Goal: Task Accomplishment & Management: Manage account settings

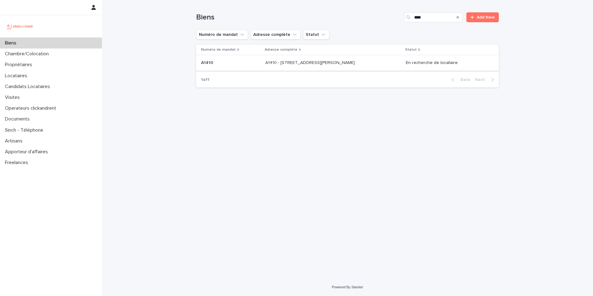
type input "****"
click at [369, 62] on div "A1410 - 16 avenue Claude Vellefaux, Paris 75010 A1410 - 16 avenue Claude Vellef…" at bounding box center [333, 63] width 136 height 10
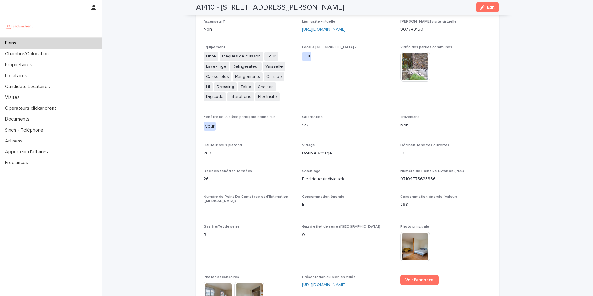
scroll to position [1519, 0]
click at [417, 275] on link "Voir l'annonce" at bounding box center [419, 280] width 38 height 10
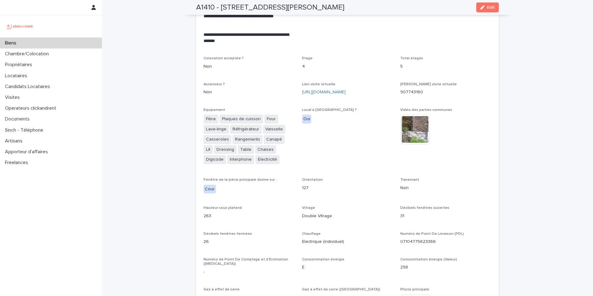
scroll to position [1449, 0]
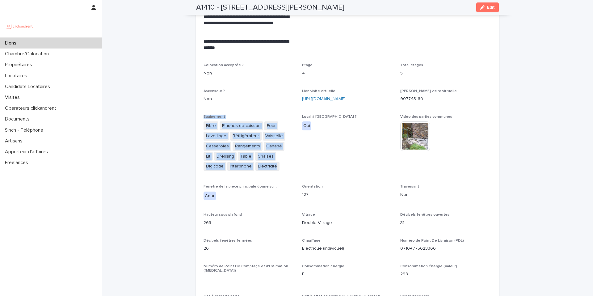
drag, startPoint x: 195, startPoint y: 89, endPoint x: 261, endPoint y: 147, distance: 88.4
click at [261, 147] on div "**********" at bounding box center [347, 188] width 303 height 871
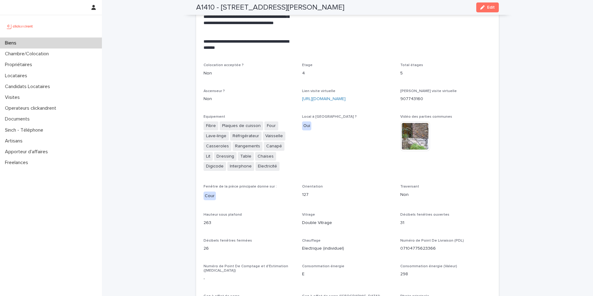
click at [304, 136] on span "Local à vélo ? Oui" at bounding box center [347, 146] width 91 height 62
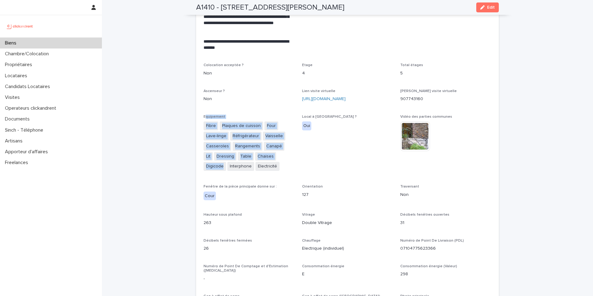
drag, startPoint x: 276, startPoint y: 146, endPoint x: 203, endPoint y: 93, distance: 90.4
click at [204, 115] on div "Equipement Fibre Plaques de cuisson Four Lave-linge Réfrigérateur Vaisselle Cas…" at bounding box center [249, 146] width 91 height 62
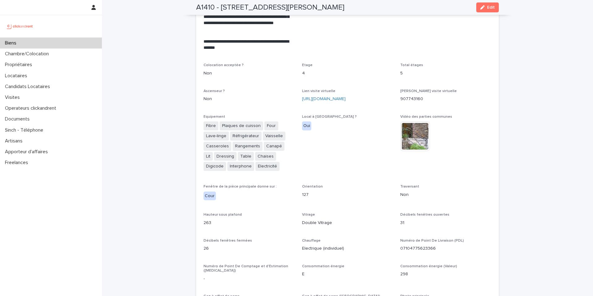
click at [238, 84] on div "**********" at bounding box center [348, 185] width 288 height 864
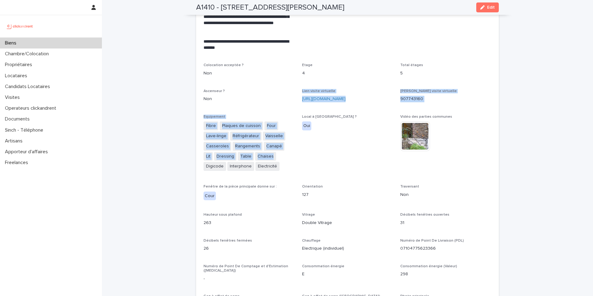
drag, startPoint x: 258, startPoint y: 143, endPoint x: 195, endPoint y: 86, distance: 84.2
click at [235, 89] on div "Ascenseur ? Non" at bounding box center [249, 98] width 91 height 18
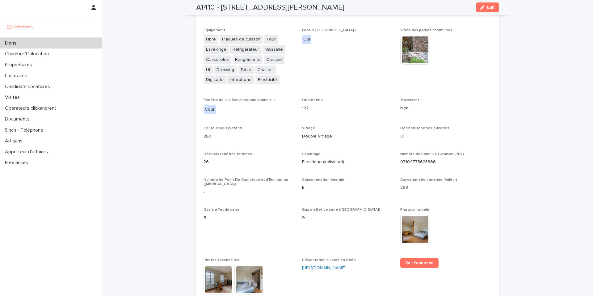
scroll to position [1584, 0]
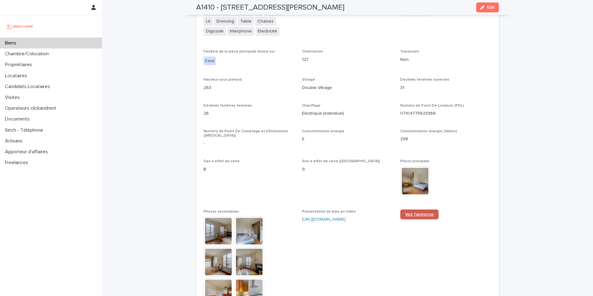
click at [416, 212] on span "Voir l'annonce" at bounding box center [419, 214] width 28 height 4
drag, startPoint x: 243, startPoint y: 66, endPoint x: 207, endPoint y: 76, distance: 37.5
click at [243, 85] on p "263" at bounding box center [249, 88] width 91 height 6
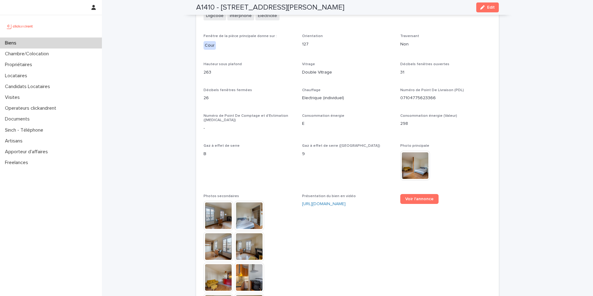
scroll to position [1685, 0]
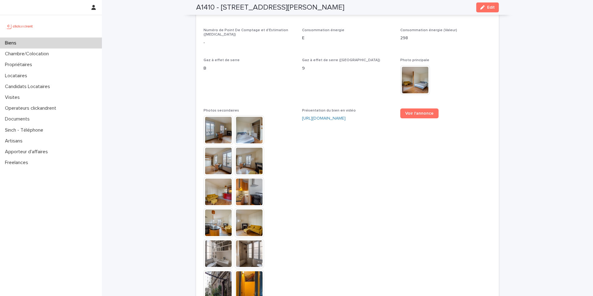
click at [214, 115] on img at bounding box center [219, 130] width 30 height 30
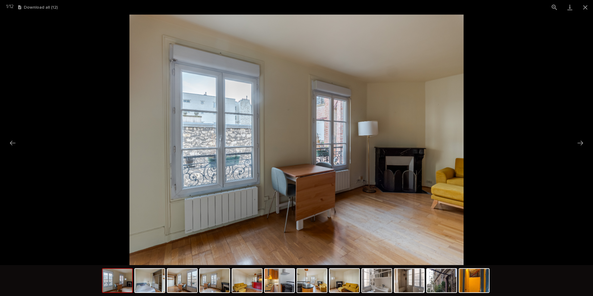
scroll to position [0, 0]
click at [119, 74] on picture at bounding box center [296, 140] width 593 height 250
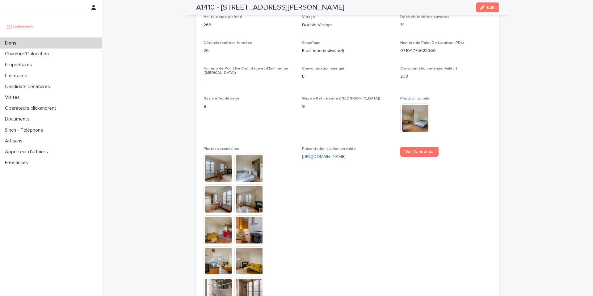
scroll to position [1641, 0]
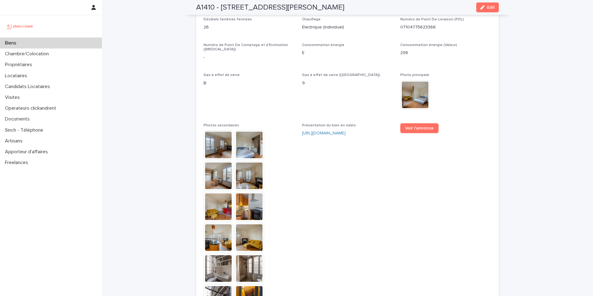
scroll to position [1738, 0]
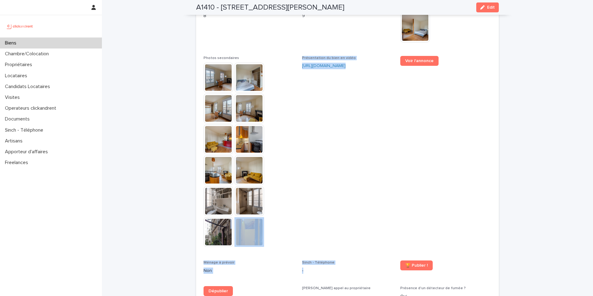
drag, startPoint x: 300, startPoint y: 237, endPoint x: 304, endPoint y: 208, distance: 29.3
click at [311, 182] on span "Présentation du bien en vidéo https://vimeo.com/1116830611?share=copy" at bounding box center [347, 154] width 91 height 197
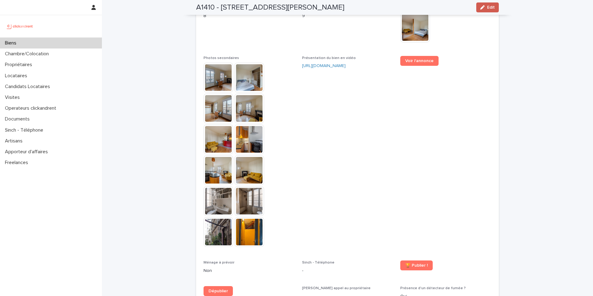
drag, startPoint x: 482, startPoint y: 10, endPoint x: 456, endPoint y: 53, distance: 50.1
click at [482, 10] on button "Edit" at bounding box center [487, 7] width 23 height 10
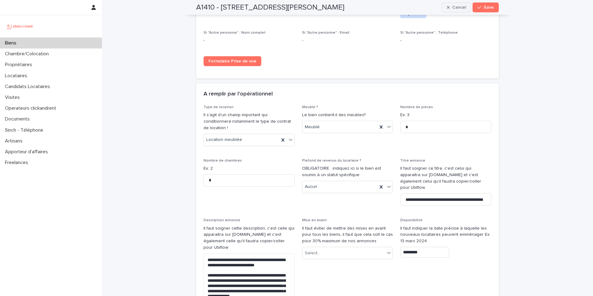
scroll to position [2797, 0]
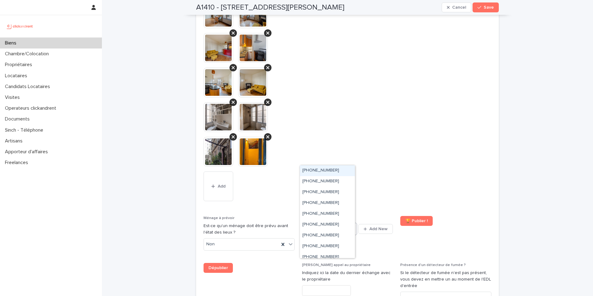
click at [351, 225] on icon at bounding box center [353, 228] width 6 height 6
click at [343, 187] on div "+33755549440" at bounding box center [327, 185] width 55 height 11
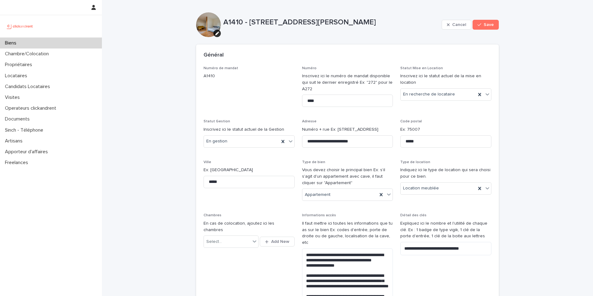
scroll to position [1017, 0]
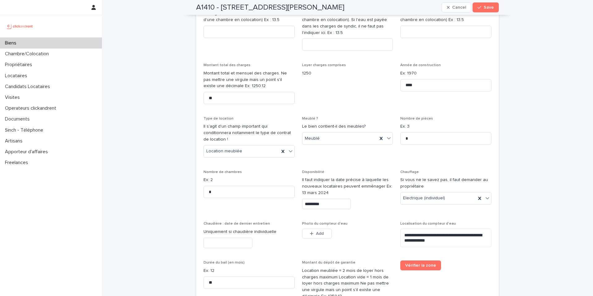
drag, startPoint x: 325, startPoint y: 171, endPoint x: 330, endPoint y: 183, distance: 12.0
click at [326, 174] on div "Disponibilité Il faut indiquer la date précise à laquelle les nouveaux locatair…" at bounding box center [347, 192] width 91 height 44
click at [330, 199] on input "*********" at bounding box center [326, 204] width 49 height 11
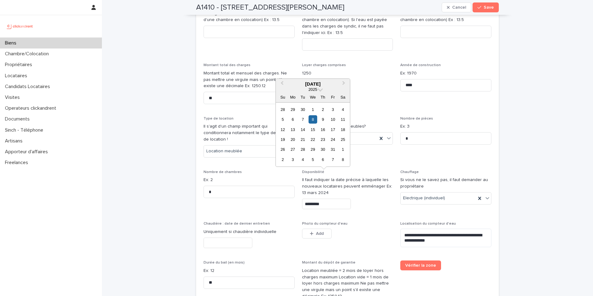
click at [376, 197] on div "Opérateur commercial Victor Hecquet Opérateur opérationnel Qui est l'opérateur …" at bounding box center [348, 67] width 288 height 1009
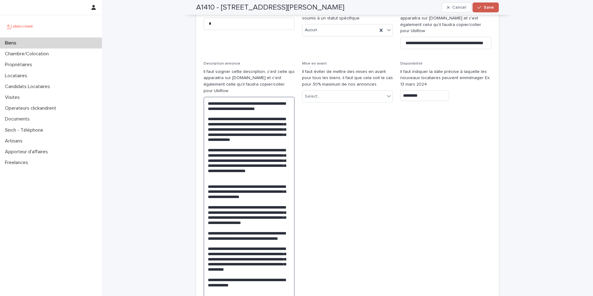
scroll to position [1895, 0]
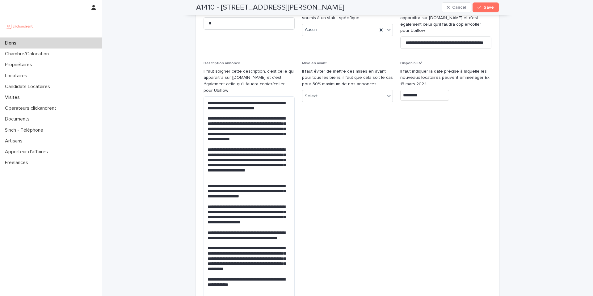
drag, startPoint x: 492, startPoint y: 6, endPoint x: 454, endPoint y: 52, distance: 59.2
click at [492, 6] on button "Save" at bounding box center [486, 7] width 26 height 10
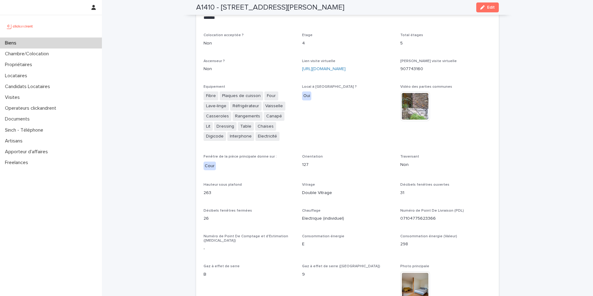
scroll to position [1478, 0]
click at [401, 67] on p "907743160" at bounding box center [445, 70] width 91 height 6
click at [365, 86] on span "Local à vélo ? Oui" at bounding box center [347, 117] width 91 height 62
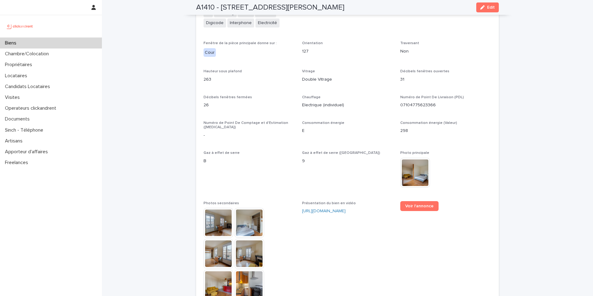
scroll to position [1593, 0]
click at [320, 127] on p "E" at bounding box center [347, 130] width 91 height 6
click at [272, 150] on p "Gaz à effet de serre" at bounding box center [249, 152] width 91 height 4
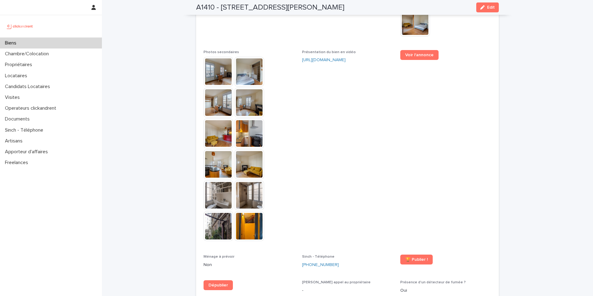
scroll to position [1751, 0]
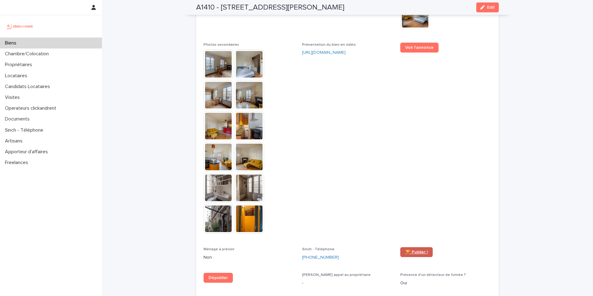
click at [406, 250] on span "🏆 Publier !" at bounding box center [416, 252] width 23 height 4
drag, startPoint x: 365, startPoint y: 84, endPoint x: 365, endPoint y: 91, distance: 7.1
click at [364, 84] on span "Présentation du bien en vidéo https://vimeo.com/1116830611?share=copy" at bounding box center [347, 141] width 91 height 197
click at [407, 250] on span "🏆 Publier !" at bounding box center [416, 252] width 23 height 4
drag, startPoint x: 332, startPoint y: 49, endPoint x: 358, endPoint y: 56, distance: 27.1
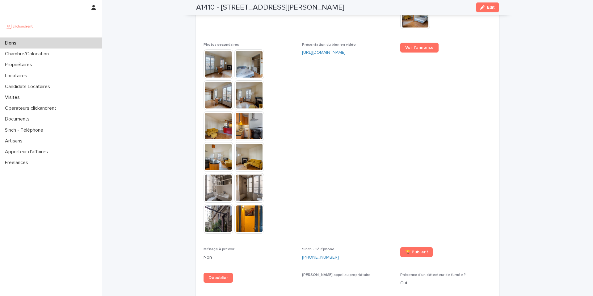
click at [335, 51] on span "Présentation du bien en vidéo https://vimeo.com/1116830611?share=copy" at bounding box center [347, 141] width 91 height 197
click at [418, 45] on span "Voir l'annonce" at bounding box center [419, 47] width 28 height 4
click at [89, 42] on div "Biens" at bounding box center [51, 43] width 102 height 11
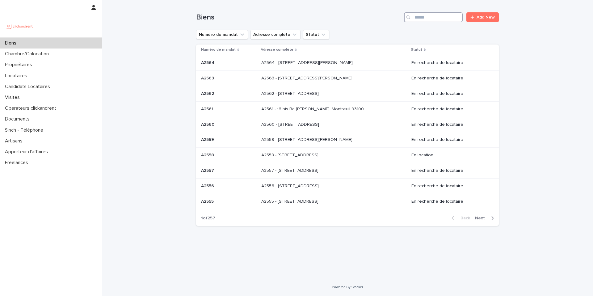
click at [430, 17] on input "Search" at bounding box center [433, 17] width 59 height 10
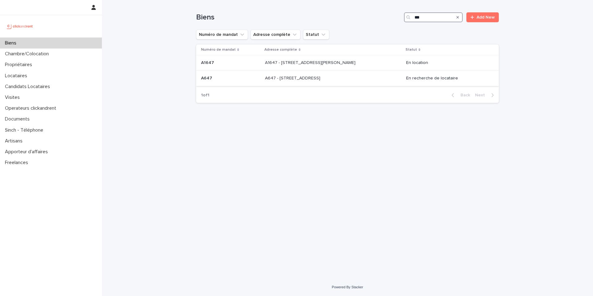
type input "***"
click at [356, 76] on p at bounding box center [316, 78] width 103 height 5
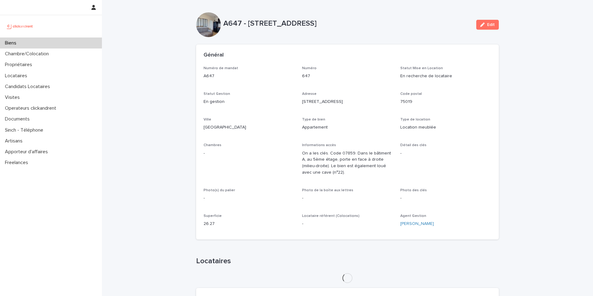
drag, startPoint x: 247, startPoint y: 77, endPoint x: 192, endPoint y: 83, distance: 55.3
click at [248, 78] on p "A647" at bounding box center [249, 76] width 91 height 6
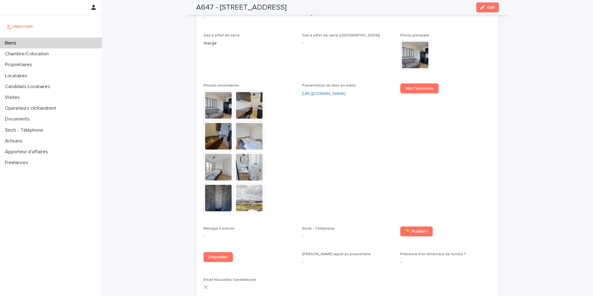
scroll to position [1498, 0]
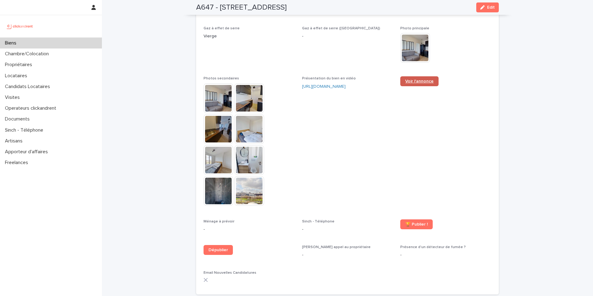
click at [408, 76] on link "Voir l'annonce" at bounding box center [419, 81] width 38 height 10
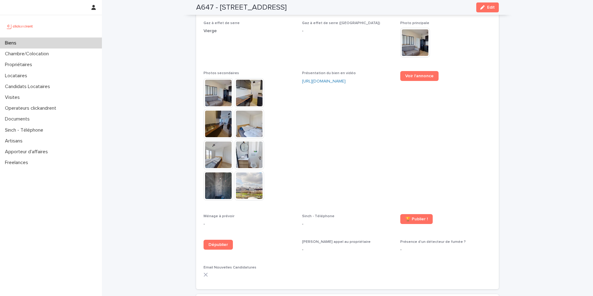
scroll to position [1504, 0]
click at [407, 70] on link "Voir l'annonce" at bounding box center [419, 75] width 38 height 10
drag, startPoint x: 381, startPoint y: 124, endPoint x: 341, endPoint y: 127, distance: 39.9
click at [381, 124] on span "Présentation du bien en vidéo https://vimeo.com/1117045953?share=copy" at bounding box center [347, 137] width 91 height 135
click at [225, 89] on img at bounding box center [219, 93] width 30 height 30
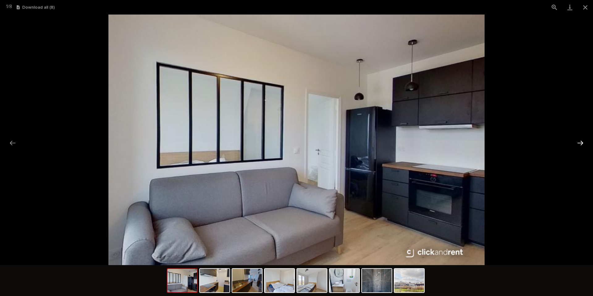
click at [580, 144] on button "Next slide" at bounding box center [580, 143] width 13 height 12
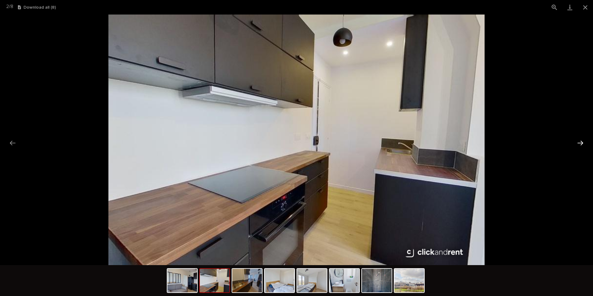
click at [580, 144] on button "Next slide" at bounding box center [580, 143] width 13 height 12
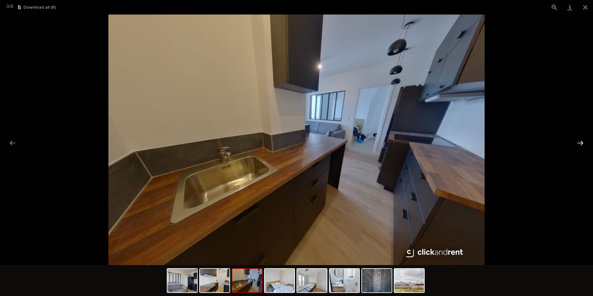
click at [580, 144] on button "Next slide" at bounding box center [580, 143] width 13 height 12
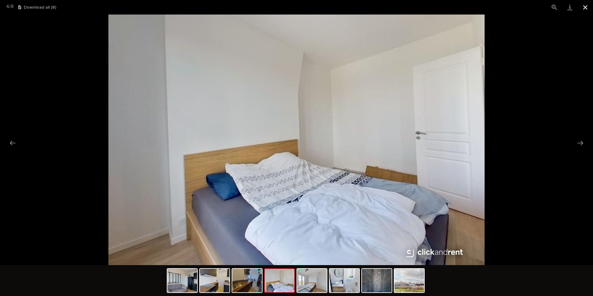
click at [586, 7] on button "Close gallery" at bounding box center [585, 7] width 15 height 15
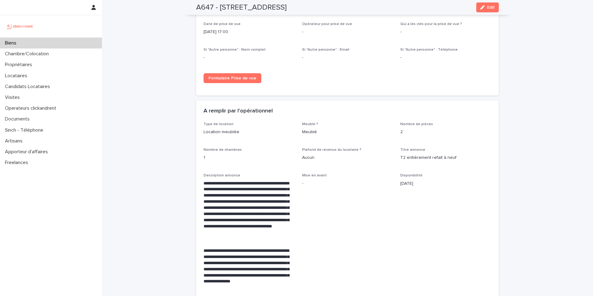
scroll to position [945, 0]
click at [487, 9] on span "Edit" at bounding box center [491, 7] width 8 height 4
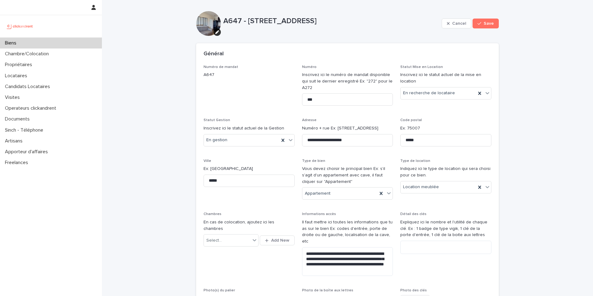
scroll to position [0, 0]
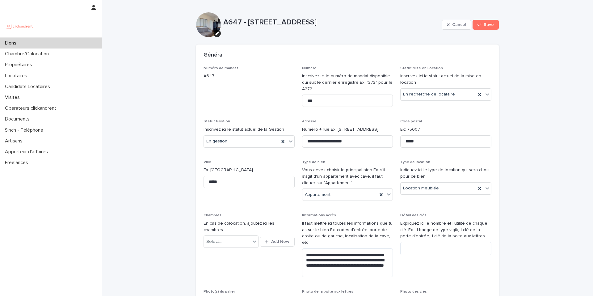
click at [268, 66] on p "Numéro de mandat" at bounding box center [249, 68] width 91 height 4
drag, startPoint x: 321, startPoint y: 85, endPoint x: 300, endPoint y: 70, distance: 26.0
click at [302, 70] on div "Numéro Inscrivez ici le numéro de mandat disponible qui suit le dernier enregis…" at bounding box center [347, 89] width 91 height 46
click at [325, 69] on p "Numéro" at bounding box center [347, 68] width 91 height 4
drag, startPoint x: 314, startPoint y: 89, endPoint x: 297, endPoint y: 68, distance: 27.0
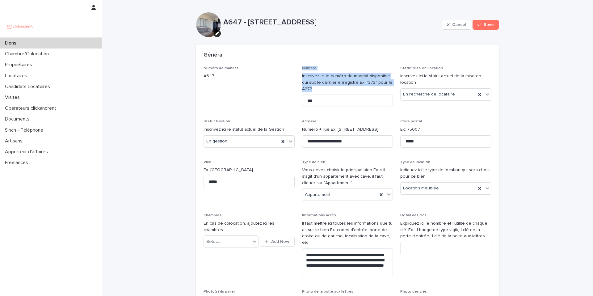
click at [297, 68] on div "**********" at bounding box center [348, 224] width 288 height 316
click at [345, 58] on div "Général" at bounding box center [346, 55] width 285 height 7
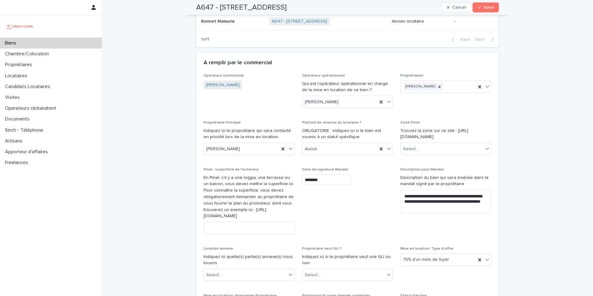
scroll to position [460, 0]
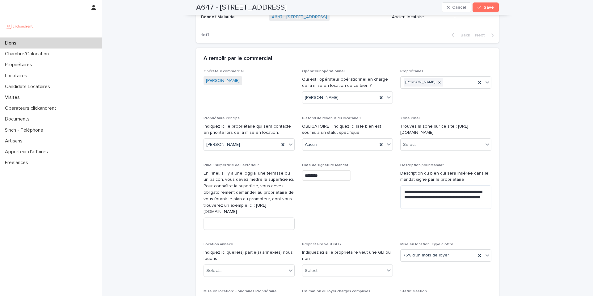
click at [354, 61] on div "A remplir par le commercial" at bounding box center [347, 59] width 303 height 22
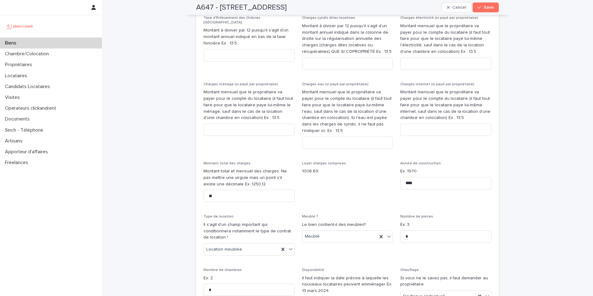
scroll to position [826, 0]
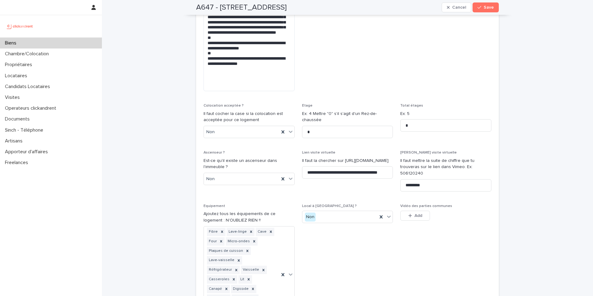
scroll to position [1970, 0]
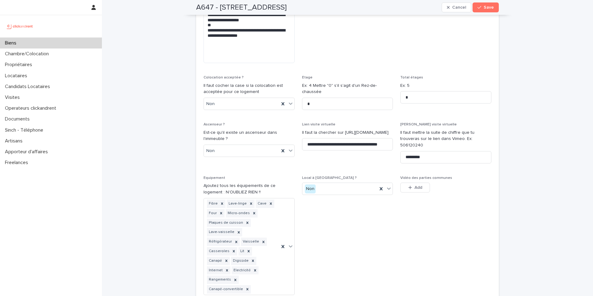
click at [357, 183] on span "Local à vélo ? Non" at bounding box center [347, 238] width 91 height 124
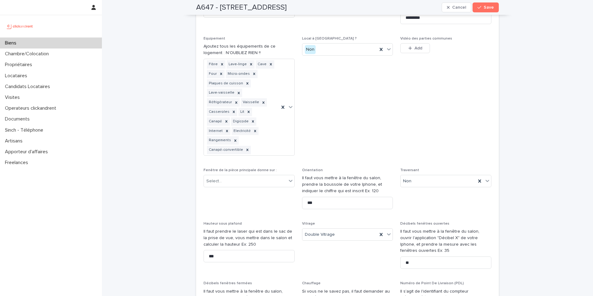
scroll to position [2119, 0]
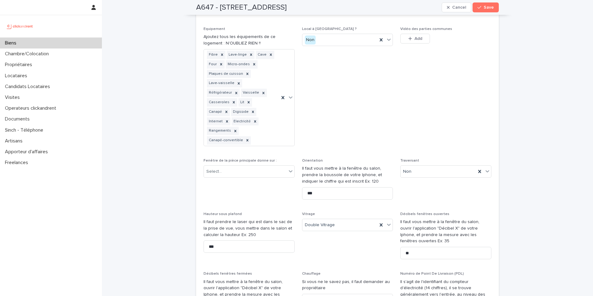
click at [357, 36] on span "Local à vélo ? Non" at bounding box center [347, 89] width 91 height 124
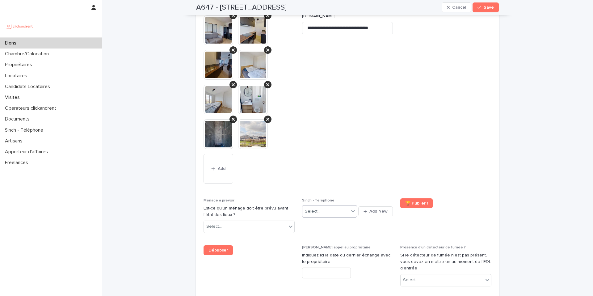
click at [343, 206] on div "Select..." at bounding box center [325, 211] width 47 height 10
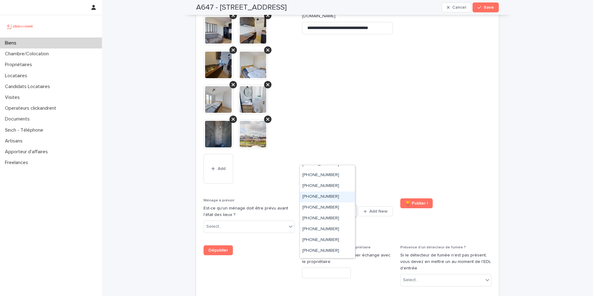
scroll to position [213, 0]
click at [344, 194] on div "+33755517198" at bounding box center [327, 195] width 55 height 11
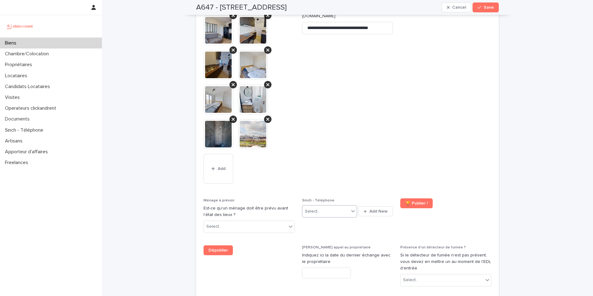
click at [374, 82] on span "**********" at bounding box center [347, 92] width 91 height 198
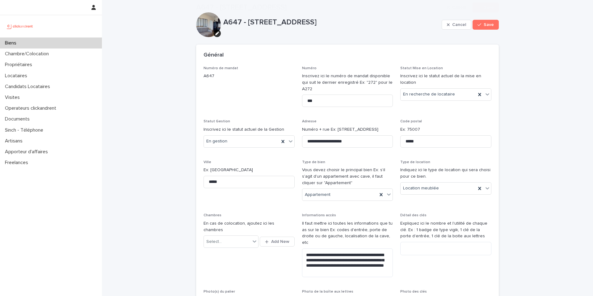
scroll to position [936, 0]
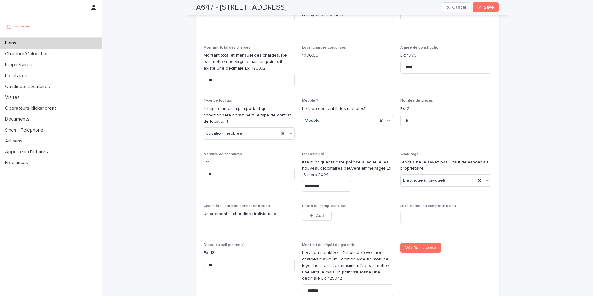
click at [336, 181] on input "*********" at bounding box center [326, 186] width 49 height 11
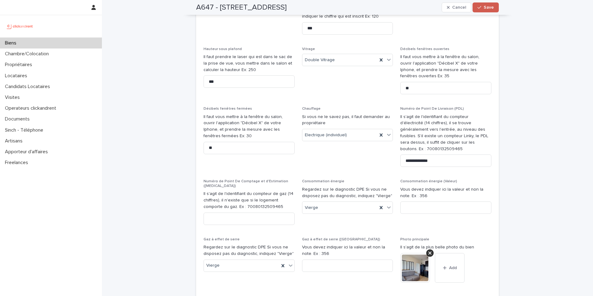
scroll to position [2965, 0]
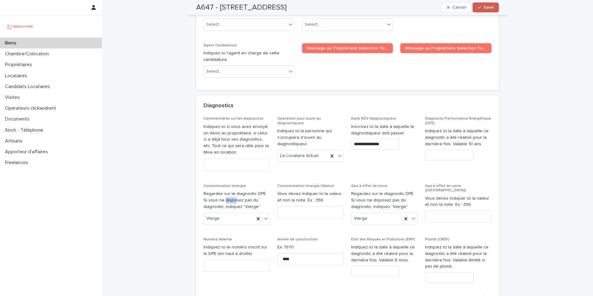
click at [496, 6] on button "Save" at bounding box center [486, 7] width 26 height 10
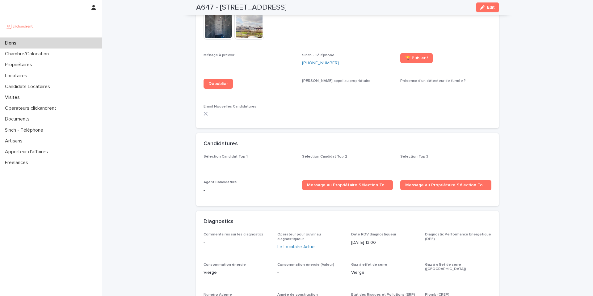
scroll to position [1551, 0]
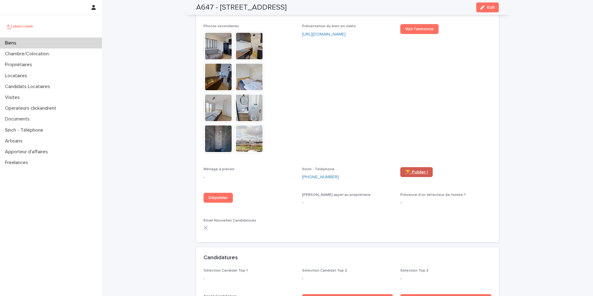
click at [410, 167] on link "🏆 Publier !" at bounding box center [416, 172] width 32 height 10
click at [360, 80] on span "Présentation du bien en vidéo https://vimeo.com/1117045953?share=copy" at bounding box center [347, 91] width 91 height 135
click at [406, 24] on link "Voir l'annonce" at bounding box center [419, 29] width 38 height 10
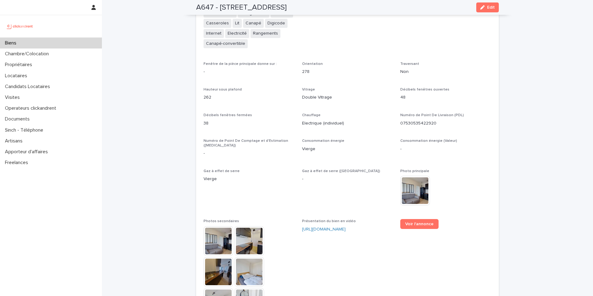
scroll to position [1455, 0]
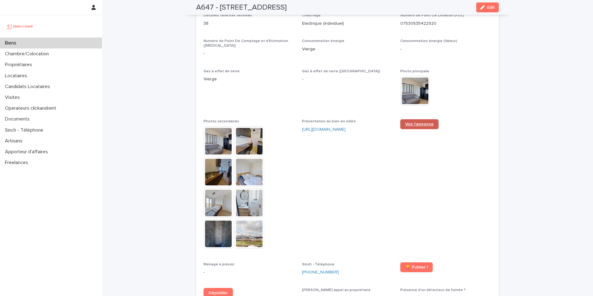
click at [413, 122] on span "Voir l'annonce" at bounding box center [419, 124] width 28 height 4
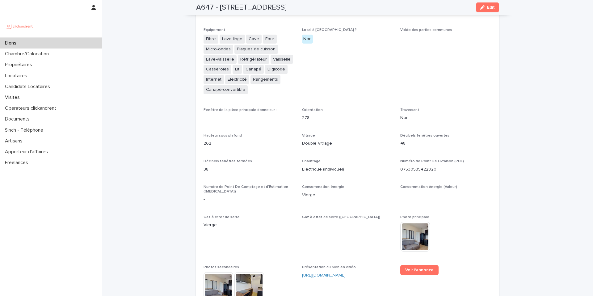
scroll to position [1237, 0]
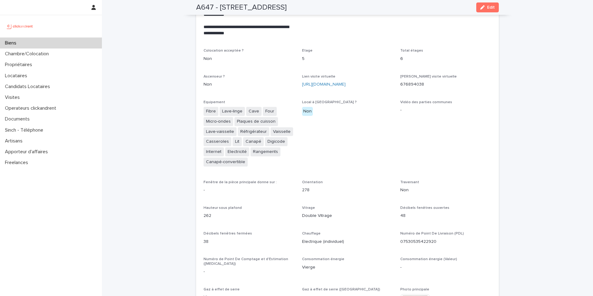
click at [481, 13] on div "A647 - 44 rue d'Aubervilliers, Paris 75019 Edit" at bounding box center [347, 7] width 303 height 15
click at [481, 10] on button "Edit" at bounding box center [487, 7] width 23 height 10
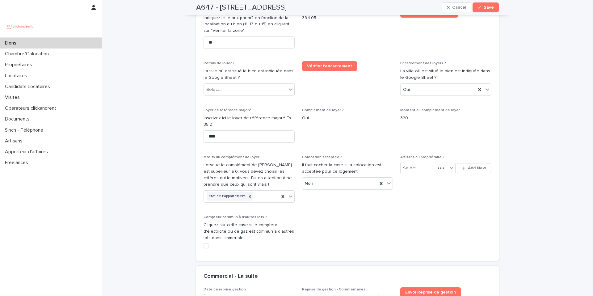
scroll to position [1869, 0]
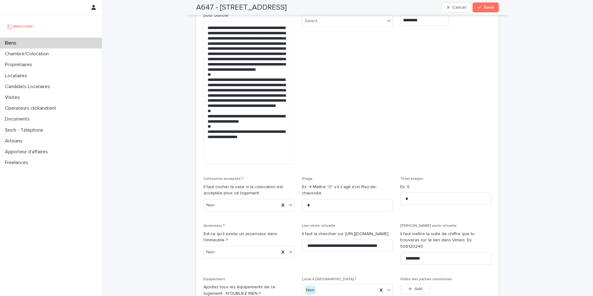
click at [356, 61] on span "Mise en avant Il faut éviter de mettre des mises en avant pour tous les biens, …" at bounding box center [347, 77] width 91 height 183
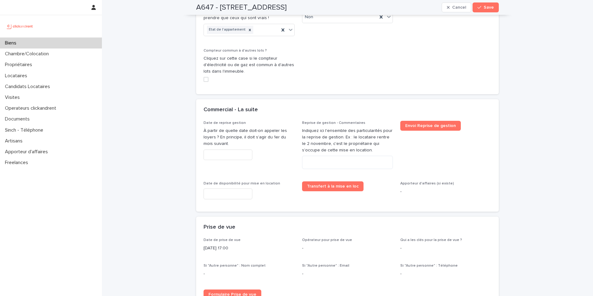
scroll to position [1388, 0]
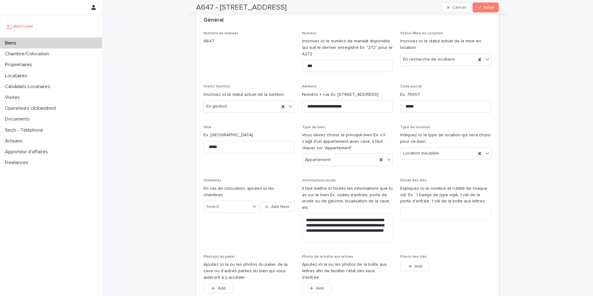
scroll to position [0, 0]
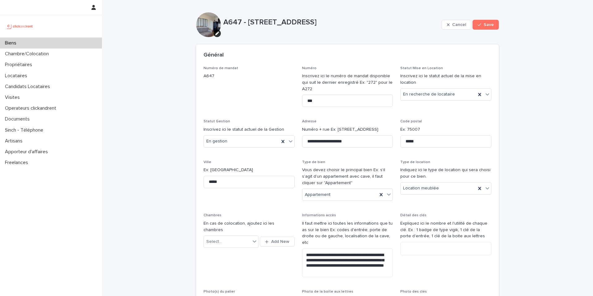
click at [340, 69] on p "Numéro" at bounding box center [347, 68] width 91 height 4
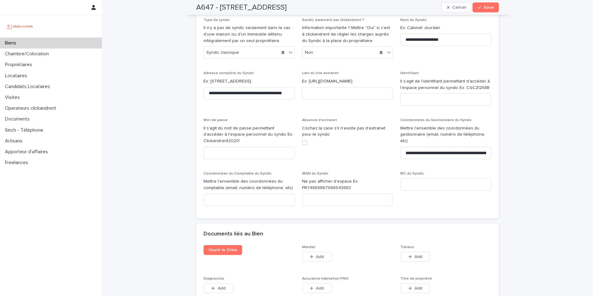
scroll to position [3419, 0]
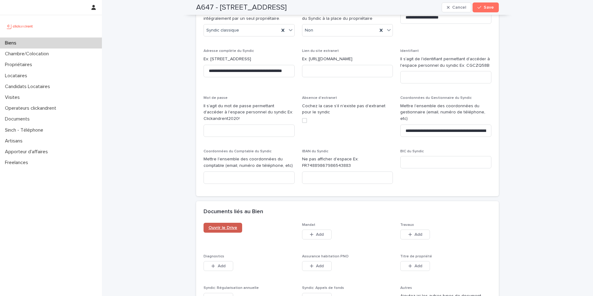
click at [219, 223] on link "Ouvrir le Drive" at bounding box center [223, 228] width 39 height 10
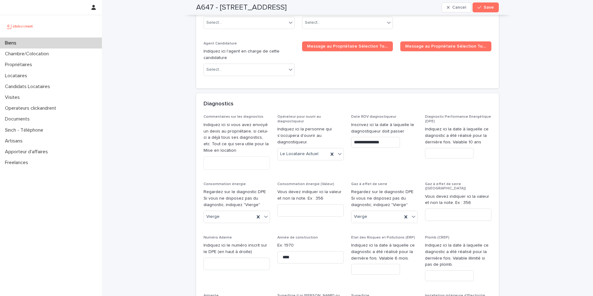
scroll to position [2970, 0]
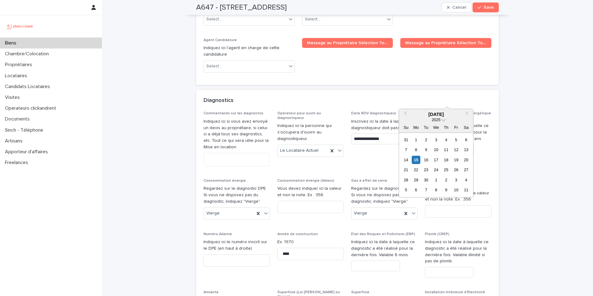
click at [431, 145] on input "text" at bounding box center [449, 150] width 49 height 11
paste input "**********"
click at [450, 145] on input "**********" at bounding box center [449, 150] width 49 height 11
click at [451, 145] on input "**********" at bounding box center [449, 150] width 49 height 11
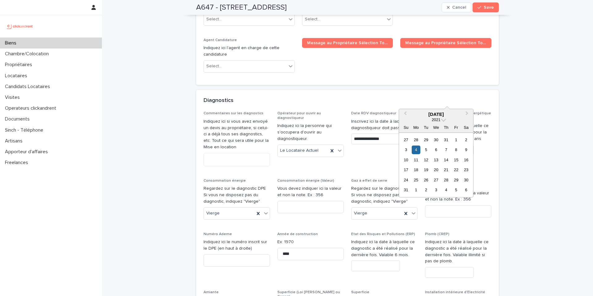
click at [451, 145] on input "**********" at bounding box center [449, 150] width 49 height 11
paste input "*********"
click at [454, 145] on input "**********" at bounding box center [450, 150] width 51 height 11
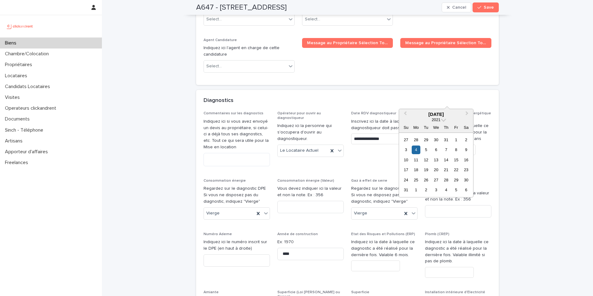
paste input "text"
type input "********"
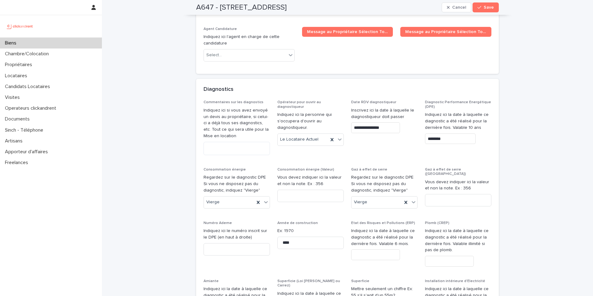
scroll to position [2986, 0]
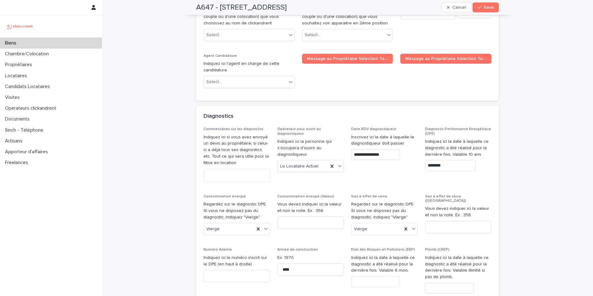
click at [398, 127] on span "**********" at bounding box center [384, 157] width 66 height 60
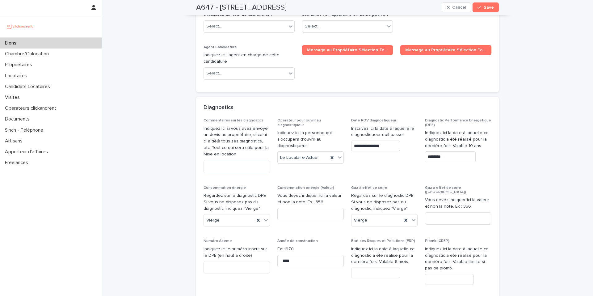
scroll to position [2995, 0]
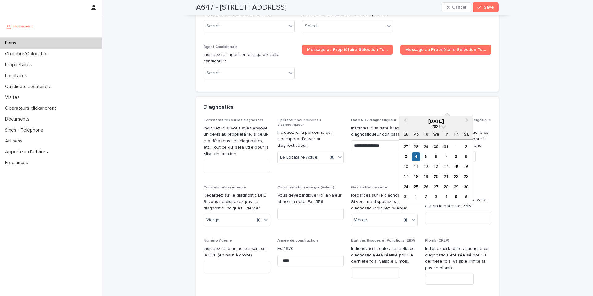
click at [445, 151] on input "********" at bounding box center [450, 156] width 51 height 11
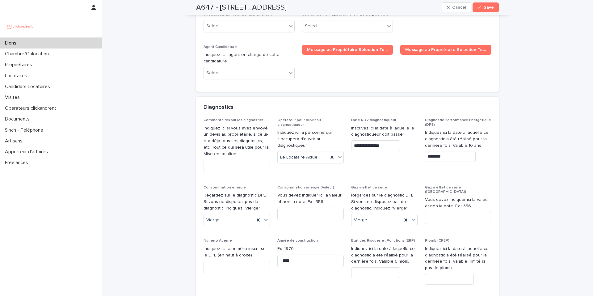
click at [493, 118] on div "**********" at bounding box center [347, 271] width 303 height 306
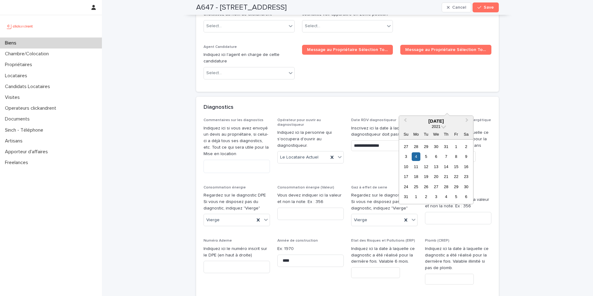
drag, startPoint x: 459, startPoint y: 107, endPoint x: 411, endPoint y: 109, distance: 47.9
click at [411, 118] on div "**********" at bounding box center [348, 267] width 288 height 298
drag, startPoint x: 454, startPoint y: 107, endPoint x: 411, endPoint y: 104, distance: 43.0
click at [411, 118] on div "**********" at bounding box center [348, 267] width 288 height 298
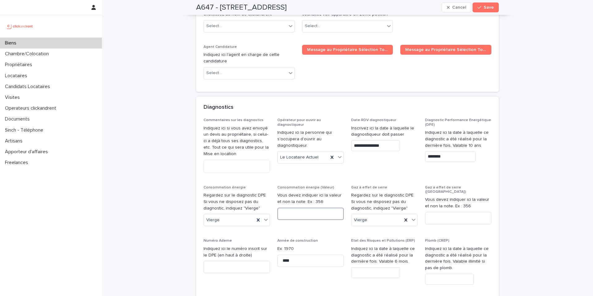
click at [307, 208] on input at bounding box center [310, 214] width 66 height 12
click at [354, 123] on span "**********" at bounding box center [384, 148] width 66 height 60
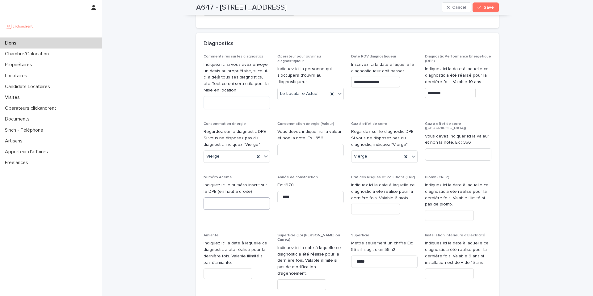
scroll to position [3037, 0]
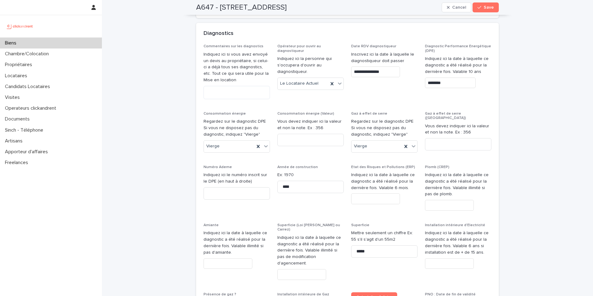
click at [229, 258] on input "text" at bounding box center [228, 263] width 49 height 11
click at [222, 187] on input at bounding box center [237, 193] width 66 height 12
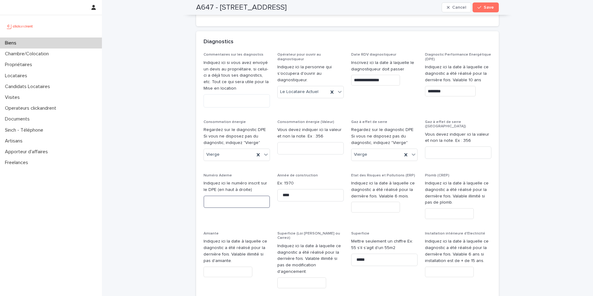
scroll to position [2991, 0]
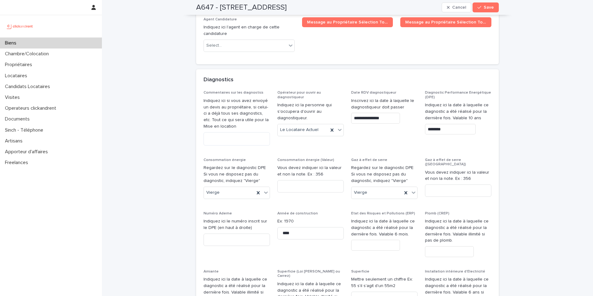
drag, startPoint x: 448, startPoint y: 78, endPoint x: 398, endPoint y: 79, distance: 49.7
click at [398, 91] on div "**********" at bounding box center [348, 240] width 288 height 298
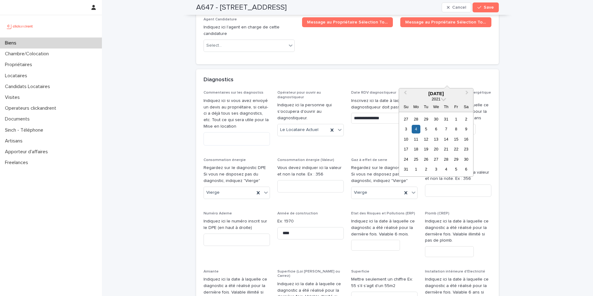
drag, startPoint x: 445, startPoint y: 78, endPoint x: 411, endPoint y: 81, distance: 33.8
click at [411, 91] on div "**********" at bounding box center [348, 240] width 288 height 298
drag, startPoint x: 444, startPoint y: 74, endPoint x: 419, endPoint y: 74, distance: 24.4
click at [419, 91] on div "**********" at bounding box center [348, 240] width 288 height 298
click at [242, 234] on input at bounding box center [237, 240] width 66 height 12
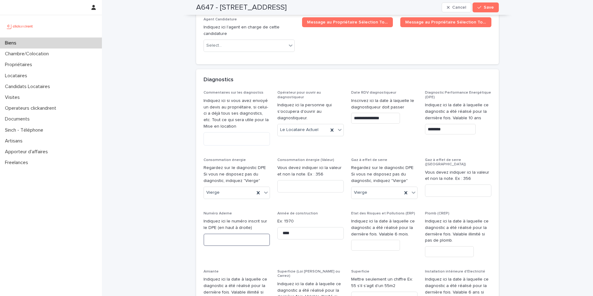
paste input "********"
type input "********"
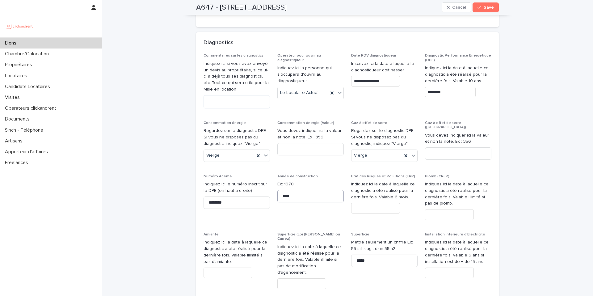
scroll to position [3030, 0]
click at [376, 201] on input "text" at bounding box center [375, 206] width 49 height 11
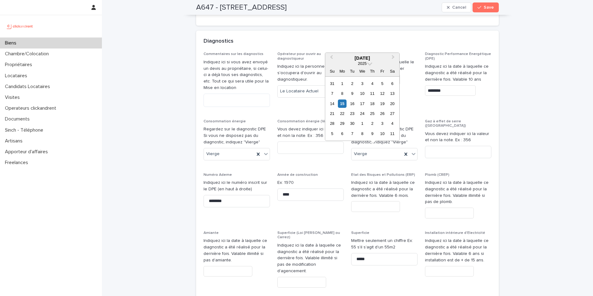
paste input "********"
type input "********"
drag, startPoint x: 411, startPoint y: 150, endPoint x: 386, endPoint y: 156, distance: 25.3
click at [410, 201] on div "********" at bounding box center [384, 206] width 66 height 11
drag, startPoint x: 360, startPoint y: 153, endPoint x: 340, endPoint y: 152, distance: 20.7
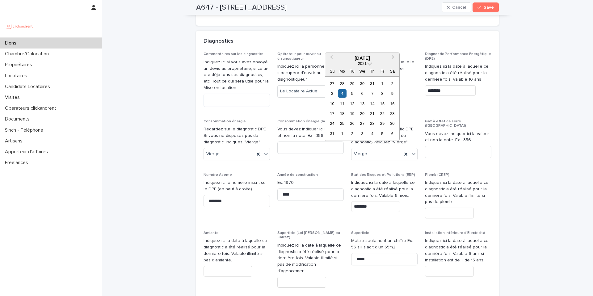
click at [340, 152] on div "**********" at bounding box center [348, 201] width 288 height 298
click at [371, 201] on input "********" at bounding box center [375, 206] width 49 height 11
type input "*"
type input "********"
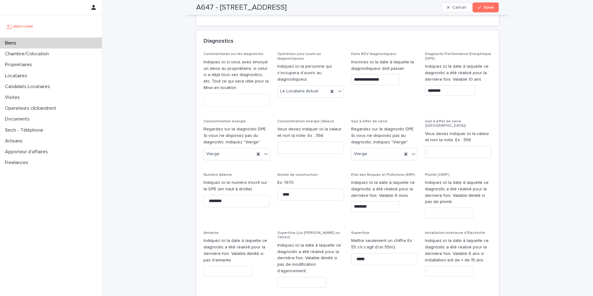
click at [489, 151] on div "**********" at bounding box center [347, 205] width 303 height 306
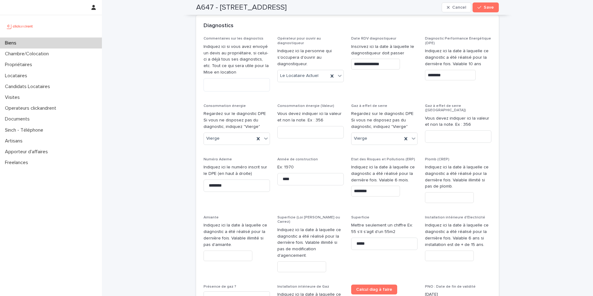
scroll to position [3055, 0]
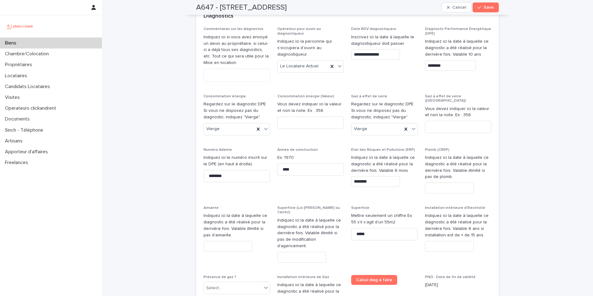
click at [436, 148] on div "Plomb (CREP) Indiquez ici la date à laquelle ce diagnostic a été réalisé pour l…" at bounding box center [458, 173] width 66 height 51
click at [432, 183] on input "text" at bounding box center [449, 188] width 49 height 11
click at [440, 183] on input "text" at bounding box center [449, 188] width 49 height 11
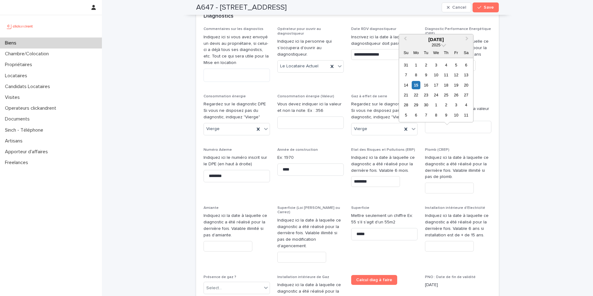
paste input "********"
type input "********"
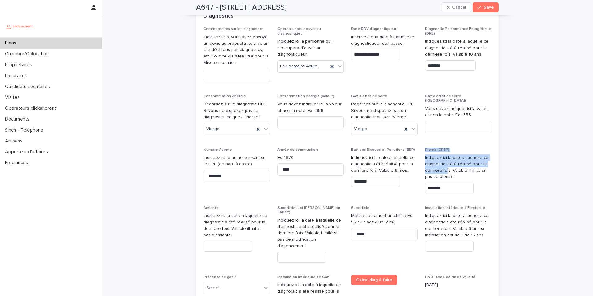
drag, startPoint x: 438, startPoint y: 109, endPoint x: 427, endPoint y: 93, distance: 19.4
click at [427, 93] on div "**********" at bounding box center [348, 176] width 288 height 298
click at [441, 148] on div "Plomb (CREP) Indiquez ici la date à laquelle ce diagnostic a été réalisé pour l…" at bounding box center [458, 173] width 66 height 51
click at [222, 241] on input "text" at bounding box center [228, 246] width 49 height 11
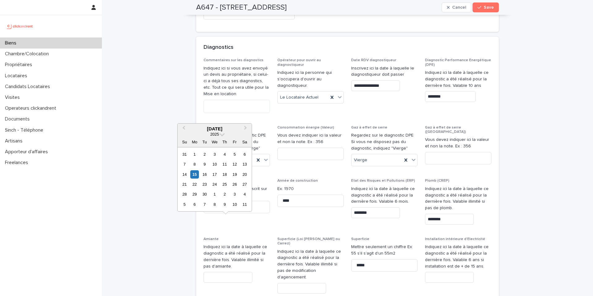
click at [229, 272] on input "text" at bounding box center [228, 277] width 49 height 11
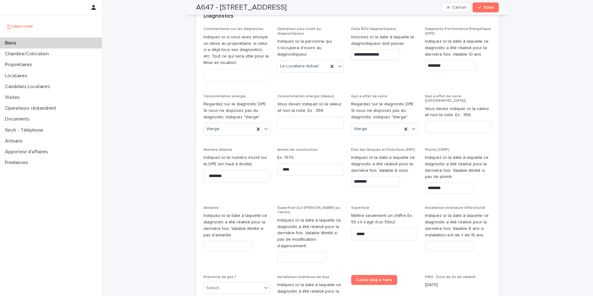
click at [218, 241] on input "text" at bounding box center [228, 246] width 49 height 11
paste input "********"
type input "********"
click at [227, 170] on input "********" at bounding box center [237, 176] width 66 height 12
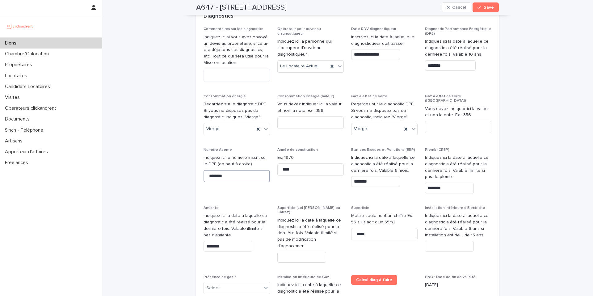
drag, startPoint x: 227, startPoint y: 124, endPoint x: 173, endPoint y: 125, distance: 53.4
click at [301, 148] on span "Année de construction Ex: 1970 ****" at bounding box center [310, 173] width 66 height 51
drag, startPoint x: 230, startPoint y: 122, endPoint x: 178, endPoint y: 122, distance: 52.2
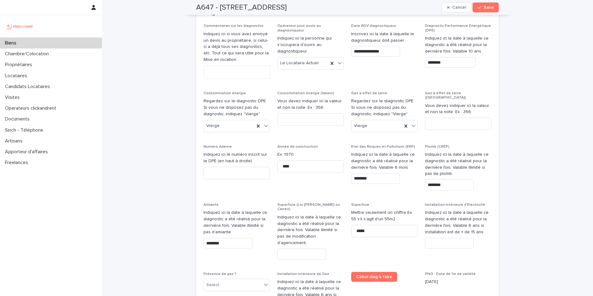
scroll to position [3062, 0]
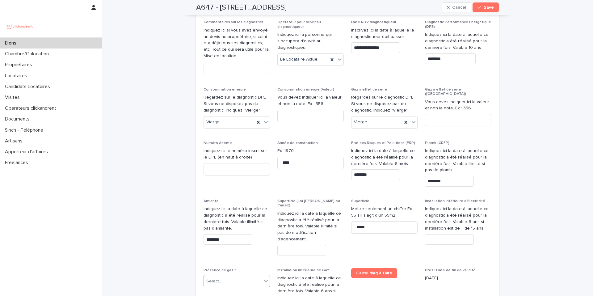
click at [222, 276] on div "Select..." at bounding box center [233, 281] width 58 height 10
click at [211, 232] on div "Oui" at bounding box center [235, 229] width 66 height 11
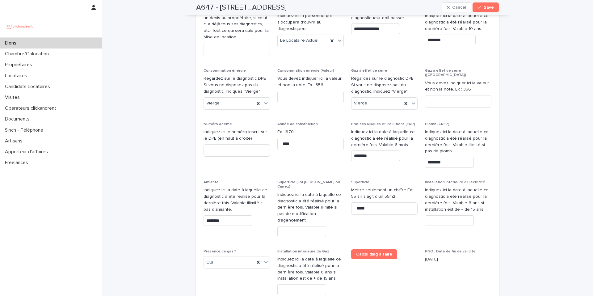
scroll to position [3081, 0]
drag, startPoint x: 405, startPoint y: 95, endPoint x: 349, endPoint y: 80, distance: 57.8
click at [351, 128] on p "Indiquez ici la date à laquelle ce diagnostic a été réalisé pour la dernière fo…" at bounding box center [384, 137] width 66 height 19
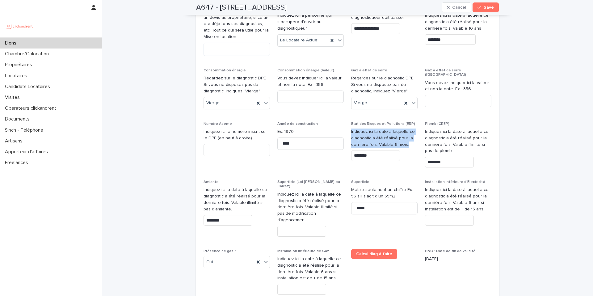
click at [351, 128] on p "Indiquez ici la date à laquelle ce diagnostic a été réalisé pour la dernière fo…" at bounding box center [384, 137] width 66 height 19
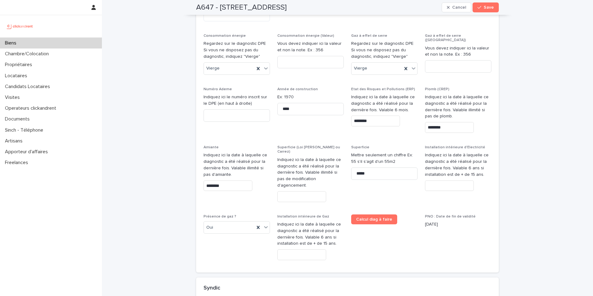
scroll to position [3118, 0]
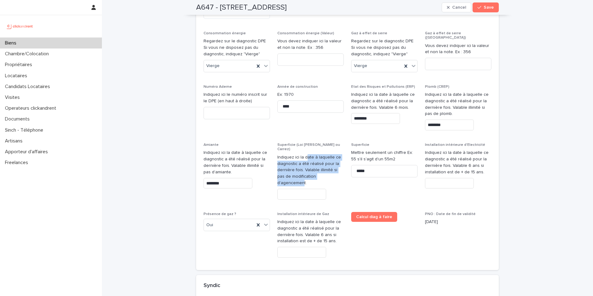
drag, startPoint x: 332, startPoint y: 120, endPoint x: 301, endPoint y: 100, distance: 37.3
click at [301, 154] on p "Indiquez ici la date à laquelle ce diagnostic a été réalisé pour la dernière fo…" at bounding box center [310, 170] width 66 height 32
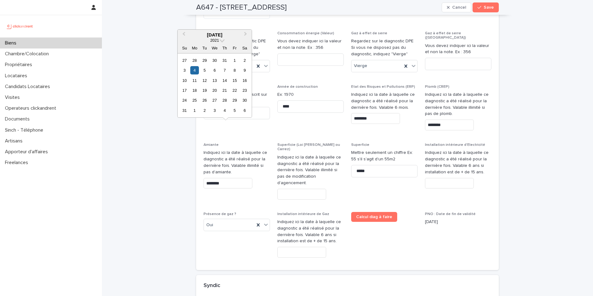
drag, startPoint x: 223, startPoint y: 133, endPoint x: 180, endPoint y: 130, distance: 43.1
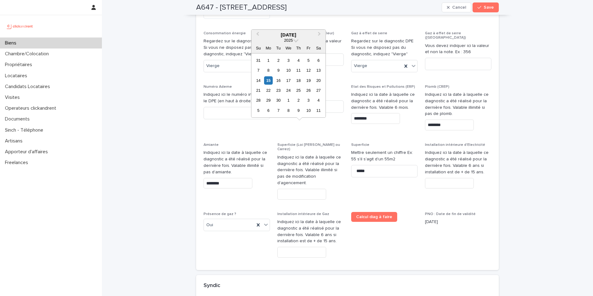
drag, startPoint x: 302, startPoint y: 128, endPoint x: 304, endPoint y: 131, distance: 3.7
click at [302, 189] on input "text" at bounding box center [301, 194] width 49 height 11
paste input "********"
type input "********"
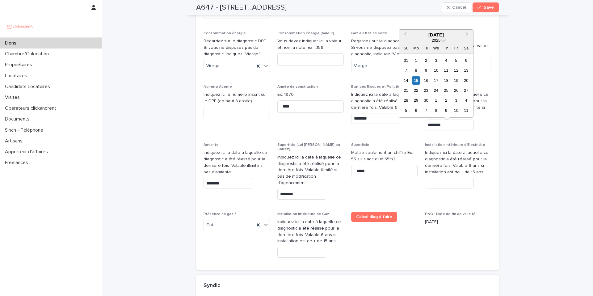
click at [440, 178] on input "text" at bounding box center [449, 183] width 49 height 11
paste input "********"
type input "********"
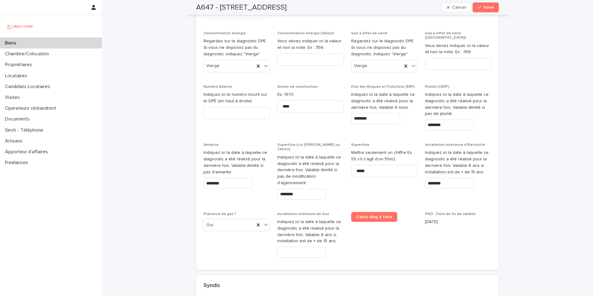
drag, startPoint x: 154, startPoint y: 90, endPoint x: 161, endPoint y: 103, distance: 15.2
click at [425, 212] on span "PNO : Date de fin de validité 1/5/2025" at bounding box center [458, 237] width 66 height 51
click at [486, 9] on span "Save" at bounding box center [489, 7] width 10 height 4
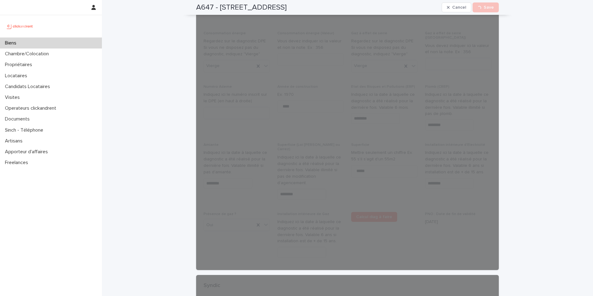
drag, startPoint x: 206, startPoint y: 84, endPoint x: 200, endPoint y: 86, distance: 6.7
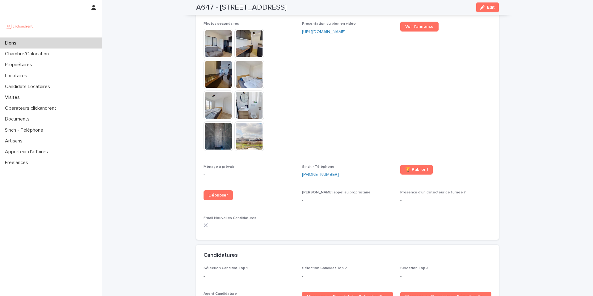
scroll to position [1452, 0]
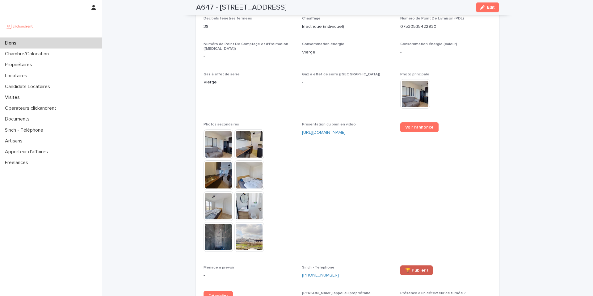
click at [417, 268] on span "🏆 Publier !" at bounding box center [416, 270] width 23 height 4
drag, startPoint x: 415, startPoint y: 165, endPoint x: 394, endPoint y: 152, distance: 24.7
click at [415, 165] on span "Voir l'annonce" at bounding box center [445, 189] width 91 height 135
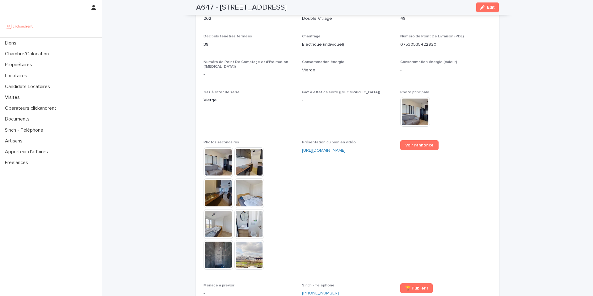
scroll to position [1439, 0]
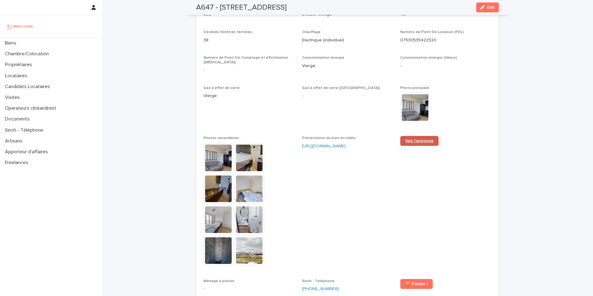
click at [413, 136] on link "Voir l'annonce" at bounding box center [419, 141] width 38 height 10
drag, startPoint x: 144, startPoint y: 53, endPoint x: 144, endPoint y: 56, distance: 3.1
click at [275, 86] on p "Gaz à effet de serre" at bounding box center [249, 88] width 91 height 4
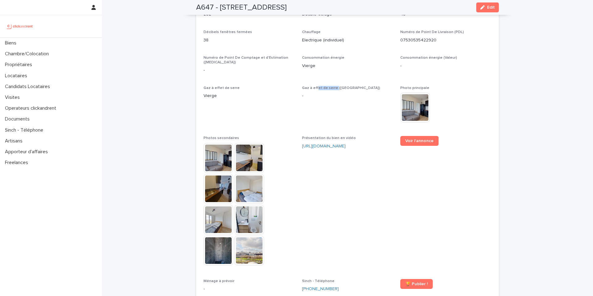
drag, startPoint x: 333, startPoint y: 81, endPoint x: 314, endPoint y: 80, distance: 19.2
click at [314, 86] on p "Gaz à effet de serre ([GEOGRAPHIC_DATA])" at bounding box center [347, 88] width 91 height 4
click at [332, 86] on span "Gaz à effet de serre ([GEOGRAPHIC_DATA])" at bounding box center [341, 88] width 78 height 4
click at [330, 86] on span "Gaz à effet de serre ([GEOGRAPHIC_DATA])" at bounding box center [341, 88] width 78 height 4
click at [487, 11] on button "Edit" at bounding box center [487, 7] width 23 height 10
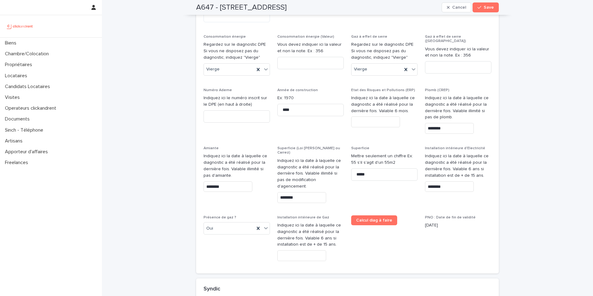
scroll to position [2982, 0]
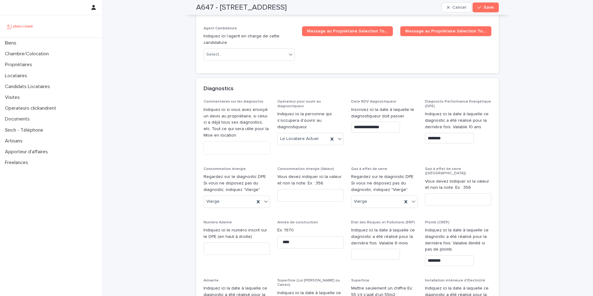
click at [315, 167] on div "Consommation énergie (Valeur) Vous devez indiquer ici la valeur et non la note.…" at bounding box center [310, 187] width 66 height 40
click at [316, 189] on input at bounding box center [310, 195] width 66 height 12
type input "****"
type input "*"
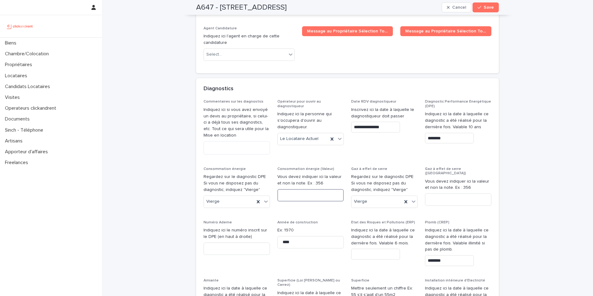
type input "*"
click at [445, 193] on input at bounding box center [458, 199] width 66 height 12
type input "*"
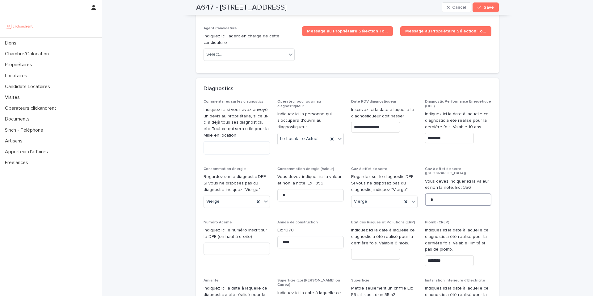
type input "*"
drag, startPoint x: 231, startPoint y: 191, endPoint x: 233, endPoint y: 194, distance: 3.9
click at [231, 242] on input at bounding box center [237, 248] width 66 height 12
type input "*"
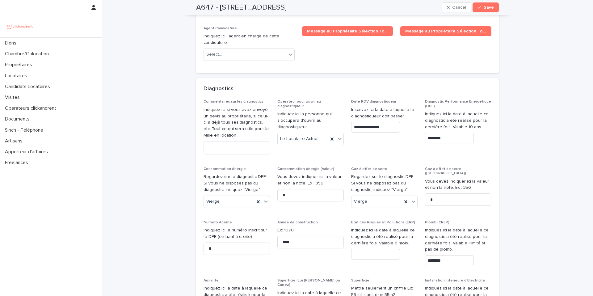
click at [243, 141] on textarea at bounding box center [237, 147] width 66 height 13
type textarea "*"
click at [366, 249] on input "text" at bounding box center [375, 254] width 49 height 11
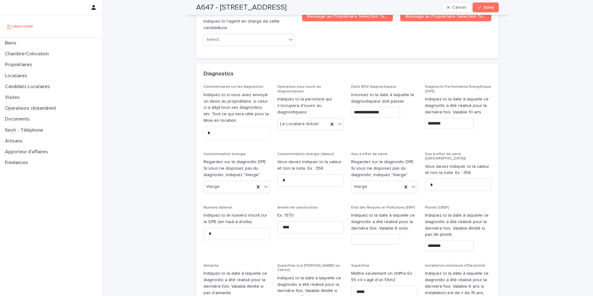
scroll to position [3005, 0]
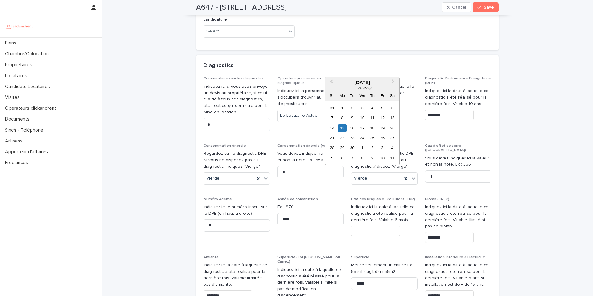
click at [377, 225] on input "text" at bounding box center [375, 230] width 49 height 11
type input "*"
click at [411, 225] on div at bounding box center [384, 230] width 66 height 11
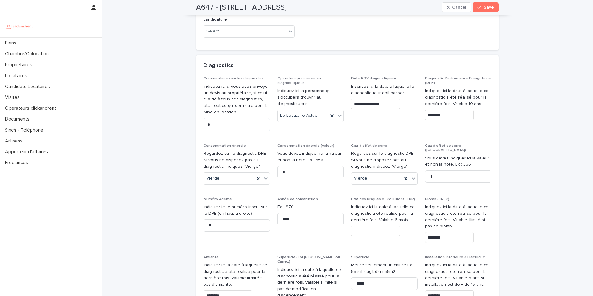
click at [395, 225] on input "text" at bounding box center [375, 230] width 49 height 11
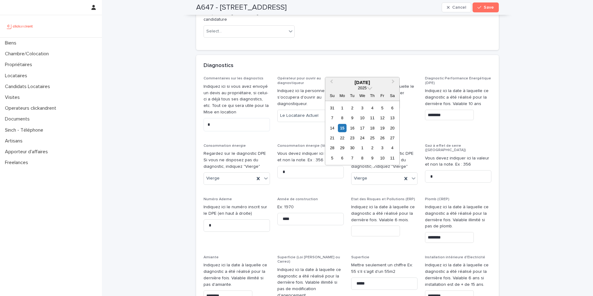
click at [459, 143] on div "**********" at bounding box center [348, 225] width 288 height 298
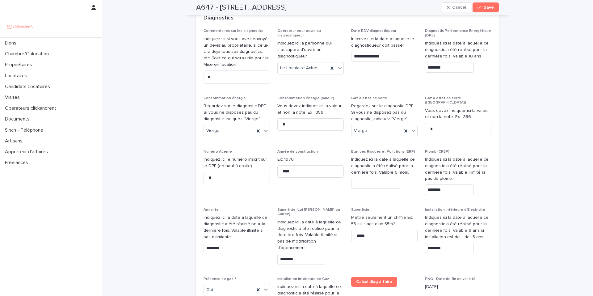
scroll to position [3056, 0]
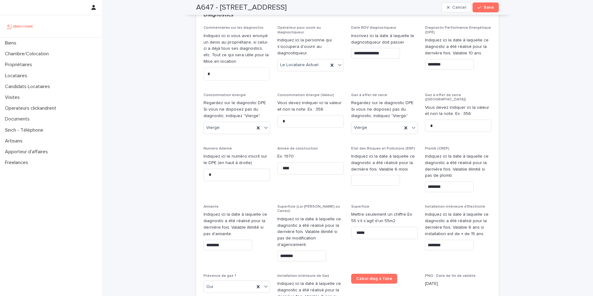
click at [291, 88] on div "**********" at bounding box center [348, 175] width 288 height 298
click at [304, 115] on input "*" at bounding box center [310, 121] width 66 height 12
click at [440, 120] on input "*" at bounding box center [458, 126] width 66 height 12
click at [321, 146] on span "Année de construction Ex: 1970 ****" at bounding box center [310, 171] width 66 height 51
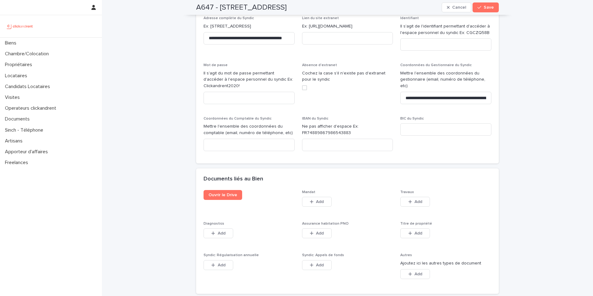
scroll to position [3526, 0]
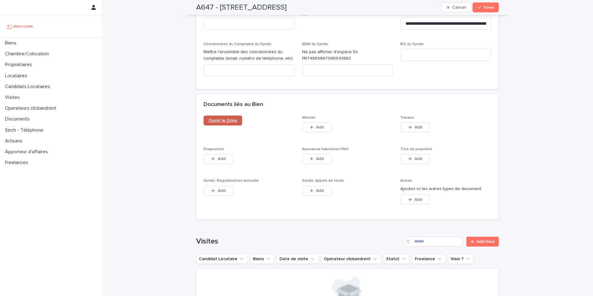
click at [224, 116] on link "Ouvrir le Drive" at bounding box center [223, 121] width 39 height 10
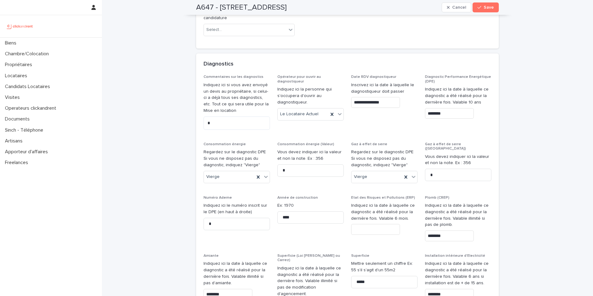
scroll to position [3008, 0]
click at [373, 222] on input "text" at bounding box center [375, 227] width 49 height 11
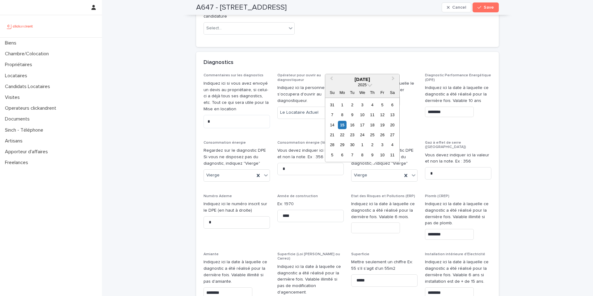
paste input "**********"
type input "*********"
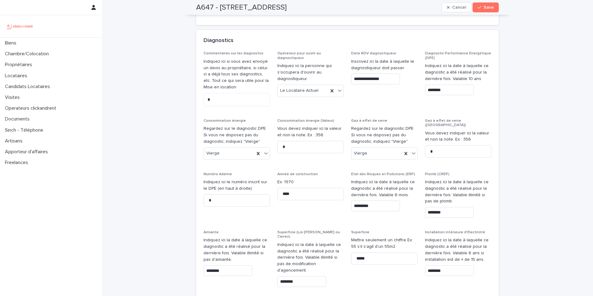
scroll to position [3034, 0]
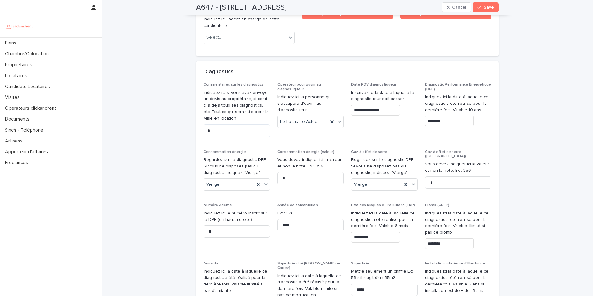
scroll to position [3040, 0]
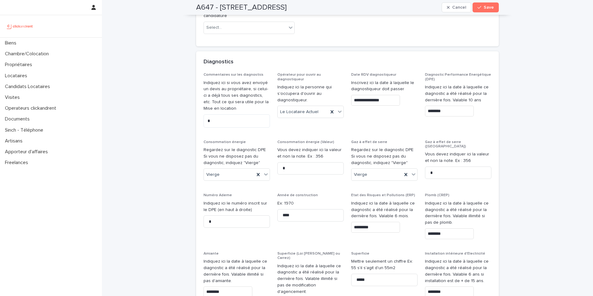
drag, startPoint x: 321, startPoint y: 99, endPoint x: 287, endPoint y: 90, distance: 35.0
click at [284, 140] on div "Consommation énergie (Valeur) Vous devez indiquer ici la valeur et non la note.…" at bounding box center [310, 160] width 66 height 40
click at [324, 147] on p "Vous devez indiquer ici la valeur et non la note. Ex : 356" at bounding box center [310, 153] width 66 height 13
click at [294, 162] on input "*" at bounding box center [310, 168] width 66 height 12
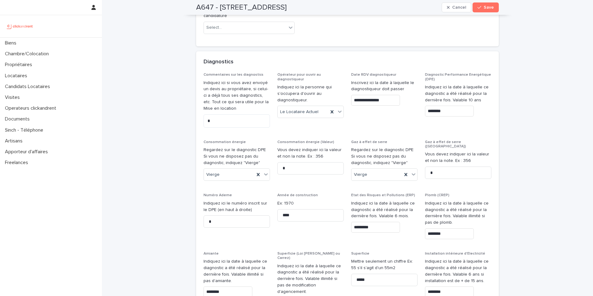
click at [462, 151] on p "Vous devez indiquer ici la valeur et non la note. Ex : 356" at bounding box center [458, 157] width 66 height 13
drag, startPoint x: 459, startPoint y: 100, endPoint x: 447, endPoint y: 94, distance: 13.4
click at [447, 151] on p "Vous devez indiquer ici la valeur et non la note. Ex : 356" at bounding box center [458, 157] width 66 height 13
click at [452, 151] on p "Vous devez indiquer ici la valeur et non la note. Ex : 356" at bounding box center [458, 157] width 66 height 13
drag, startPoint x: 325, startPoint y: 103, endPoint x: 285, endPoint y: 100, distance: 40.0
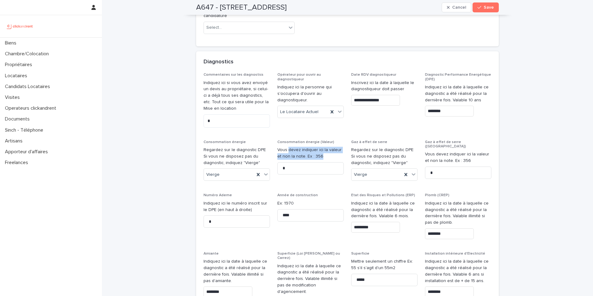
click at [285, 147] on p "Vous devez indiquer ici la valeur et non la note. Ex : 356" at bounding box center [310, 153] width 66 height 13
click at [319, 147] on p "Vous devez indiquer ici la valeur et non la note. Ex : 356" at bounding box center [310, 153] width 66 height 13
drag, startPoint x: 322, startPoint y: 103, endPoint x: 305, endPoint y: 97, distance: 18.6
click at [298, 147] on p "Vous devez indiquer ici la valeur et non la note. Ex : 356" at bounding box center [310, 153] width 66 height 13
click at [309, 147] on p "Vous devez indiquer ici la valeur et non la note. Ex : 356" at bounding box center [310, 153] width 66 height 13
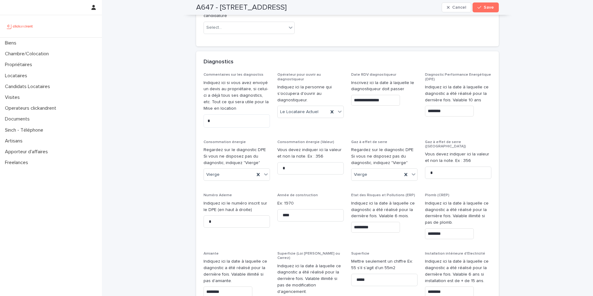
click at [381, 77] on span "**********" at bounding box center [384, 103] width 66 height 60
click at [301, 162] on input "*" at bounding box center [310, 168] width 66 height 12
drag, startPoint x: 283, startPoint y: 114, endPoint x: 280, endPoint y: 115, distance: 3.1
click at [261, 114] on div "**********" at bounding box center [348, 222] width 288 height 298
type input "*"
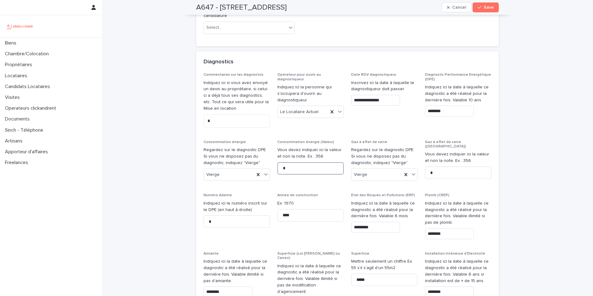
type input "*"
click at [445, 166] on input "*" at bounding box center [458, 172] width 66 height 12
drag, startPoint x: 435, startPoint y: 123, endPoint x: 406, endPoint y: 119, distance: 29.6
click at [402, 118] on div "**********" at bounding box center [348, 222] width 288 height 298
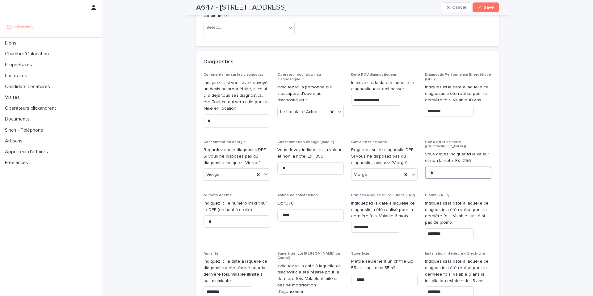
drag, startPoint x: 448, startPoint y: 120, endPoint x: 436, endPoint y: 118, distance: 11.6
click at [448, 166] on input "*" at bounding box center [458, 172] width 66 height 12
drag, startPoint x: 435, startPoint y: 117, endPoint x: 410, endPoint y: 114, distance: 24.7
click at [410, 114] on div "**********" at bounding box center [348, 222] width 288 height 298
type input "*"
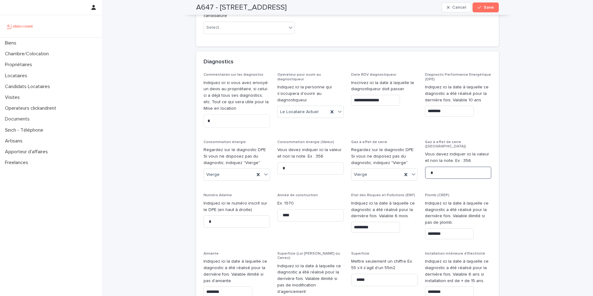
type input "*"
click at [473, 78] on span "Diagnostic Performance Energétique (DPE) Indiquez ici la date à laquelle ce dia…" at bounding box center [458, 103] width 66 height 60
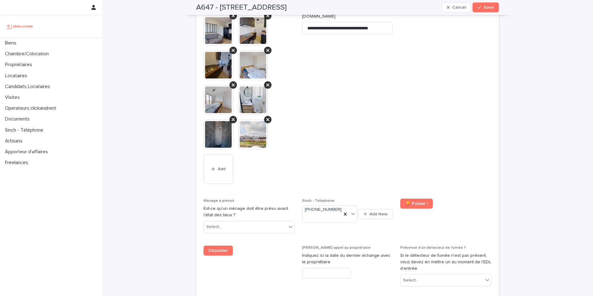
scroll to position [2620, 0]
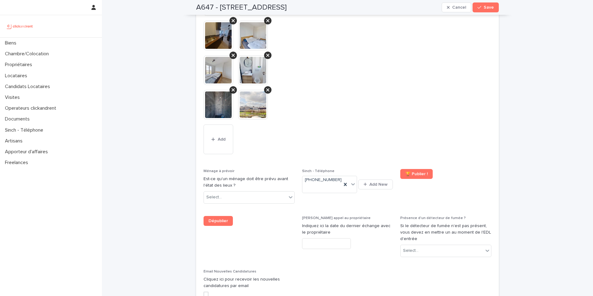
click at [343, 91] on span "**********" at bounding box center [347, 63] width 91 height 198
drag, startPoint x: 344, startPoint y: 128, endPoint x: 347, endPoint y: 78, distance: 49.5
click at [344, 183] on icon at bounding box center [345, 184] width 3 height 3
click at [346, 75] on span "**********" at bounding box center [347, 63] width 91 height 198
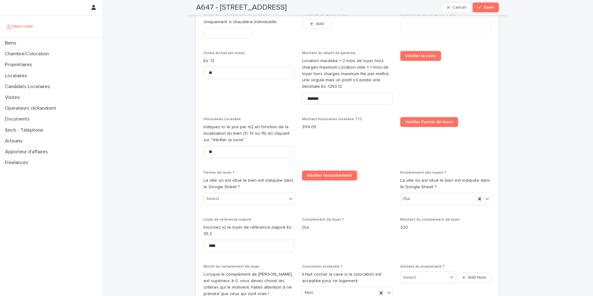
scroll to position [1159, 0]
drag, startPoint x: 166, startPoint y: 66, endPoint x: 167, endPoint y: 75, distance: 9.7
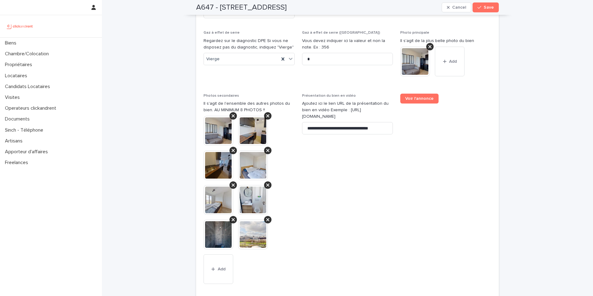
scroll to position [2590, 0]
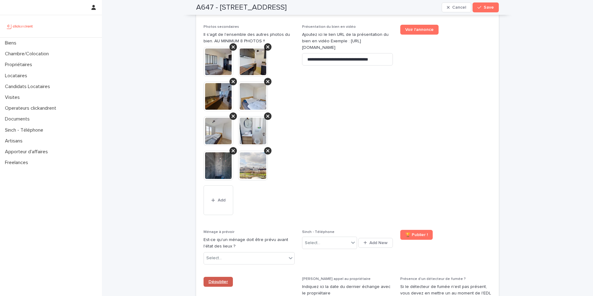
click at [223, 280] on span "Dépublier" at bounding box center [217, 282] width 19 height 4
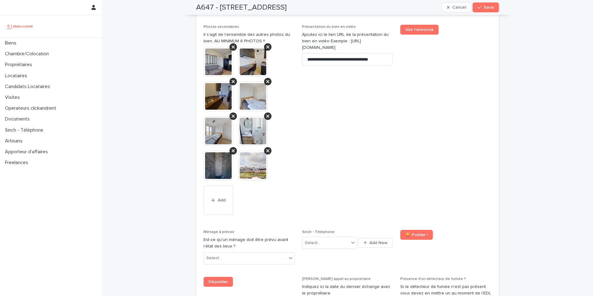
click at [348, 51] on span "**********" at bounding box center [347, 124] width 91 height 198
click at [40, 40] on div "Biens" at bounding box center [51, 43] width 102 height 11
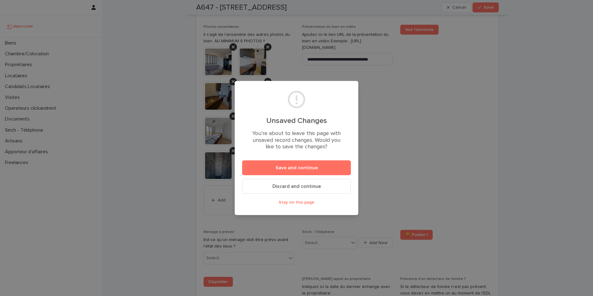
drag, startPoint x: 394, startPoint y: 108, endPoint x: 369, endPoint y: 136, distance: 37.4
click at [395, 108] on div "Unsaved Changes You’re about to leave this page with unsaved record changes. Wo…" at bounding box center [296, 148] width 593 height 296
drag, startPoint x: 300, startPoint y: 202, endPoint x: 305, endPoint y: 197, distance: 6.6
click at [300, 202] on span "Stay on this page" at bounding box center [297, 202] width 36 height 4
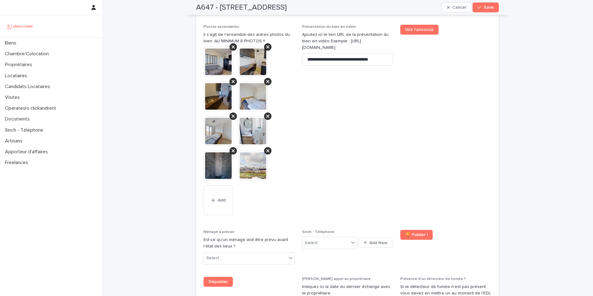
click at [356, 103] on span "**********" at bounding box center [347, 124] width 91 height 198
click at [480, 6] on div "button" at bounding box center [481, 7] width 6 height 4
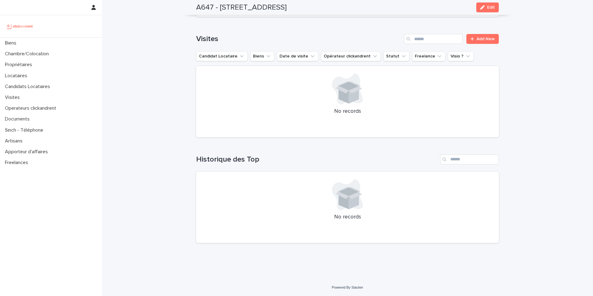
scroll to position [2256, 0]
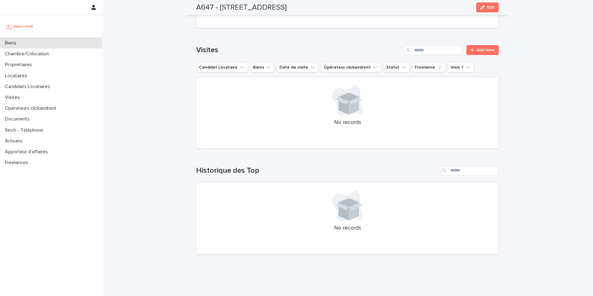
click at [54, 44] on div "Biens" at bounding box center [51, 43] width 102 height 11
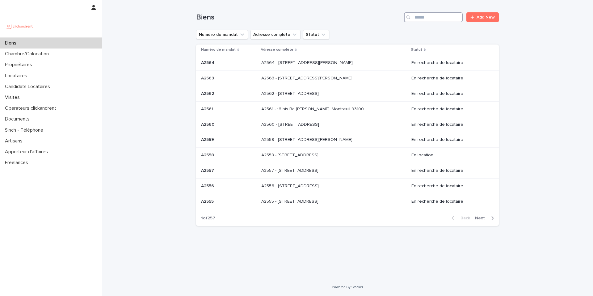
click at [421, 21] on input "Search" at bounding box center [433, 17] width 59 height 10
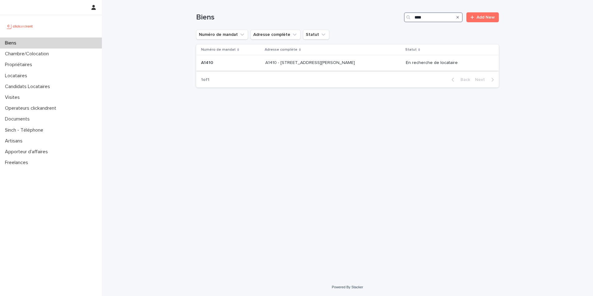
type input "****"
click at [383, 62] on div "A1410 - 16 avenue Claude Vellefaux, Paris 75010 A1410 - 16 avenue Claude Vellef…" at bounding box center [333, 63] width 136 height 10
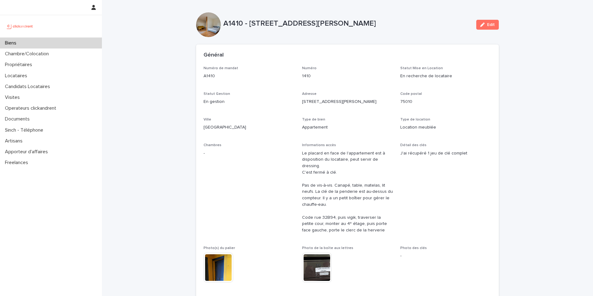
drag, startPoint x: 477, startPoint y: 26, endPoint x: 365, endPoint y: 43, distance: 113.4
click at [478, 26] on button "Edit" at bounding box center [487, 25] width 23 height 10
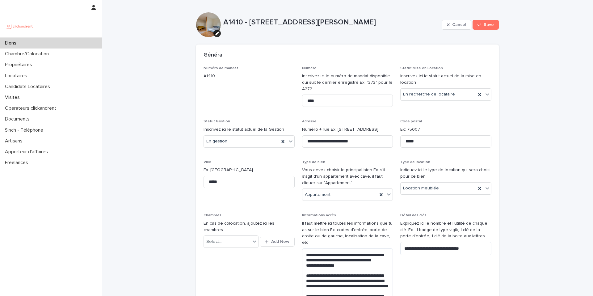
scroll to position [2797, 0]
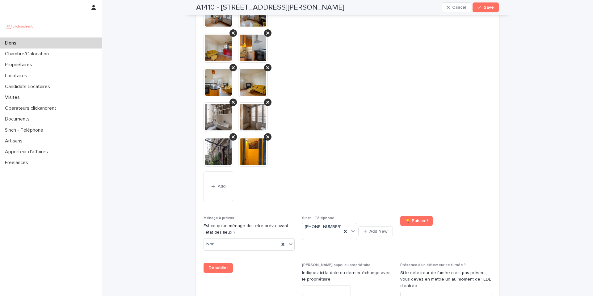
click at [370, 116] on span "**********" at bounding box center [347, 75] width 91 height 267
click at [342, 228] on icon at bounding box center [345, 231] width 6 height 6
click at [352, 99] on span "**********" at bounding box center [347, 75] width 91 height 267
click at [225, 266] on span "Dépublier" at bounding box center [217, 268] width 19 height 4
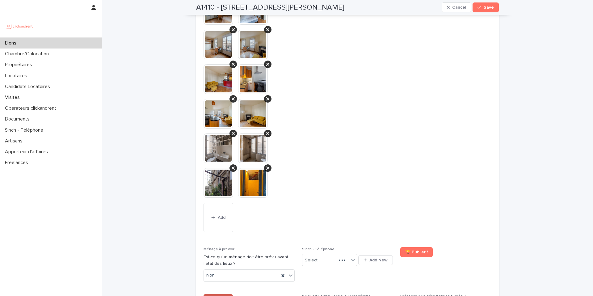
scroll to position [2827, 0]
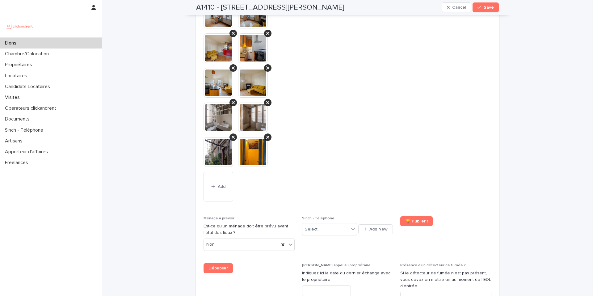
drag, startPoint x: 144, startPoint y: 47, endPoint x: 127, endPoint y: 2, distance: 48.5
click at [57, 42] on div "Biens" at bounding box center [51, 43] width 102 height 11
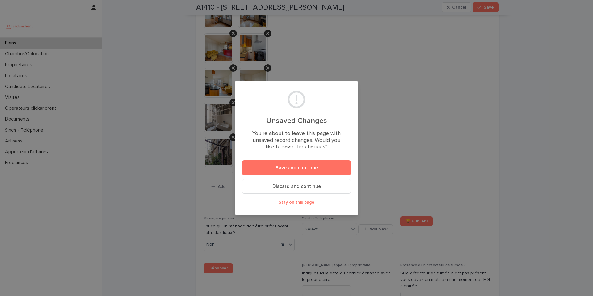
click at [397, 88] on div "Unsaved Changes You’re about to leave this page with unsaved record changes. Wo…" at bounding box center [296, 148] width 593 height 296
click at [308, 200] on span "Stay on this page" at bounding box center [297, 202] width 36 height 4
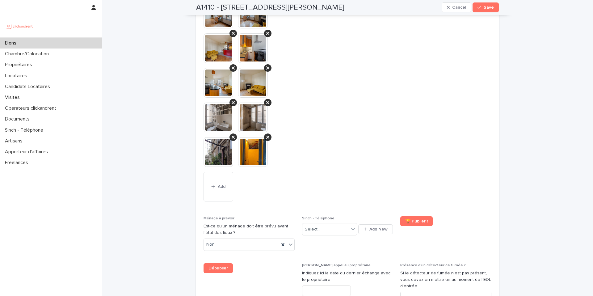
click at [364, 75] on span "**********" at bounding box center [347, 75] width 91 height 267
click at [414, 54] on span "Voir l'annonce" at bounding box center [445, 75] width 91 height 267
click at [217, 263] on link "Dépublier" at bounding box center [218, 268] width 29 height 10
drag, startPoint x: 329, startPoint y: 65, endPoint x: 318, endPoint y: 86, distance: 24.6
click at [330, 65] on span "**********" at bounding box center [347, 75] width 91 height 267
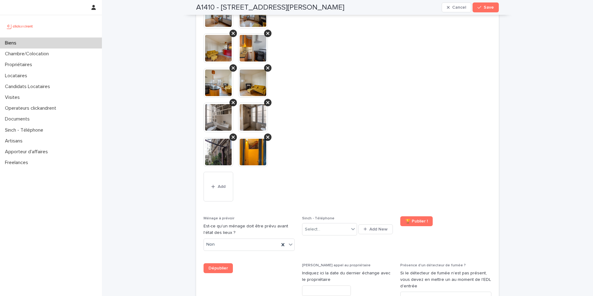
click at [493, 8] on button "Save" at bounding box center [486, 7] width 26 height 10
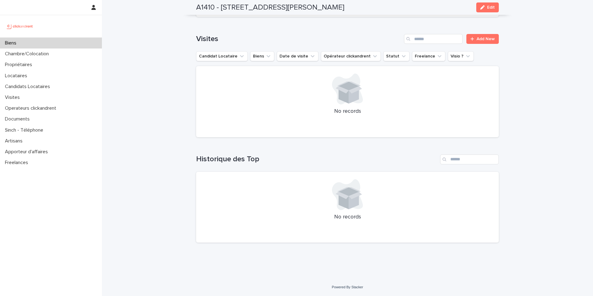
scroll to position [1824, 0]
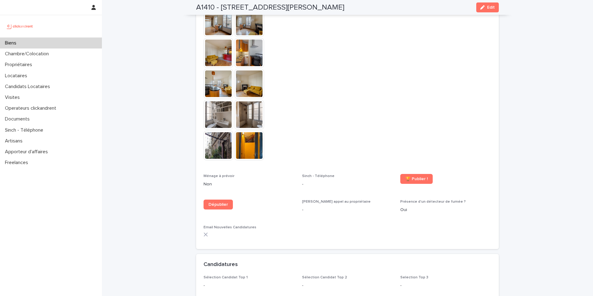
drag, startPoint x: 332, startPoint y: 50, endPoint x: 289, endPoint y: 65, distance: 45.9
click at [332, 50] on span "Présentation du bien en vidéo https://vimeo.com/1116830611?share=copy" at bounding box center [347, 67] width 91 height 197
click at [93, 42] on div "Biens" at bounding box center [51, 43] width 102 height 11
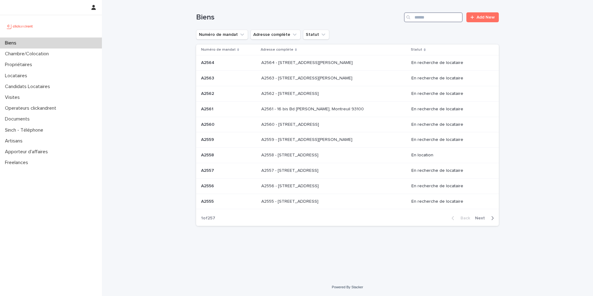
click at [439, 20] on input "Search" at bounding box center [433, 17] width 59 height 10
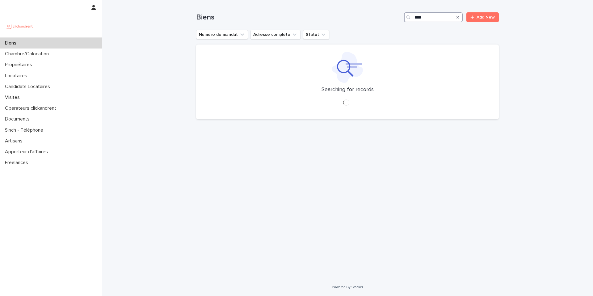
type input "****"
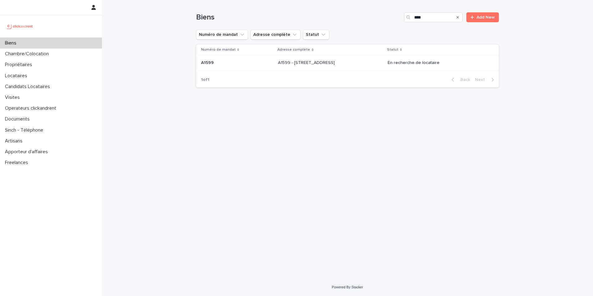
click at [335, 63] on p "A1599 - 2 rue Carnot, Boulogne-Billancourt 92100" at bounding box center [307, 62] width 58 height 6
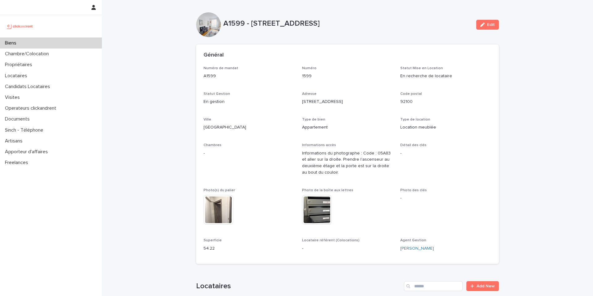
click at [196, 79] on div "Numéro de mandat A1599 Numéro 1599 Statut Mise en Location En recherche de loca…" at bounding box center [347, 165] width 303 height 198
drag, startPoint x: 204, startPoint y: 68, endPoint x: 244, endPoint y: 81, distance: 42.3
click at [243, 81] on div "Numéro de mandat A1599" at bounding box center [249, 75] width 91 height 18
drag, startPoint x: 248, startPoint y: 78, endPoint x: 205, endPoint y: 72, distance: 43.0
click at [246, 77] on p "A1599" at bounding box center [249, 76] width 91 height 6
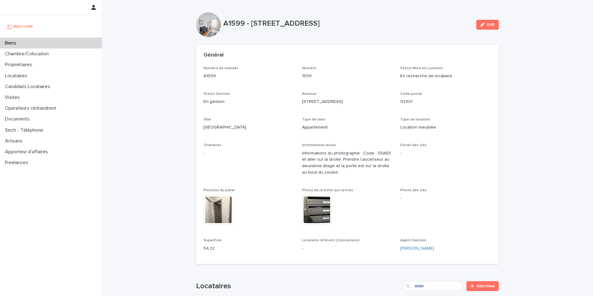
drag, startPoint x: 401, startPoint y: 25, endPoint x: 226, endPoint y: 28, distance: 174.9
click at [225, 27] on p "A1599 - 2 rue Carnot, Boulogne-Billancourt 92100" at bounding box center [347, 23] width 248 height 9
drag, startPoint x: 250, startPoint y: 34, endPoint x: 255, endPoint y: 40, distance: 7.5
click at [250, 34] on div "A1599 - 2 rue Carnot, Boulogne-Billancourt 92100 Edit" at bounding box center [347, 24] width 303 height 25
drag, startPoint x: 389, startPoint y: 25, endPoint x: 224, endPoint y: 28, distance: 165.3
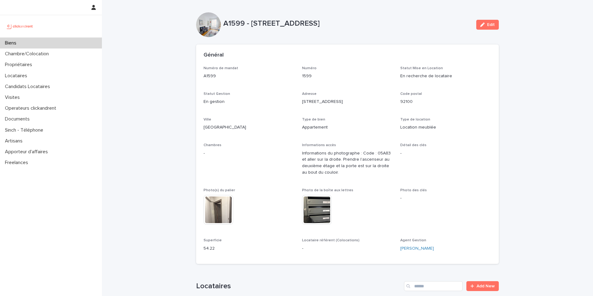
click at [224, 28] on p "A1599 - 2 rue Carnot, Boulogne-Billancourt 92100" at bounding box center [347, 23] width 248 height 9
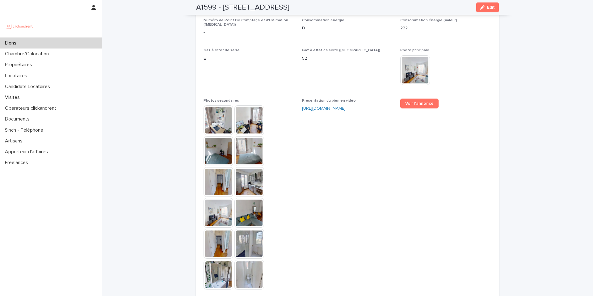
scroll to position [1503, 0]
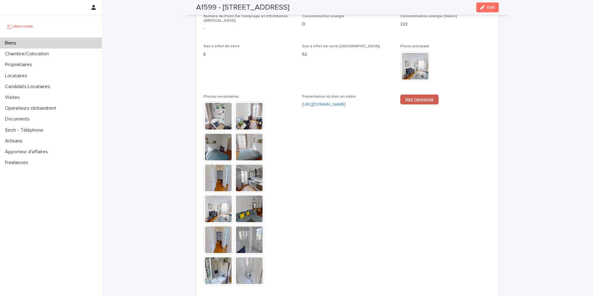
click at [417, 97] on span "Voir l'annonce" at bounding box center [419, 99] width 28 height 4
click at [59, 47] on div "Biens" at bounding box center [51, 43] width 102 height 11
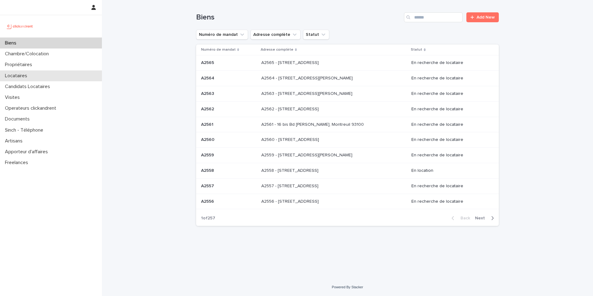
click at [61, 77] on div "Locataires" at bounding box center [51, 75] width 102 height 11
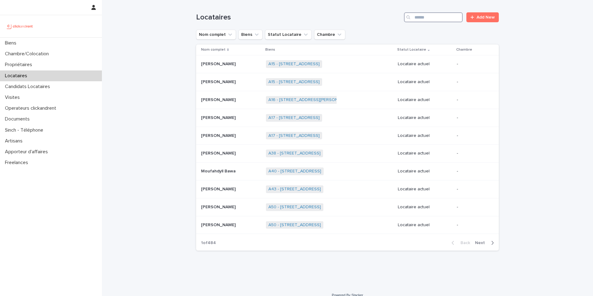
click at [433, 20] on input "Search" at bounding box center [433, 17] width 59 height 10
paste input "**********"
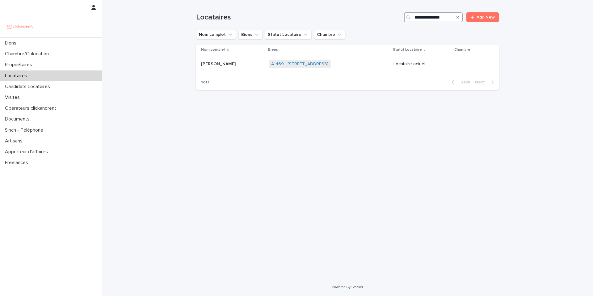
type input "**********"
click at [168, 60] on div "**********" at bounding box center [347, 139] width 491 height 278
click at [360, 65] on div "A1469 - 19 rue Perdonnet, Paris 75010 + 0" at bounding box center [329, 64] width 120 height 13
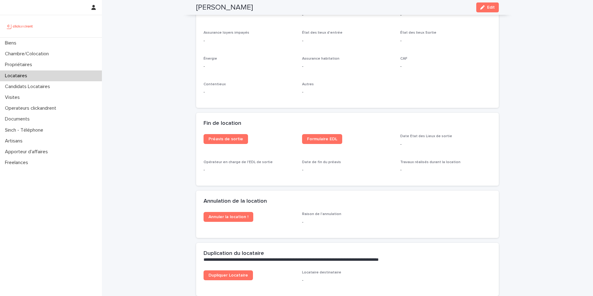
scroll to position [743, 0]
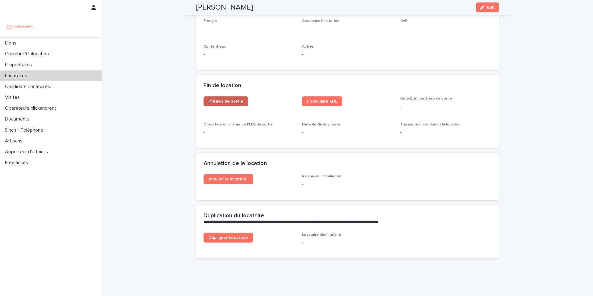
click at [222, 98] on link "Préavis de sortie" at bounding box center [226, 101] width 44 height 10
click at [311, 96] on link "Formulaire EDL" at bounding box center [322, 101] width 40 height 10
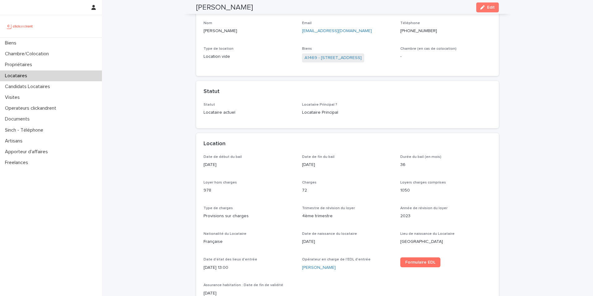
scroll to position [0, 0]
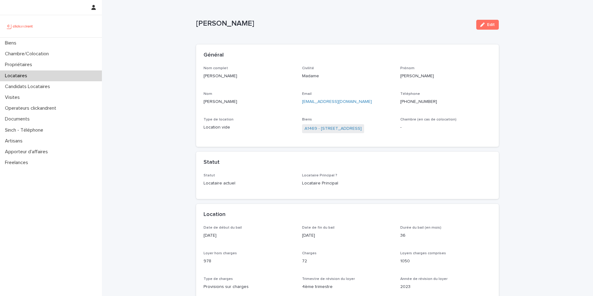
click at [357, 127] on link "A1469 - [STREET_ADDRESS]" at bounding box center [333, 128] width 57 height 6
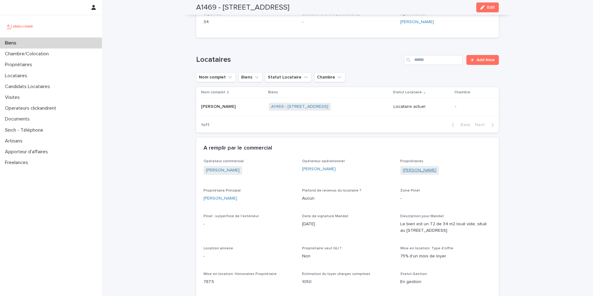
scroll to position [225, 0]
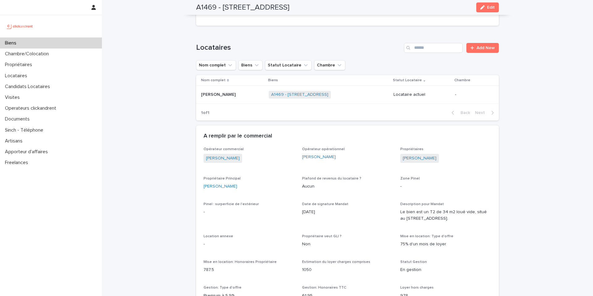
drag, startPoint x: 407, startPoint y: 160, endPoint x: 392, endPoint y: 157, distance: 16.1
click at [450, 162] on div "[PERSON_NAME]" at bounding box center [445, 159] width 91 height 10
drag, startPoint x: 440, startPoint y: 160, endPoint x: 397, endPoint y: 162, distance: 43.6
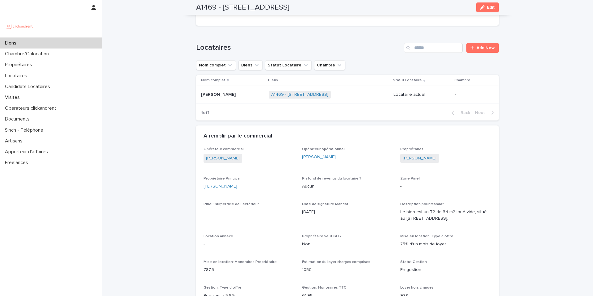
click at [447, 145] on div "A remplir par le commercial" at bounding box center [347, 136] width 303 height 22
drag, startPoint x: 439, startPoint y: 159, endPoint x: 399, endPoint y: 156, distance: 39.7
click at [400, 156] on div "[PERSON_NAME]" at bounding box center [445, 159] width 91 height 10
copy link "[PERSON_NAME]"
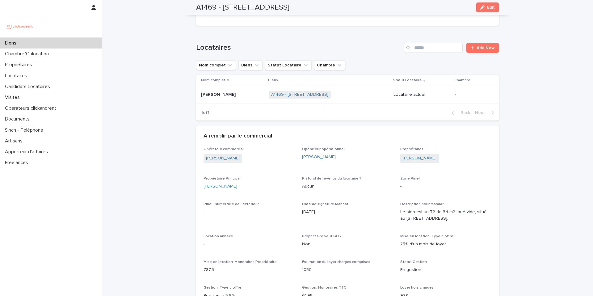
drag, startPoint x: 238, startPoint y: 94, endPoint x: 196, endPoint y: 95, distance: 42.6
click at [196, 95] on td "Camille Raimondo Camille Raimondo" at bounding box center [231, 95] width 70 height 18
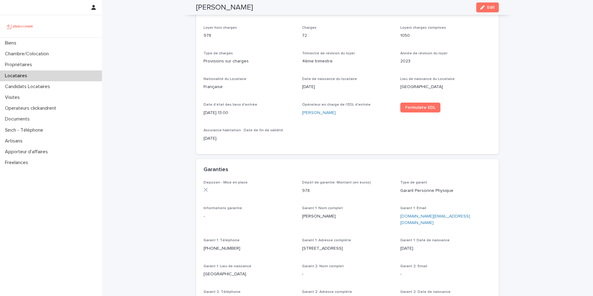
drag, startPoint x: 249, startPoint y: 6, endPoint x: 194, endPoint y: 5, distance: 55.0
click at [196, 5] on div "Camille Raimondo Edit" at bounding box center [347, 7] width 303 height 15
click at [152, 43] on div "Loading... Saving… Loading... Saving… Camille Raimondo Edit Camille Raimondo Ed…" at bounding box center [347, 294] width 491 height 1038
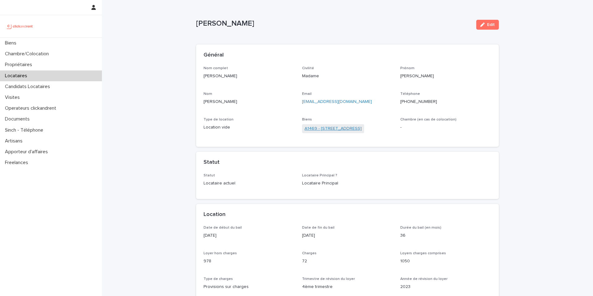
click at [350, 131] on link "A1469 - [STREET_ADDRESS]" at bounding box center [333, 128] width 57 height 6
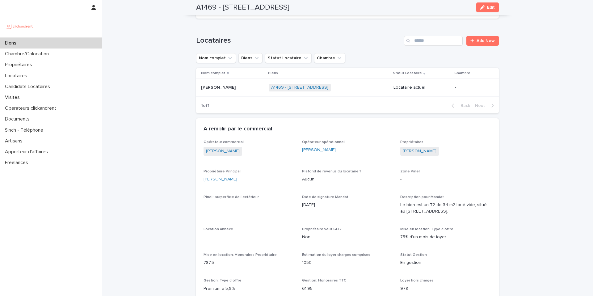
scroll to position [188, 0]
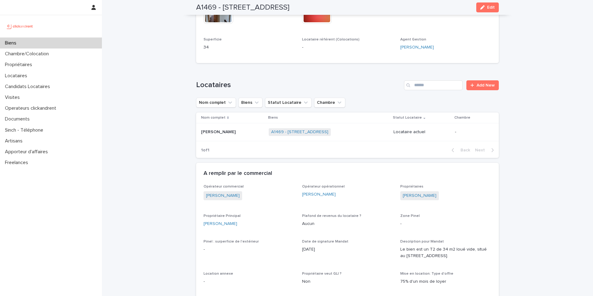
copy p "[PERSON_NAME]"
drag, startPoint x: 229, startPoint y: 133, endPoint x: 199, endPoint y: 131, distance: 30.4
click at [201, 131] on p "[PERSON_NAME]" at bounding box center [219, 131] width 36 height 6
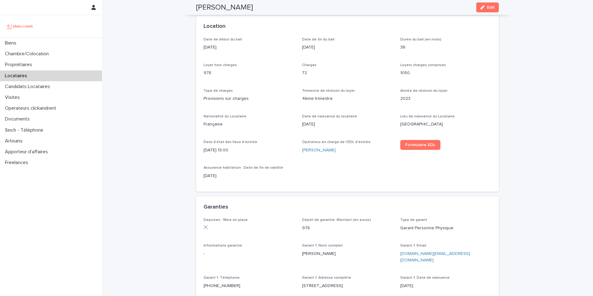
drag, startPoint x: 228, startPoint y: 10, endPoint x: 192, endPoint y: 10, distance: 35.8
click at [192, 10] on div "Camille Raimondo Edit" at bounding box center [347, 7] width 332 height 15
copy h2 "[PERSON_NAME]"
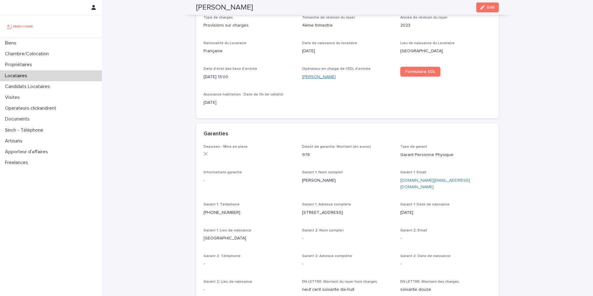
scroll to position [353, 0]
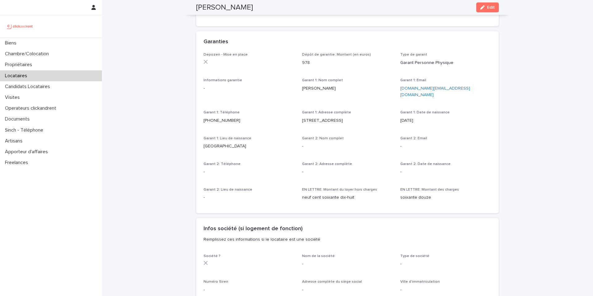
click at [154, 27] on div "Loading... Saving… Loading... Saving… Camille Raimondo Edit Camille Raimondo Ed…" at bounding box center [347, 166] width 491 height 1038
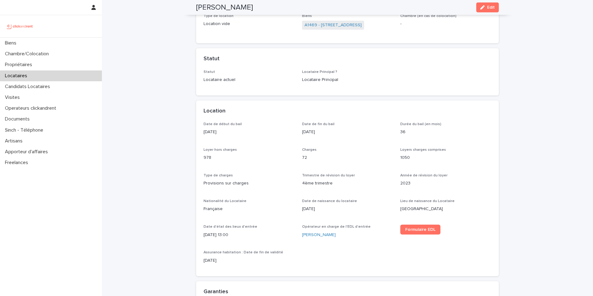
scroll to position [0, 0]
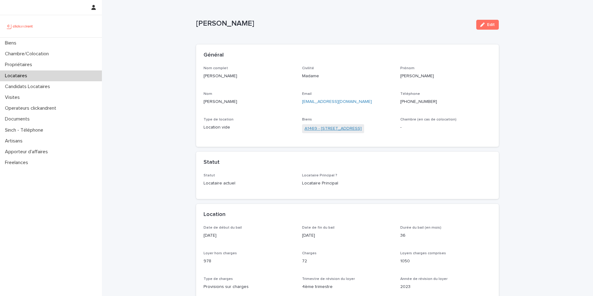
click at [327, 125] on link "A1469 - [STREET_ADDRESS]" at bounding box center [333, 128] width 57 height 6
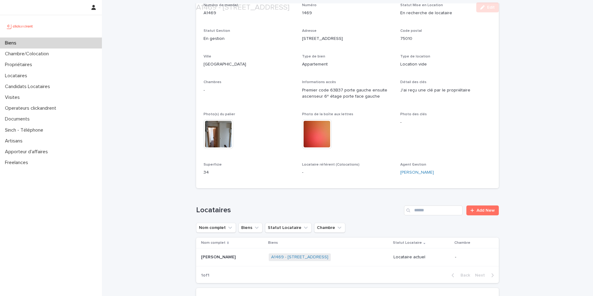
scroll to position [76, 0]
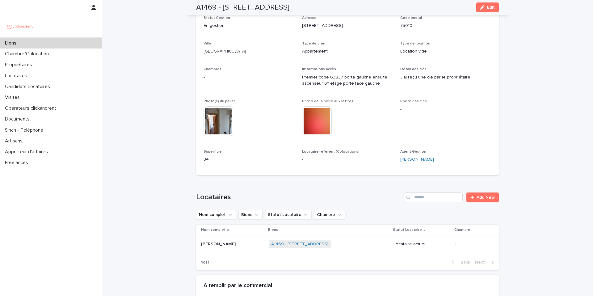
click at [237, 245] on p at bounding box center [232, 244] width 63 height 5
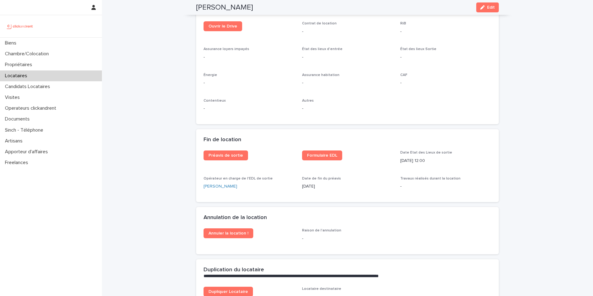
scroll to position [753, 0]
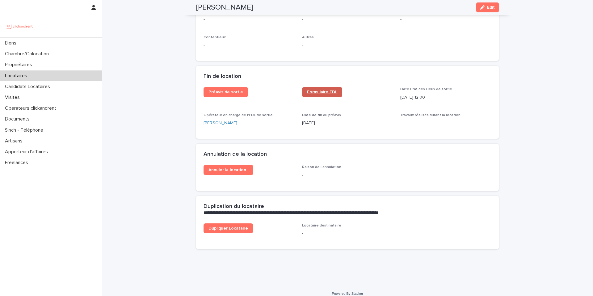
click at [320, 90] on span "Formulaire EDL" at bounding box center [322, 92] width 30 height 4
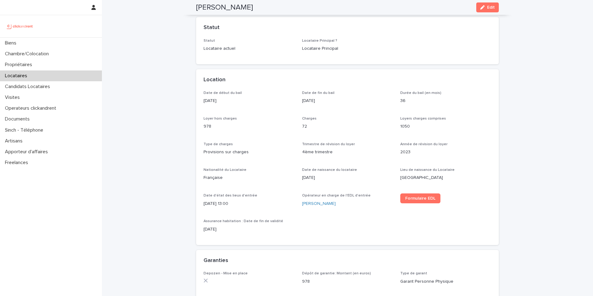
scroll to position [0, 0]
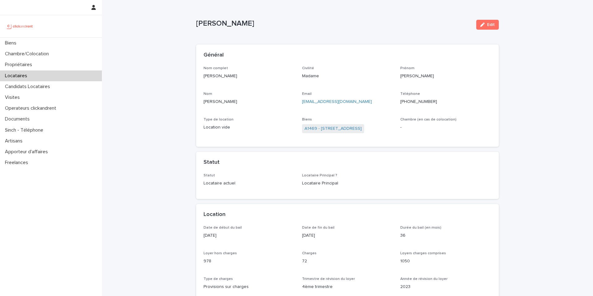
drag, startPoint x: 253, startPoint y: 23, endPoint x: 198, endPoint y: 18, distance: 55.8
click at [198, 18] on div "[PERSON_NAME]" at bounding box center [333, 23] width 275 height 10
copy p "[PERSON_NAME]"
click at [319, 126] on link "A1469 - [STREET_ADDRESS]" at bounding box center [333, 128] width 57 height 6
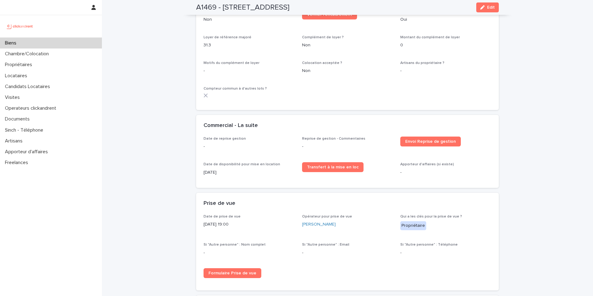
scroll to position [764, 0]
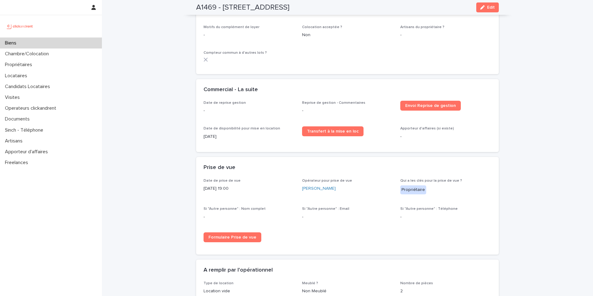
scroll to position [871, 0]
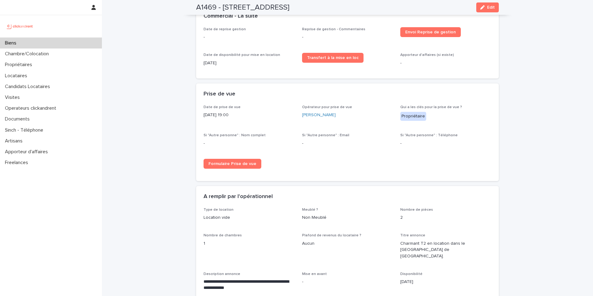
click at [231, 154] on div "Date de prise de vue 8/3/2024 19:00 Opérateur pour prise de vue Alexis Le Fourn…" at bounding box center [348, 139] width 288 height 69
click at [229, 159] on link "Formulaire Prise de vue" at bounding box center [233, 164] width 58 height 10
drag, startPoint x: 223, startPoint y: 111, endPoint x: 197, endPoint y: 115, distance: 26.9
click at [197, 114] on div "Date de prise de vue 8/3/2024 19:00 Opérateur pour prise de vue Alexis Le Fourn…" at bounding box center [347, 143] width 303 height 76
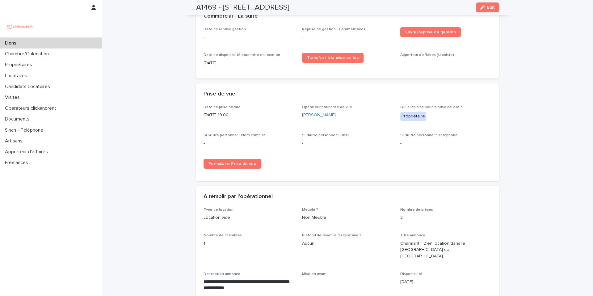
click at [196, 115] on div "Date de prise de vue 8/3/2024 19:00 Opérateur pour prise de vue Alexis Le Fourn…" at bounding box center [347, 143] width 303 height 76
drag, startPoint x: 212, startPoint y: 111, endPoint x: 205, endPoint y: 110, distance: 6.8
click at [204, 112] on p "8/3/2024 19:00" at bounding box center [249, 115] width 91 height 6
drag, startPoint x: 230, startPoint y: 111, endPoint x: 234, endPoint y: 112, distance: 3.9
click at [230, 112] on p "8/3/2024 19:00" at bounding box center [249, 115] width 91 height 6
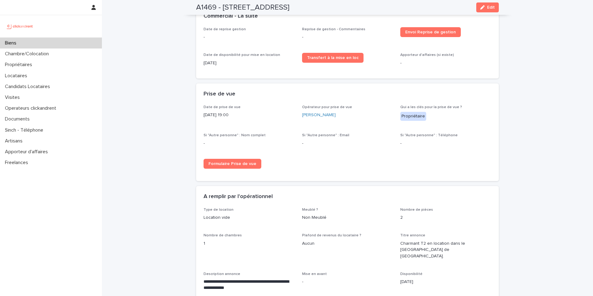
drag, startPoint x: 200, startPoint y: 112, endPoint x: 217, endPoint y: 115, distance: 16.6
click at [196, 112] on div "Date de prise de vue 8/3/2024 19:00 Opérateur pour prise de vue Alexis Le Fourn…" at bounding box center [347, 143] width 303 height 76
click at [232, 115] on div "Date de prise de vue 8/3/2024 19:00" at bounding box center [249, 114] width 91 height 18
drag, startPoint x: 161, startPoint y: 35, endPoint x: 103, endPoint y: 38, distance: 57.9
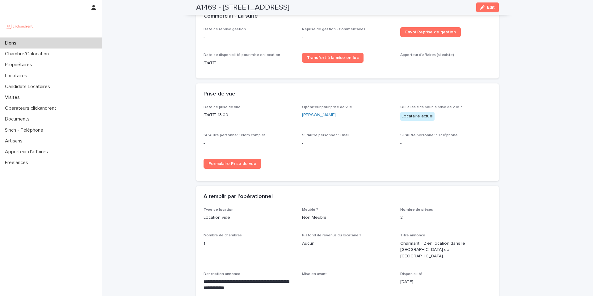
click at [68, 39] on div "Biens" at bounding box center [51, 43] width 102 height 11
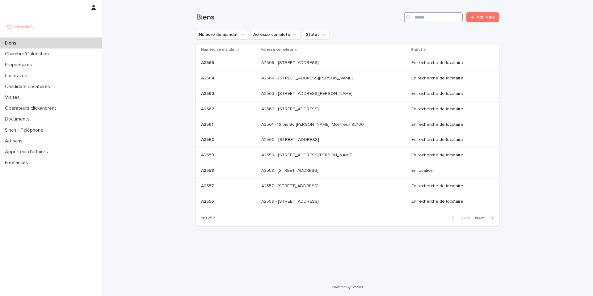
click at [441, 17] on input "Search" at bounding box center [433, 17] width 59 height 10
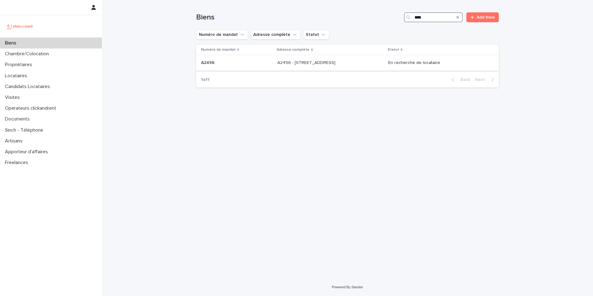
type input "****"
click at [345, 63] on p at bounding box center [328, 62] width 103 height 5
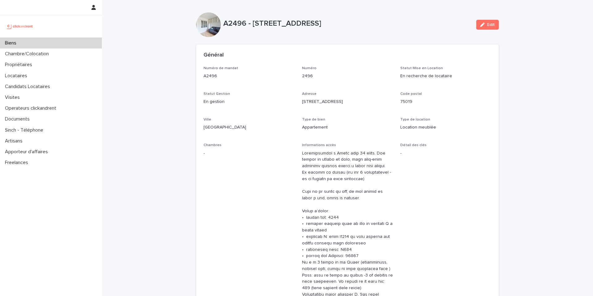
click at [272, 110] on div "Numéro de mandat A2496 Numéro 2496 Statut Mise en Location En recherche de loca…" at bounding box center [348, 257] width 288 height 383
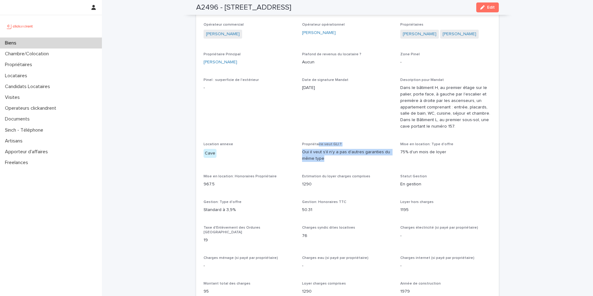
drag, startPoint x: 335, startPoint y: 159, endPoint x: 315, endPoint y: 146, distance: 24.0
click at [315, 146] on div "Propriétaire veut GLI ? Oui il veut s'il n'y a pas d'autres garanties du même t…" at bounding box center [347, 154] width 91 height 25
click at [323, 135] on span "Date de signature Mandat 22/7/2025" at bounding box center [347, 106] width 91 height 57
drag, startPoint x: 319, startPoint y: 158, endPoint x: 318, endPoint y: 152, distance: 6.2
click at [315, 150] on div "Propriétaire veut GLI ? Oui il veut s'il n'y a pas d'autres garanties du même t…" at bounding box center [347, 154] width 91 height 25
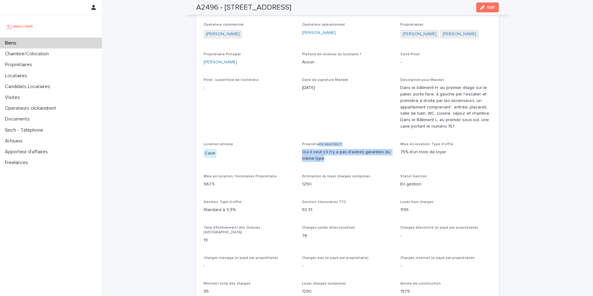
click at [319, 153] on p "Oui il veut s'il n'y a pas d'autres garanties du même type" at bounding box center [347, 155] width 91 height 13
drag, startPoint x: 315, startPoint y: 149, endPoint x: 320, endPoint y: 156, distance: 8.7
click at [314, 149] on div "Propriétaire veut GLI ? Oui il veut s'il n'y a pas d'autres garanties du même t…" at bounding box center [347, 154] width 91 height 25
click at [323, 162] on p "Oui il veut s'il n'y a pas d'autres garanties du même type" at bounding box center [347, 155] width 91 height 13
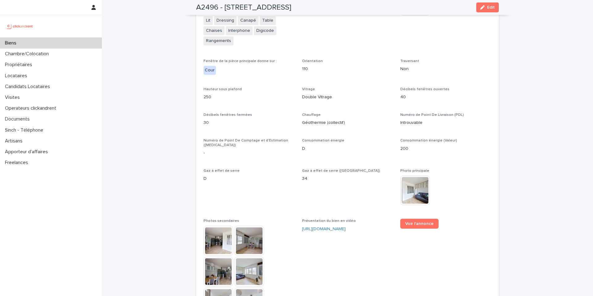
scroll to position [1618, 0]
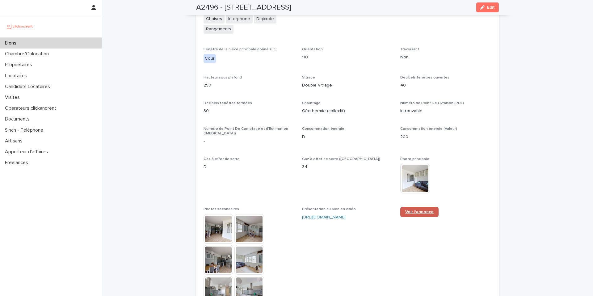
click at [410, 210] on span "Voir l'annonce" at bounding box center [419, 212] width 28 height 4
drag, startPoint x: 213, startPoint y: 40, endPoint x: 186, endPoint y: 36, distance: 27.2
click at [221, 54] on p "Cour" at bounding box center [249, 58] width 91 height 9
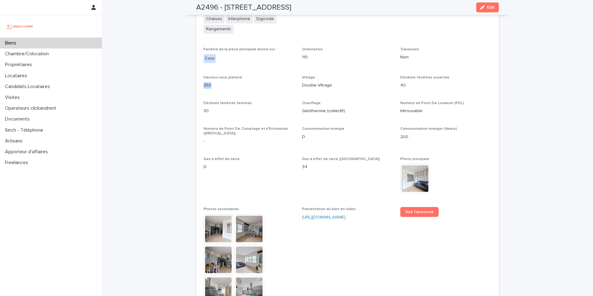
drag, startPoint x: 212, startPoint y: 71, endPoint x: 193, endPoint y: 62, distance: 21.1
click at [221, 82] on p "250" at bounding box center [249, 85] width 91 height 6
drag, startPoint x: 233, startPoint y: 95, endPoint x: 216, endPoint y: 75, distance: 25.6
click at [196, 70] on div "**********" at bounding box center [347, 83] width 303 height 746
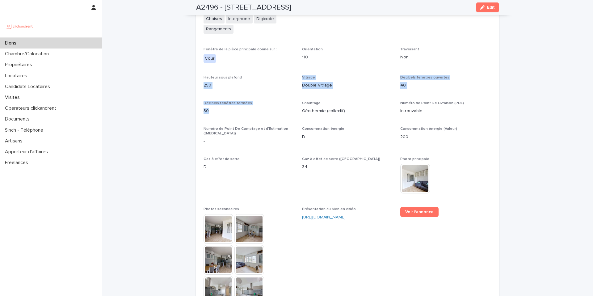
click at [230, 76] on div "Hauteur sous plafond 250" at bounding box center [249, 84] width 91 height 18
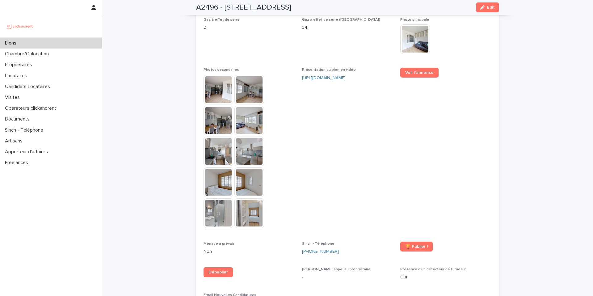
scroll to position [1765, 0]
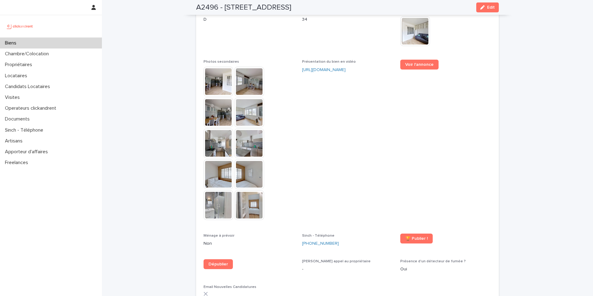
click at [212, 67] on img at bounding box center [219, 82] width 30 height 30
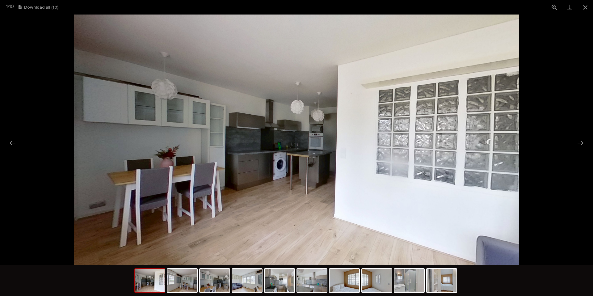
drag, startPoint x: 579, startPoint y: 140, endPoint x: 584, endPoint y: 121, distance: 19.1
click at [581, 136] on div at bounding box center [296, 140] width 593 height 250
drag, startPoint x: 584, startPoint y: 9, endPoint x: 579, endPoint y: 12, distance: 5.3
click at [584, 9] on button "Close gallery" at bounding box center [585, 7] width 15 height 15
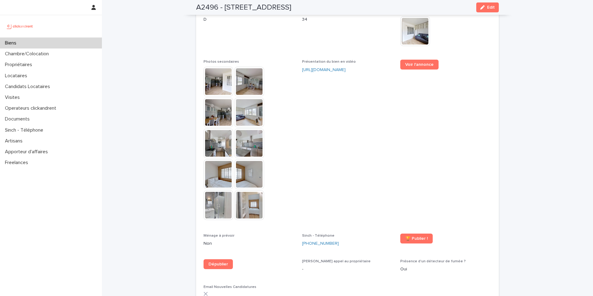
click at [373, 86] on span "Présentation du bien en vidéo https://vimeo.com/1105732790?share=copy" at bounding box center [347, 143] width 91 height 166
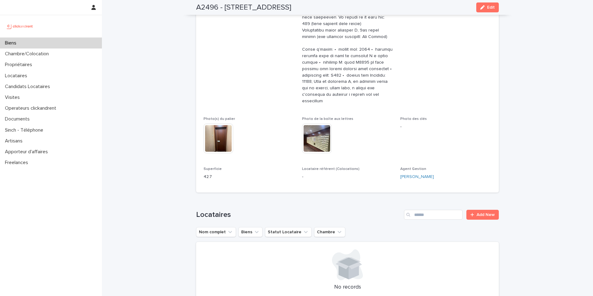
scroll to position [0, 0]
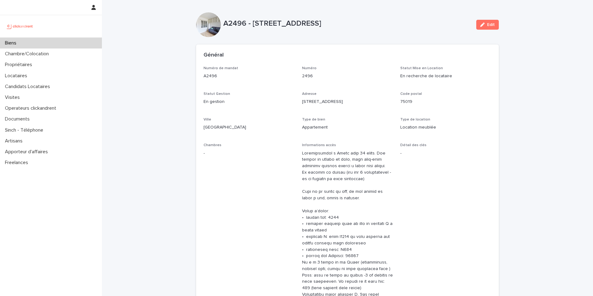
drag, startPoint x: 418, startPoint y: 78, endPoint x: 454, endPoint y: 74, distance: 36.7
click at [453, 74] on div "Numéro de mandat A2496 Numéro 2496 Statut Mise en Location En recherche de loca…" at bounding box center [348, 257] width 288 height 383
click at [455, 74] on p "En recherche de locataire" at bounding box center [445, 76] width 91 height 6
drag, startPoint x: 448, startPoint y: 74, endPoint x: 408, endPoint y: 82, distance: 41.3
click at [402, 76] on p "En recherche de locataire" at bounding box center [445, 76] width 91 height 6
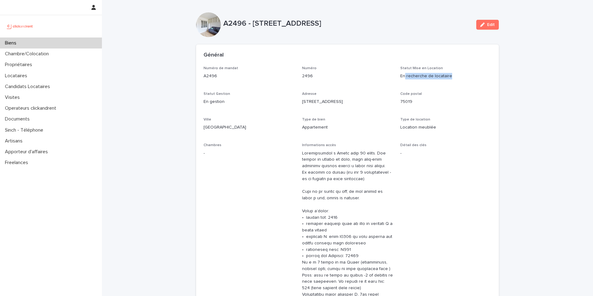
click at [436, 85] on div "Numéro de mandat A2496 Numéro 2496 Statut Mise en Location En recherche de loca…" at bounding box center [348, 257] width 288 height 383
click at [76, 42] on div "Biens" at bounding box center [51, 43] width 102 height 11
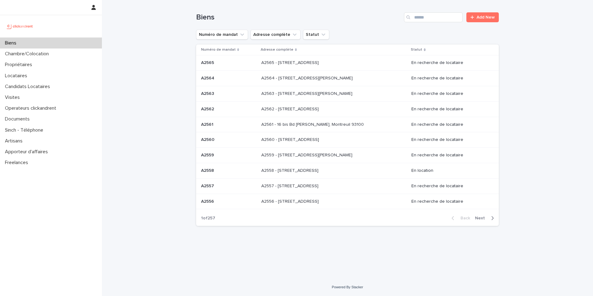
click at [414, 21] on div "Search" at bounding box center [409, 17] width 10 height 10
click at [415, 21] on input "Search" at bounding box center [433, 17] width 59 height 10
click at [443, 18] on input "Search" at bounding box center [433, 17] width 59 height 10
click at [440, 19] on input "Search" at bounding box center [433, 17] width 59 height 10
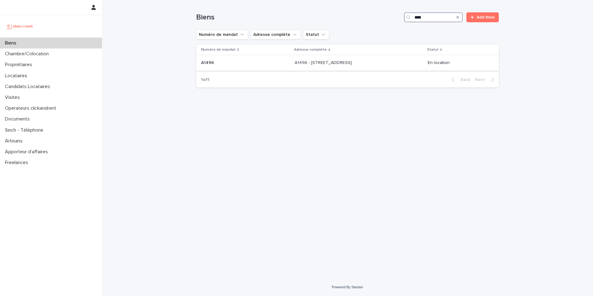
type input "****"
click at [365, 60] on div "A1496 - 3 rue Martel, Paris 75010 A1496 - 3 rue Martel, Paris 75010" at bounding box center [359, 63] width 128 height 10
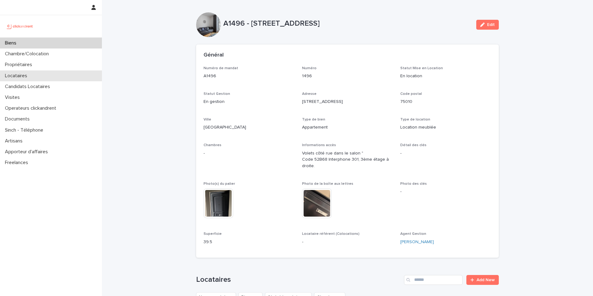
click at [47, 70] on div "Locataires" at bounding box center [51, 75] width 102 height 11
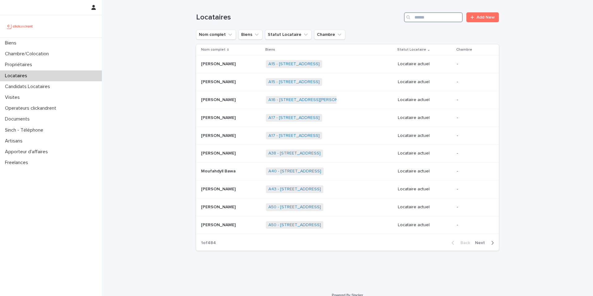
click at [419, 20] on input "Search" at bounding box center [433, 17] width 59 height 10
paste input "**********"
type input "**********"
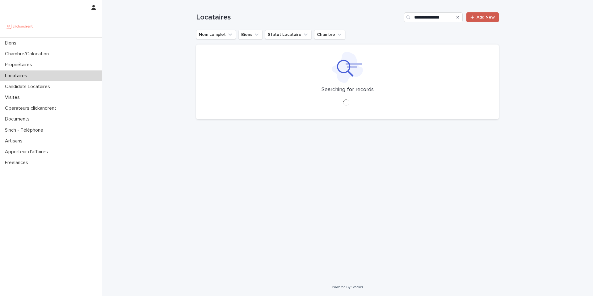
click at [475, 20] on link "Add New" at bounding box center [482, 17] width 32 height 10
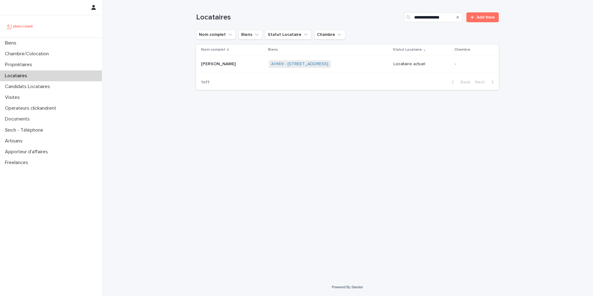
click at [351, 66] on div "A1469 - 19 rue Perdonnet, Paris 75010 + 0" at bounding box center [329, 64] width 120 height 13
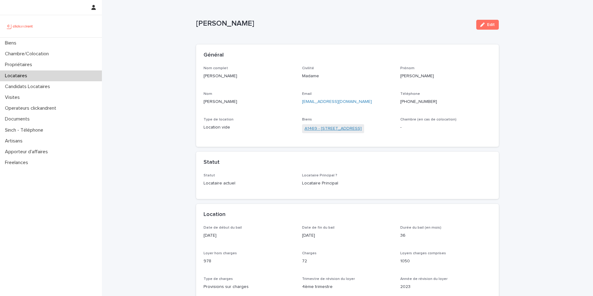
click at [341, 125] on link "A1469 - 19 rue Perdonnet, Paris 75010" at bounding box center [333, 128] width 57 height 6
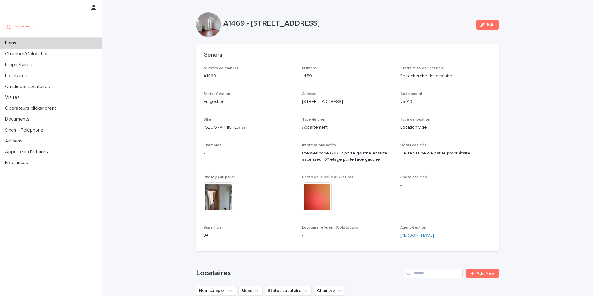
click at [250, 104] on p "En gestion" at bounding box center [249, 102] width 91 height 6
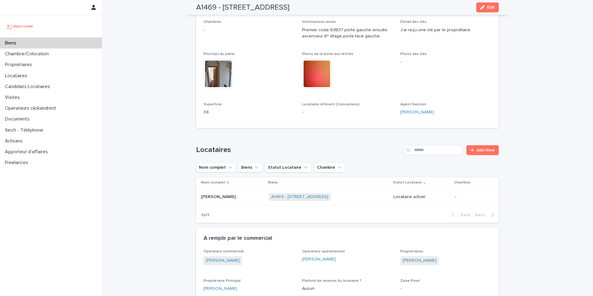
scroll to position [130, 0]
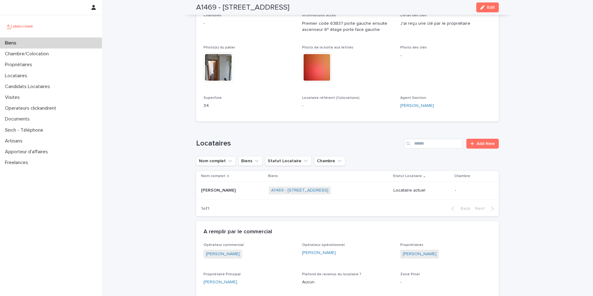
click at [252, 188] on p at bounding box center [232, 190] width 63 height 5
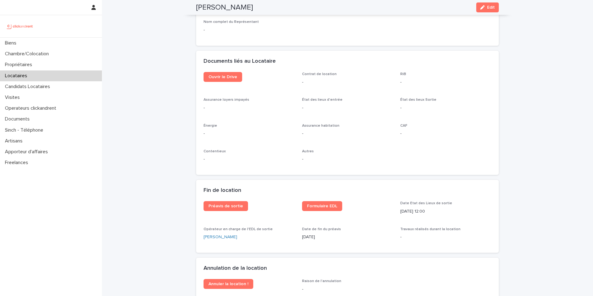
scroll to position [638, 0]
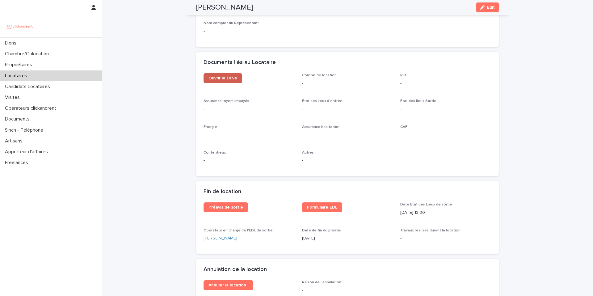
click at [220, 76] on span "Ouvrir le Drive" at bounding box center [222, 78] width 29 height 4
drag, startPoint x: 418, startPoint y: 207, endPoint x: 394, endPoint y: 202, distance: 24.3
click at [394, 202] on div "Préavis de sortie Formulaire EDL Date Etat des Lieux de sortie 15/10/2025 12:00…" at bounding box center [348, 224] width 288 height 44
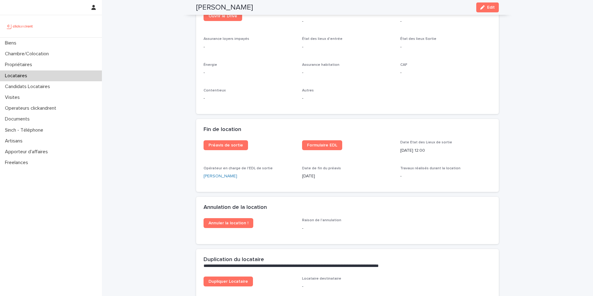
scroll to position [702, 0]
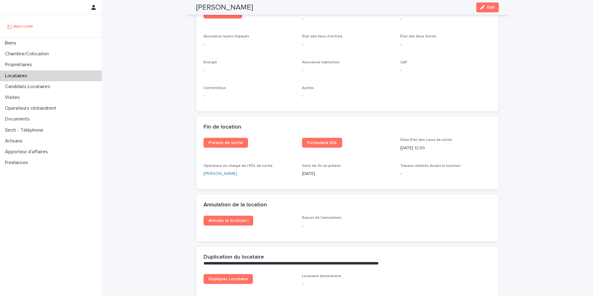
drag, startPoint x: 230, startPoint y: 140, endPoint x: 223, endPoint y: 142, distance: 7.2
click at [229, 140] on link "Préavis de sortie" at bounding box center [226, 143] width 44 height 10
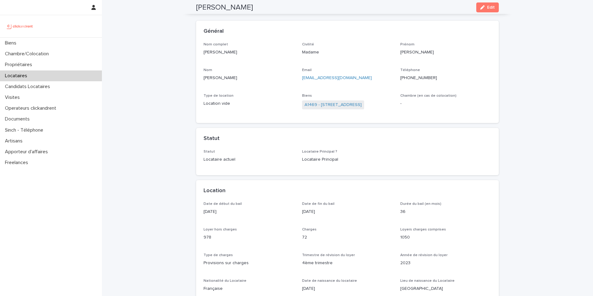
scroll to position [0, 0]
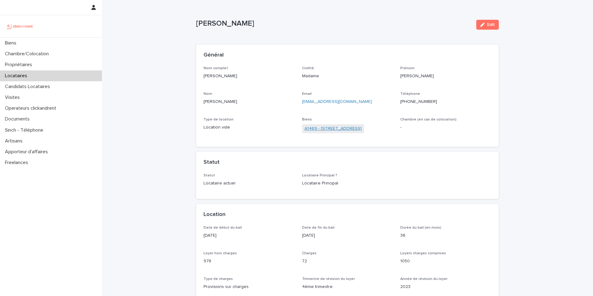
click at [335, 128] on link "A1469 - 19 rue Perdonnet, Paris 75010" at bounding box center [333, 128] width 57 height 6
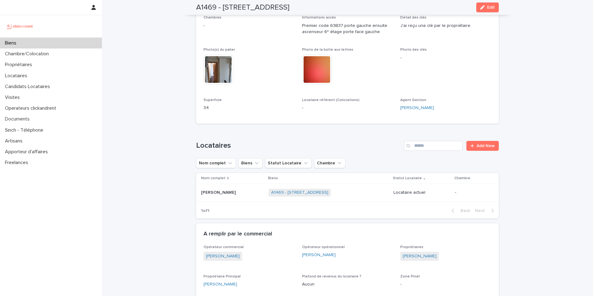
scroll to position [236, 0]
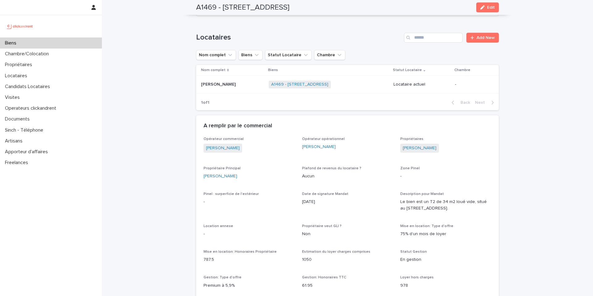
drag, startPoint x: 435, startPoint y: 148, endPoint x: 399, endPoint y: 149, distance: 36.5
click at [400, 149] on div "Claudio Tombari" at bounding box center [445, 149] width 91 height 10
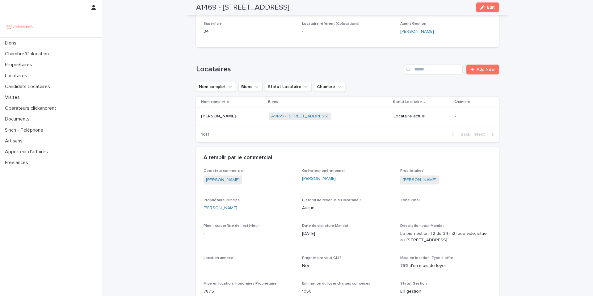
scroll to position [138, 0]
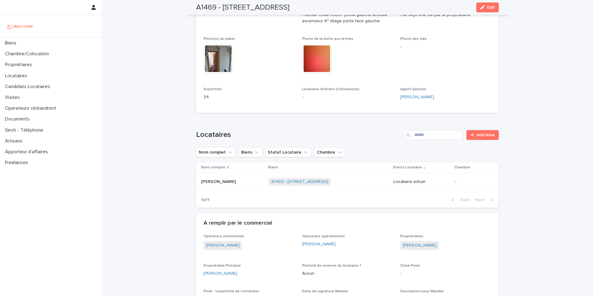
click at [232, 183] on p "[PERSON_NAME]" at bounding box center [219, 181] width 36 height 6
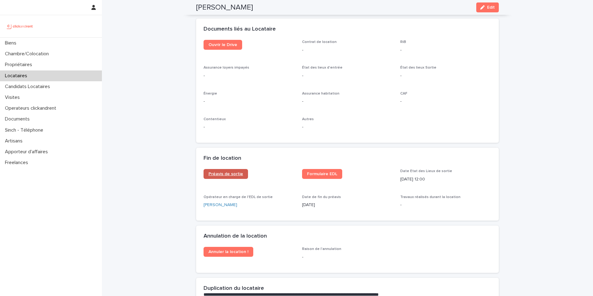
scroll to position [693, 0]
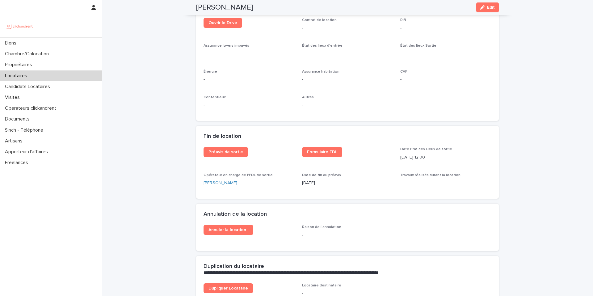
drag, startPoint x: 425, startPoint y: 151, endPoint x: 401, endPoint y: 152, distance: 24.1
click at [400, 154] on p "[DATE] 12:00" at bounding box center [445, 157] width 91 height 6
drag, startPoint x: 418, startPoint y: 151, endPoint x: 416, endPoint y: 155, distance: 4.0
click at [418, 154] on p "[DATE] 12:00" at bounding box center [445, 157] width 91 height 6
click at [323, 149] on link "Formulaire EDL" at bounding box center [322, 152] width 40 height 10
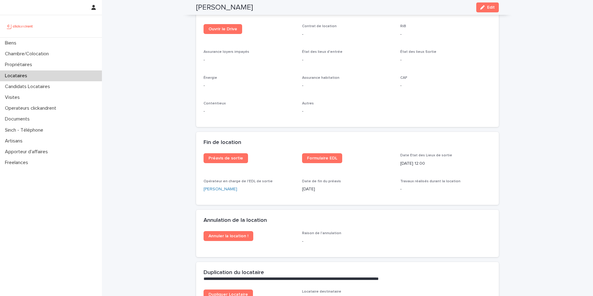
scroll to position [753, 0]
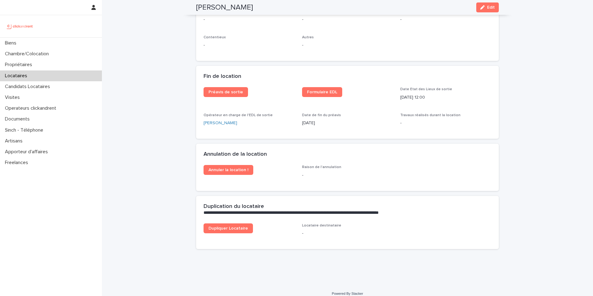
click at [196, 66] on div "Fin de location" at bounding box center [347, 77] width 303 height 22
drag, startPoint x: 176, startPoint y: 57, endPoint x: 171, endPoint y: 19, distance: 39.2
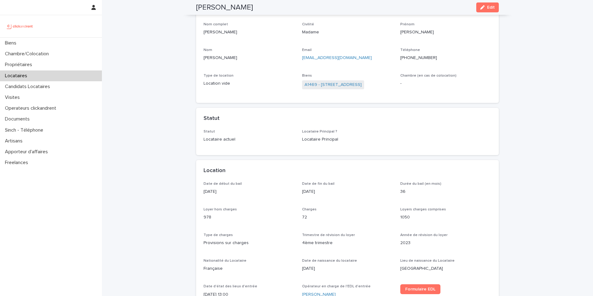
scroll to position [0, 0]
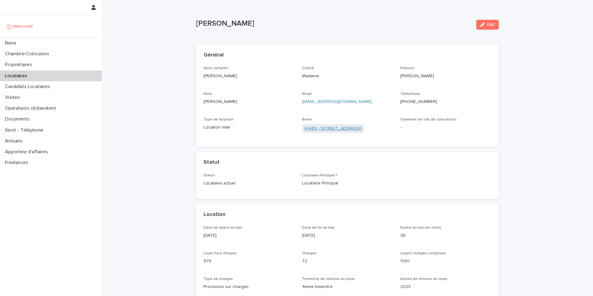
click at [337, 126] on div "Biens A1469 - 19 rue Perdonnet, Paris 75010" at bounding box center [347, 128] width 91 height 22
click at [338, 127] on link "A1469 - [STREET_ADDRESS]" at bounding box center [333, 128] width 57 height 6
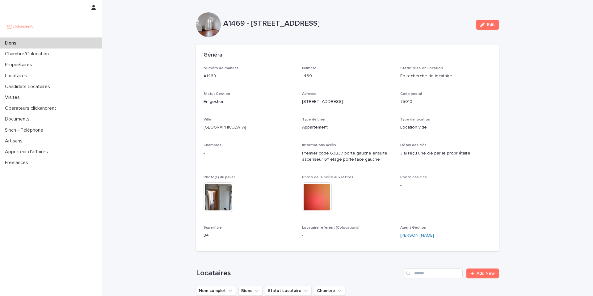
click at [269, 54] on div "Général" at bounding box center [346, 55] width 285 height 7
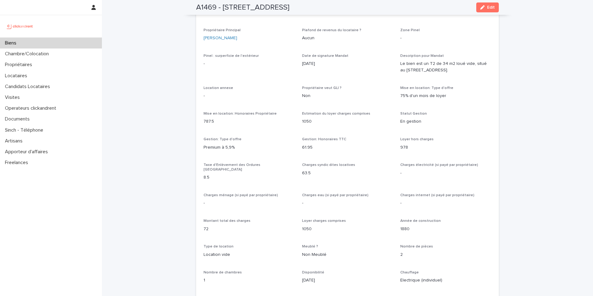
scroll to position [375, 0]
click at [489, 6] on span "Edit" at bounding box center [491, 7] width 8 height 4
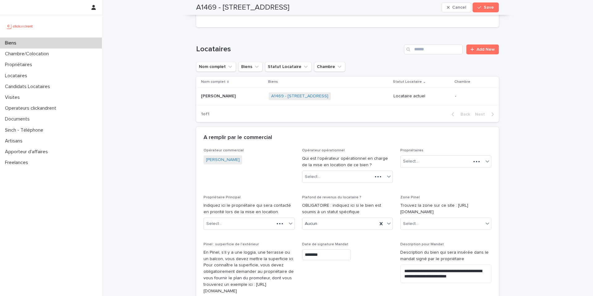
scroll to position [634, 0]
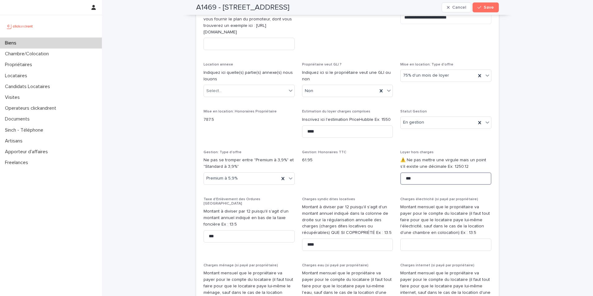
drag, startPoint x: 353, startPoint y: 188, endPoint x: 396, endPoint y: 187, distance: 42.3
click at [416, 185] on input "***" at bounding box center [445, 178] width 91 height 12
drag, startPoint x: 363, startPoint y: 180, endPoint x: 366, endPoint y: 177, distance: 4.6
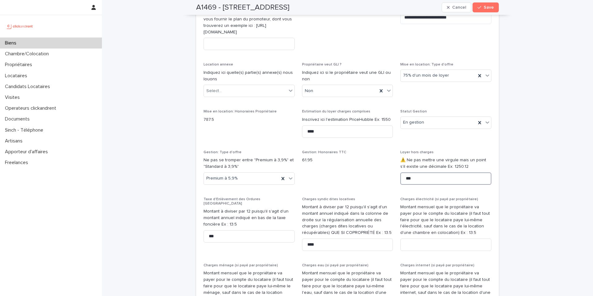
type input "***"
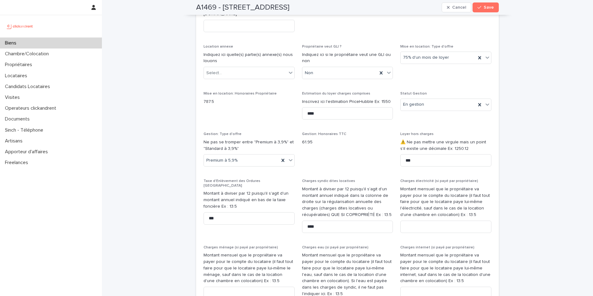
scroll to position [706, 0]
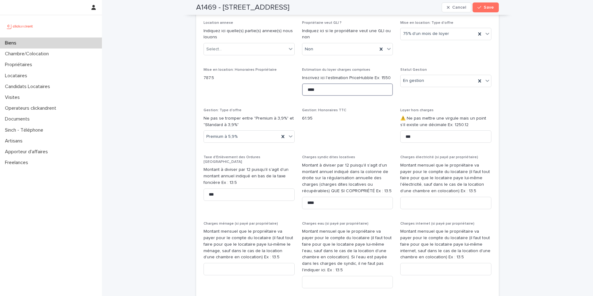
click at [328, 95] on input "****" at bounding box center [347, 89] width 91 height 12
drag, startPoint x: 326, startPoint y: 95, endPoint x: 285, endPoint y: 95, distance: 40.2
type input "****"
click at [262, 81] on p "787.5" at bounding box center [249, 78] width 91 height 6
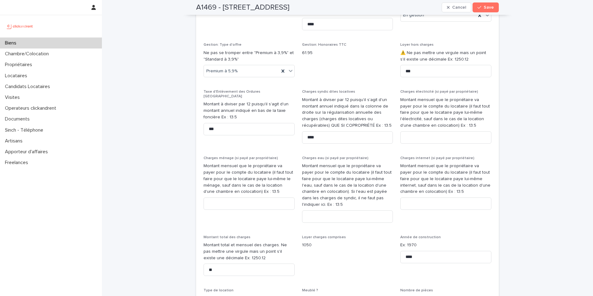
scroll to position [799, 0]
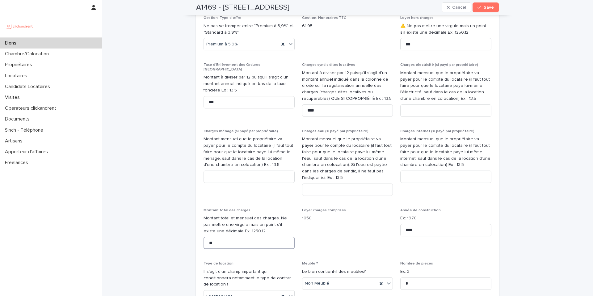
click at [221, 238] on input "**" at bounding box center [249, 243] width 91 height 12
drag, startPoint x: 207, startPoint y: 238, endPoint x: 219, endPoint y: 230, distance: 14.0
click at [196, 234] on div "Opérateur commercial Jean-Vianney Bourdette Opérateur opérationnel Qui est l'op…" at bounding box center [347, 247] width 303 height 984
click at [363, 34] on div "Gestion: Honoraires TTC 61.95" at bounding box center [347, 25] width 91 height 18
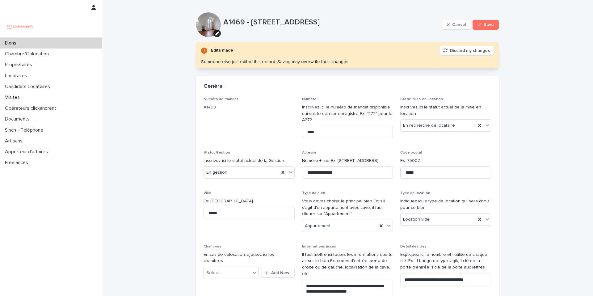
scroll to position [962, 0]
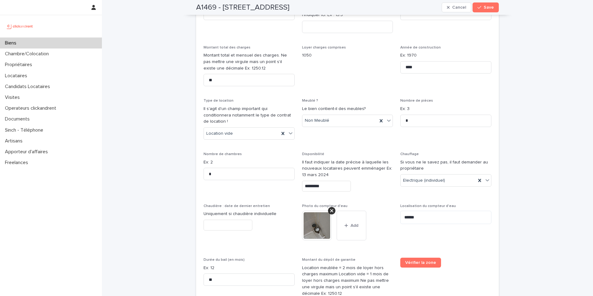
click at [327, 181] on input "*********" at bounding box center [326, 186] width 49 height 11
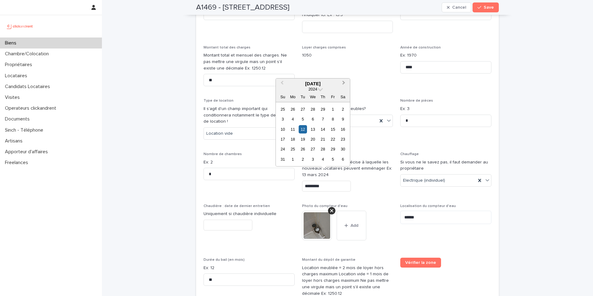
click at [347, 85] on button "Next Month" at bounding box center [344, 84] width 10 height 10
click at [347, 84] on button "Next Month" at bounding box center [344, 84] width 10 height 10
click at [315, 85] on div "May 2024" at bounding box center [313, 84] width 74 height 6
click at [316, 87] on span "2024" at bounding box center [313, 89] width 9 height 5
click at [312, 126] on div "2029 2028 2027 2026 2025 ✓ 2024 2023 2022 2021 2020 2019" at bounding box center [312, 132] width 37 height 88
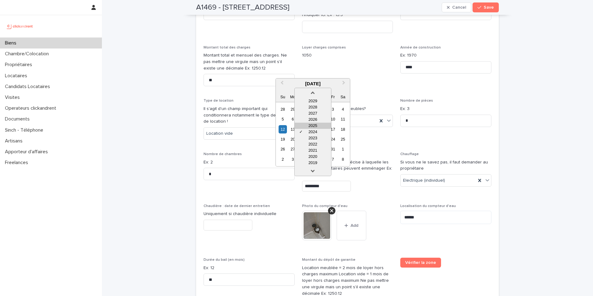
click at [312, 126] on div "2025" at bounding box center [313, 126] width 36 height 6
click at [308, 86] on div "May 2025" at bounding box center [313, 84] width 74 height 6
click at [343, 85] on button "Next Month" at bounding box center [344, 84] width 10 height 10
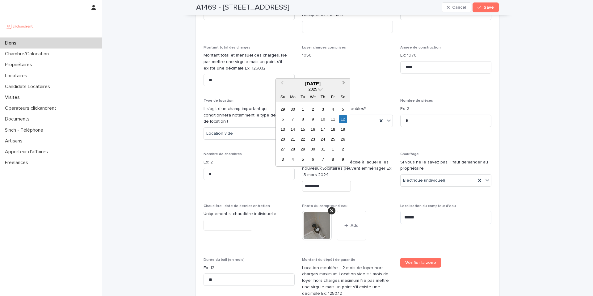
click at [343, 85] on button "Next Month" at bounding box center [344, 84] width 10 height 10
click at [320, 129] on div "16" at bounding box center [323, 129] width 8 height 8
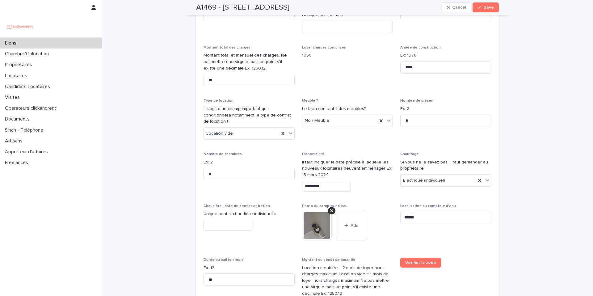
type input "**********"
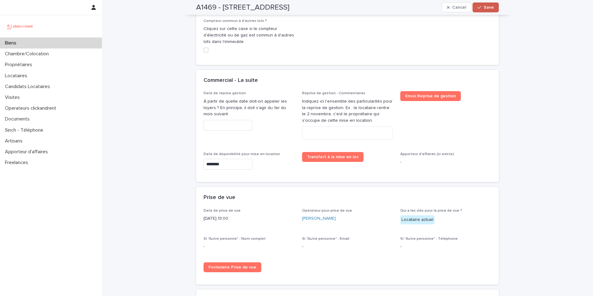
scroll to position [1844, 0]
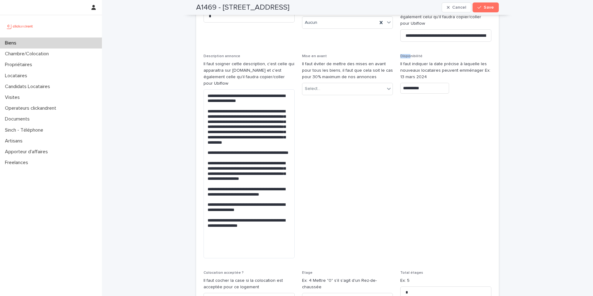
drag, startPoint x: 490, startPoint y: 7, endPoint x: 442, endPoint y: 57, distance: 69.5
click at [490, 7] on span "Save" at bounding box center [489, 7] width 10 height 4
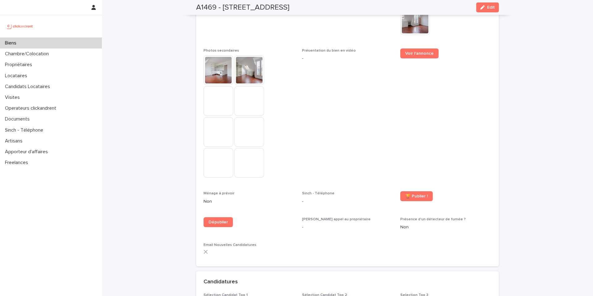
scroll to position [1590, 0]
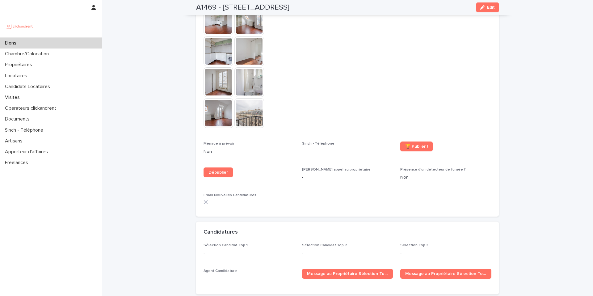
drag, startPoint x: 338, startPoint y: 109, endPoint x: 425, endPoint y: 58, distance: 101.2
click at [339, 109] on span "Présentation du bien en vidéo -" at bounding box center [347, 66] width 91 height 135
click at [481, 10] on button "Edit" at bounding box center [487, 7] width 23 height 10
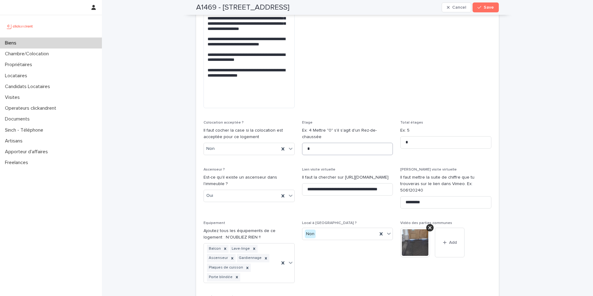
scroll to position [1972, 0]
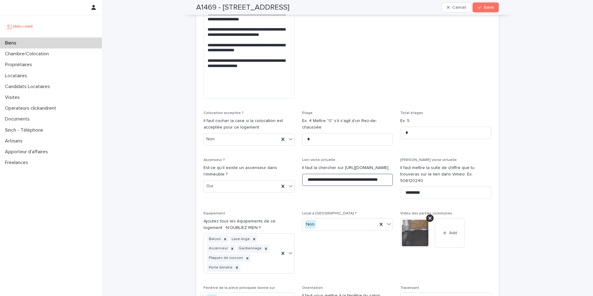
click at [357, 174] on input "**********" at bounding box center [347, 180] width 91 height 12
click at [148, 33] on div "**********" at bounding box center [347, 26] width 491 height 3997
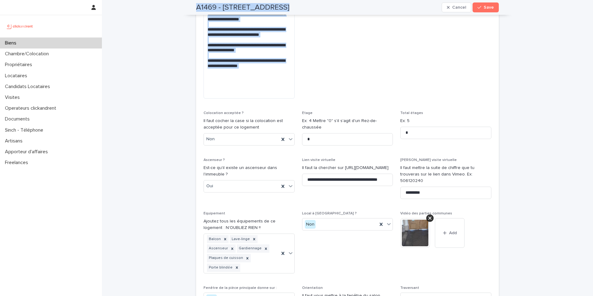
drag, startPoint x: 213, startPoint y: 4, endPoint x: 306, endPoint y: 17, distance: 93.8
click at [306, 17] on div "**********" at bounding box center [347, 11] width 303 height 3967
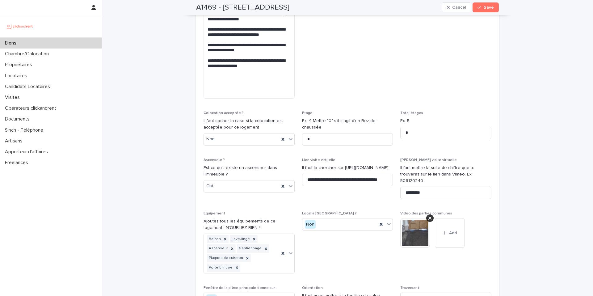
drag, startPoint x: 305, startPoint y: 8, endPoint x: 193, endPoint y: 9, distance: 112.7
click at [193, 9] on div "A1469 - 19 rue Perdonnet, Paris 75010 Cancel Save" at bounding box center [347, 7] width 332 height 15
drag, startPoint x: 187, startPoint y: 26, endPoint x: 185, endPoint y: 31, distance: 5.7
click at [187, 26] on div "**********" at bounding box center [347, 26] width 491 height 3997
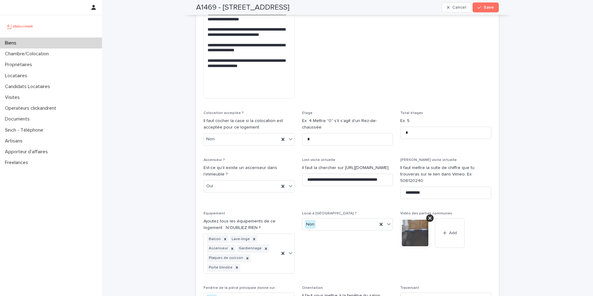
click at [134, 23] on div "**********" at bounding box center [347, 26] width 491 height 3997
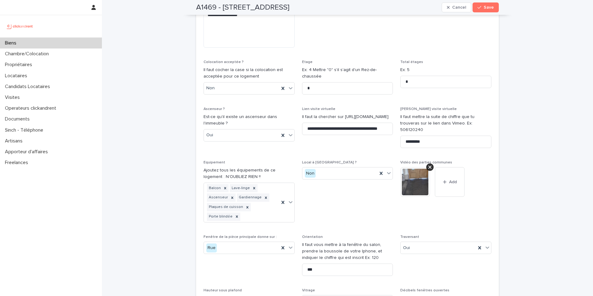
scroll to position [2024, 0]
click at [333, 122] on input "**********" at bounding box center [347, 128] width 91 height 12
click at [332, 122] on input "**********" at bounding box center [347, 128] width 91 height 12
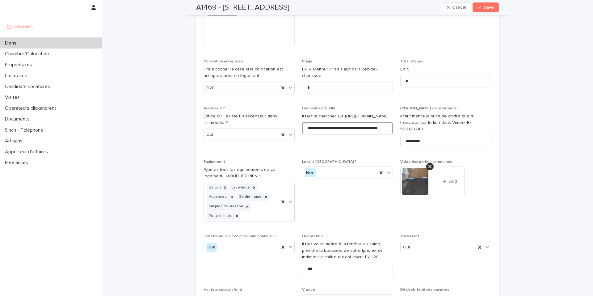
click at [333, 122] on input "**********" at bounding box center [347, 128] width 91 height 12
drag, startPoint x: 341, startPoint y: 111, endPoint x: 339, endPoint y: 106, distance: 4.6
click at [340, 109] on div "**********" at bounding box center [347, 122] width 91 height 33
click at [339, 122] on input "**********" at bounding box center [347, 128] width 91 height 12
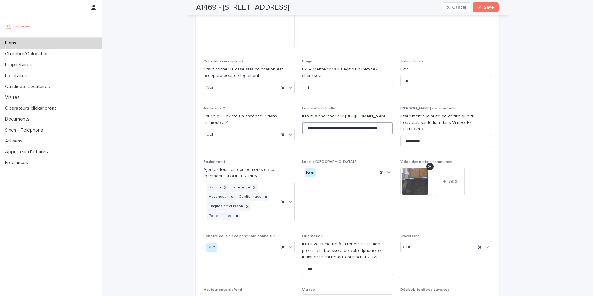
click at [339, 122] on input "**********" at bounding box center [347, 128] width 91 height 12
click at [340, 122] on input "**********" at bounding box center [347, 128] width 91 height 12
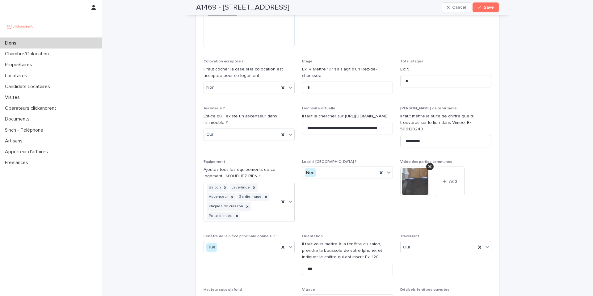
drag, startPoint x: 363, startPoint y: 120, endPoint x: 366, endPoint y: 124, distance: 4.8
click at [332, 163] on span "Local à vélo ? Non" at bounding box center [347, 193] width 91 height 67
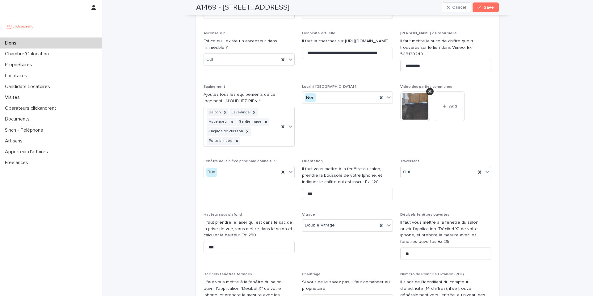
click at [319, 96] on span "Local à vélo ? Non" at bounding box center [347, 118] width 91 height 67
click at [326, 95] on span "Local à vélo ? Non" at bounding box center [347, 118] width 91 height 67
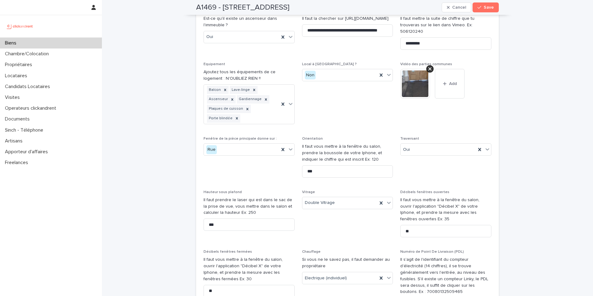
scroll to position [2141, 0]
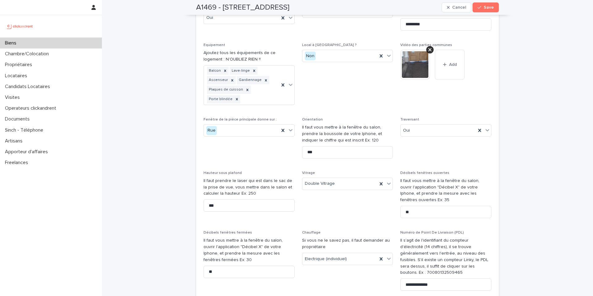
click at [315, 66] on span "Local à vélo ? Non" at bounding box center [347, 76] width 91 height 67
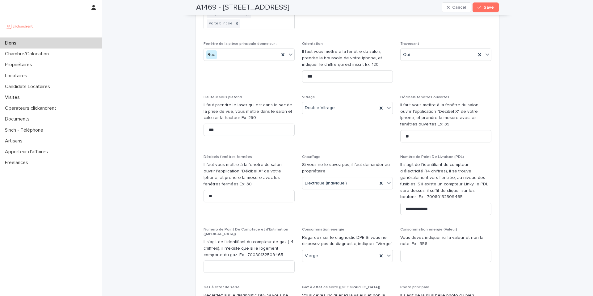
scroll to position [2220, 0]
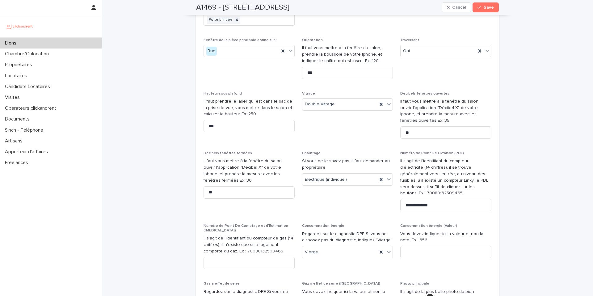
click at [312, 103] on span "Vitrage Double Vitrage" at bounding box center [347, 117] width 91 height 53
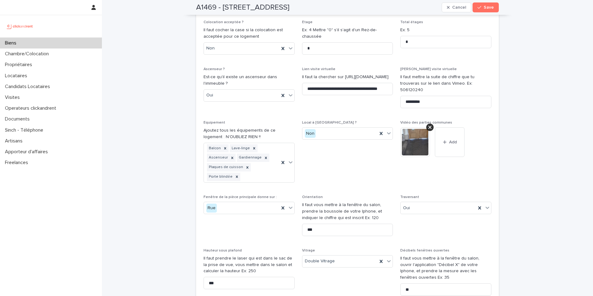
scroll to position [2057, 0]
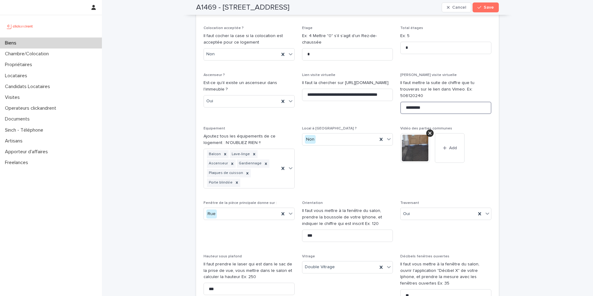
drag, startPoint x: 427, startPoint y: 76, endPoint x: 368, endPoint y: 82, distance: 59.3
click at [368, 82] on div "**********" at bounding box center [348, 270] width 288 height 1148
paste input "**********"
paste input
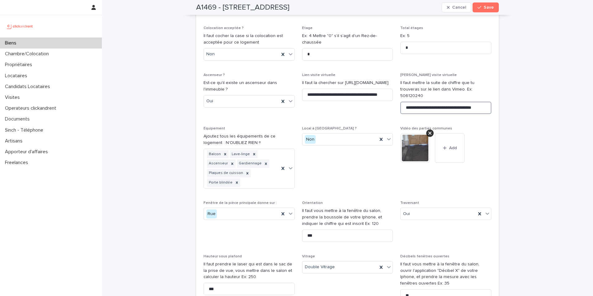
scroll to position [0, 0]
click at [419, 102] on input "**********" at bounding box center [445, 108] width 91 height 12
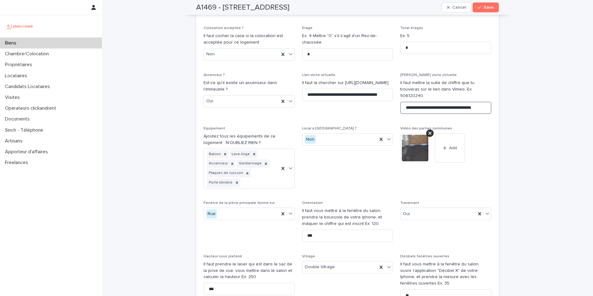
paste input
drag, startPoint x: 461, startPoint y: 77, endPoint x: 514, endPoint y: 79, distance: 53.8
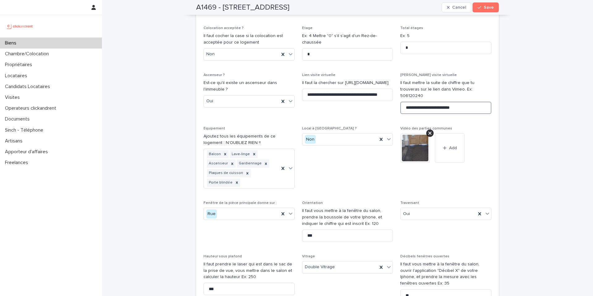
click at [439, 102] on input "**********" at bounding box center [445, 108] width 91 height 12
type input "**********"
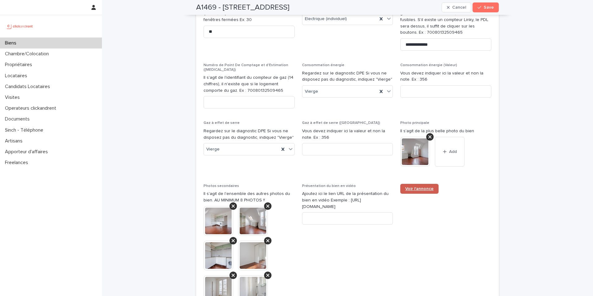
scroll to position [2449, 0]
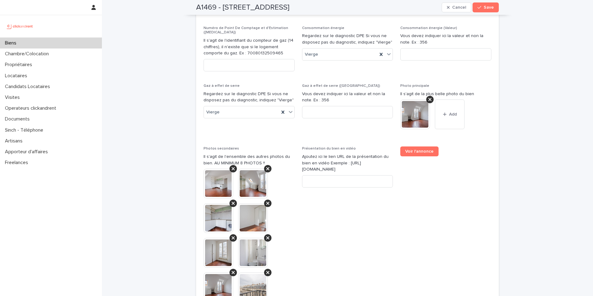
drag, startPoint x: 481, startPoint y: 8, endPoint x: 442, endPoint y: 48, distance: 56.2
click at [481, 8] on div "button" at bounding box center [481, 7] width 6 height 4
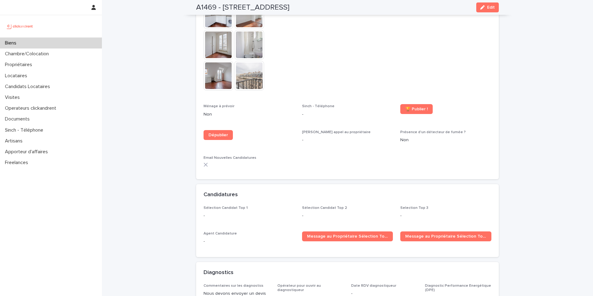
scroll to position [1506, 0]
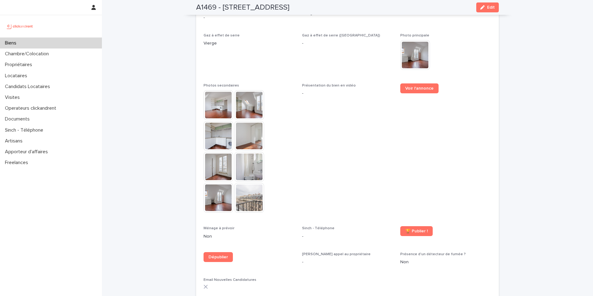
click at [364, 114] on span "Présentation du bien en vidéo -" at bounding box center [347, 150] width 91 height 135
click at [412, 229] on span "🏆 Publier !" at bounding box center [416, 231] width 23 height 4
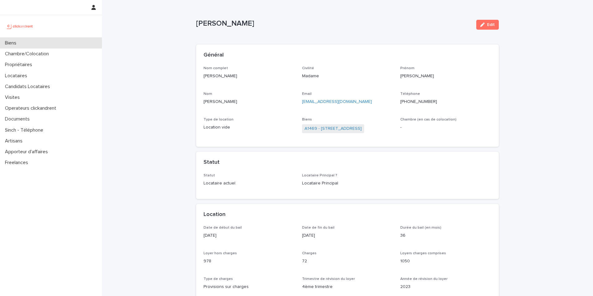
click at [54, 44] on div "Biens" at bounding box center [51, 43] width 102 height 11
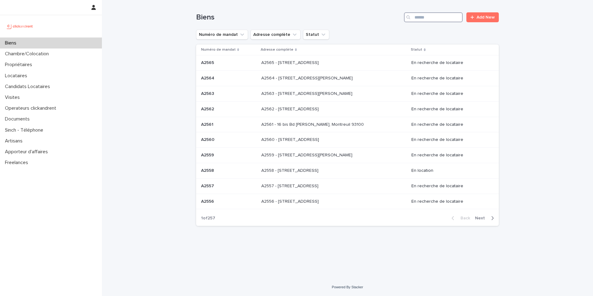
click at [424, 19] on input "Search" at bounding box center [433, 17] width 59 height 10
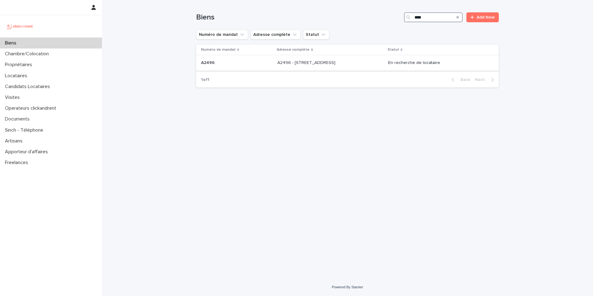
type input "****"
click at [367, 61] on p at bounding box center [328, 62] width 103 height 5
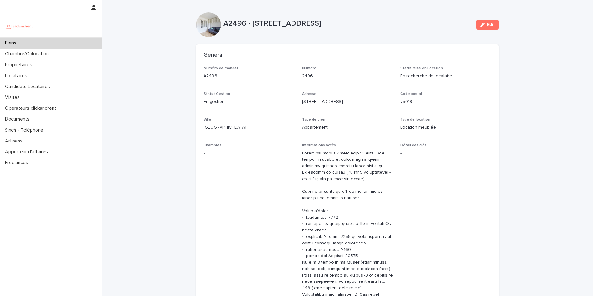
drag, startPoint x: 141, startPoint y: 33, endPoint x: 139, endPoint y: 26, distance: 7.5
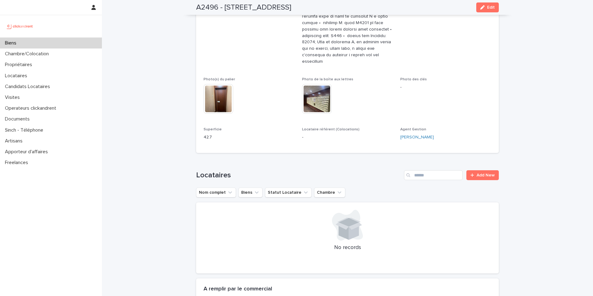
scroll to position [304, 0]
click at [488, 2] on button "Edit" at bounding box center [487, 7] width 23 height 10
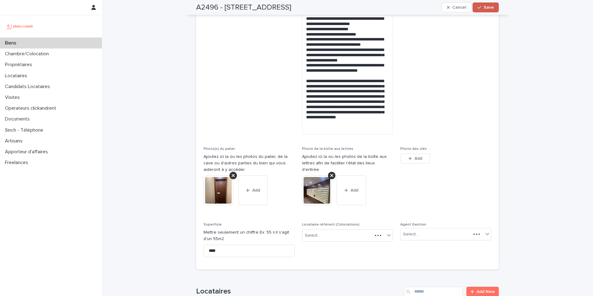
click at [486, 7] on span "Save" at bounding box center [489, 7] width 10 height 4
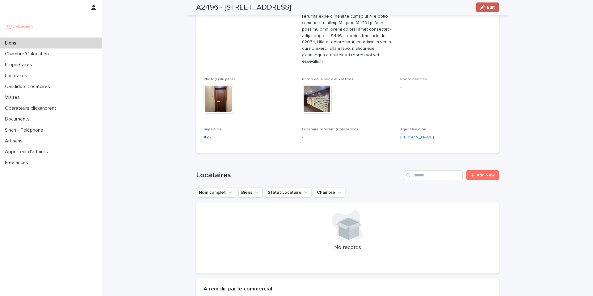
click at [483, 12] on button "Edit" at bounding box center [487, 7] width 23 height 10
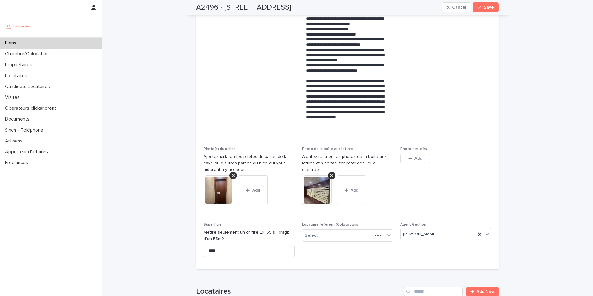
drag, startPoint x: 141, startPoint y: 55, endPoint x: 134, endPoint y: 52, distance: 7.5
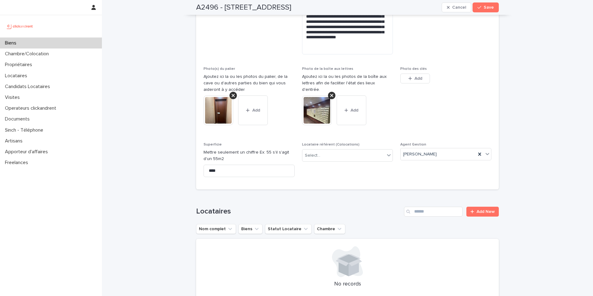
scroll to position [131, 0]
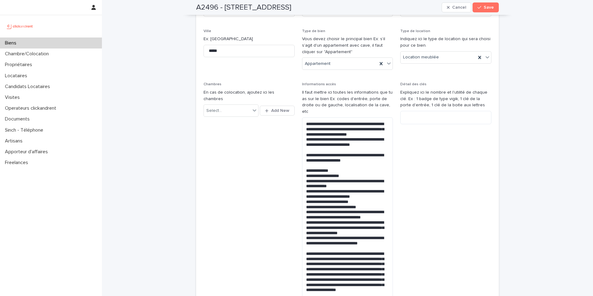
click at [89, 45] on div "Biens" at bounding box center [51, 43] width 102 height 11
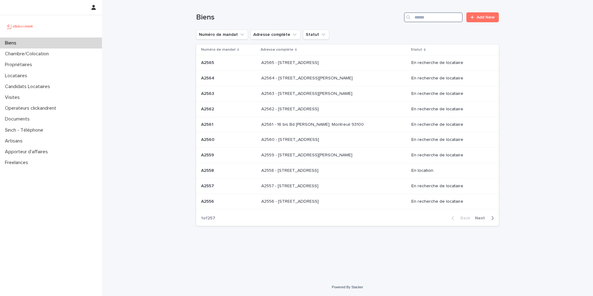
drag, startPoint x: 420, startPoint y: 13, endPoint x: 421, endPoint y: 16, distance: 3.9
click at [420, 13] on input "Search" at bounding box center [433, 17] width 59 height 10
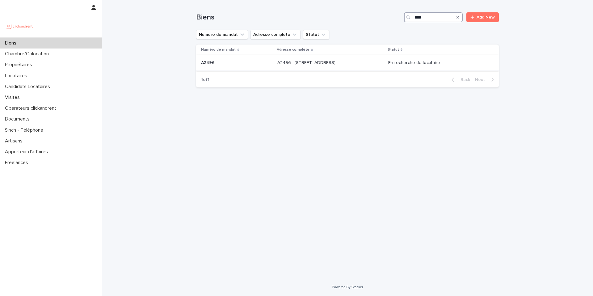
type input "****"
click at [337, 61] on p "A2496 - [STREET_ADDRESS]" at bounding box center [306, 62] width 59 height 6
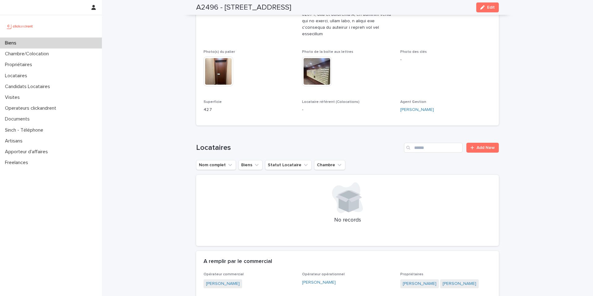
scroll to position [331, 0]
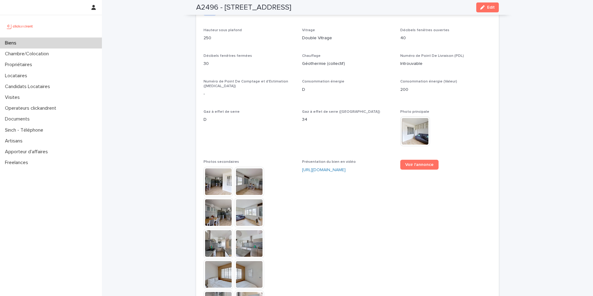
scroll to position [1715, 0]
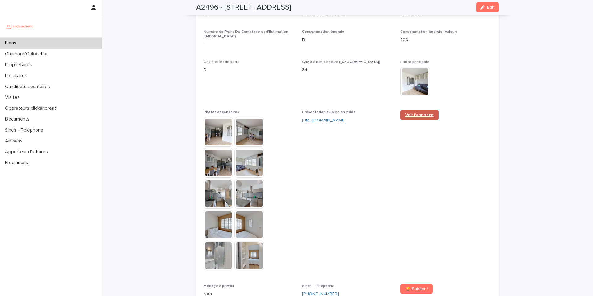
click at [413, 110] on link "Voir l'annonce" at bounding box center [419, 115] width 38 height 10
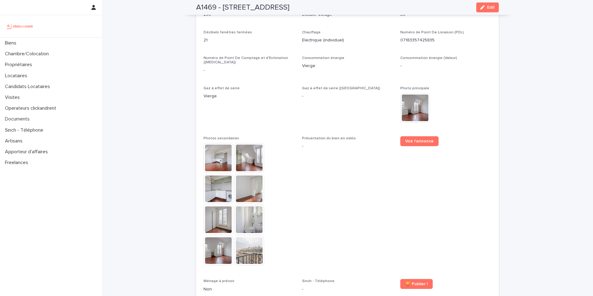
scroll to position [1544, 0]
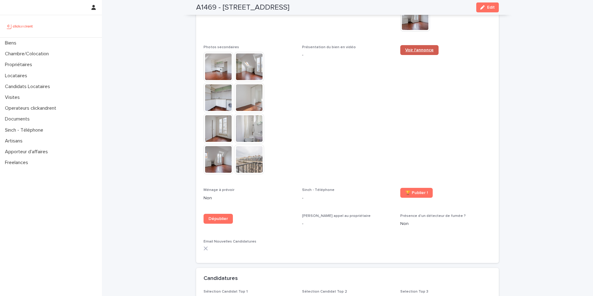
click at [407, 48] on span "Voir l'annonce" at bounding box center [419, 50] width 28 height 4
drag, startPoint x: 148, startPoint y: 42, endPoint x: 152, endPoint y: 46, distance: 5.9
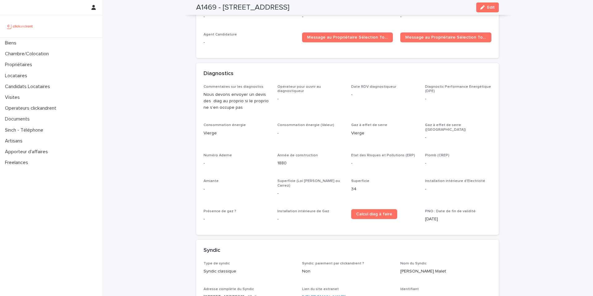
scroll to position [1825, 0]
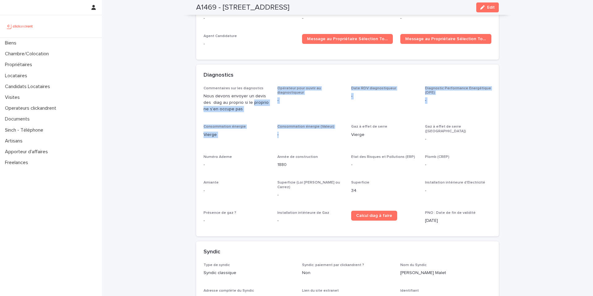
drag, startPoint x: 251, startPoint y: 86, endPoint x: 321, endPoint y: 113, distance: 75.0
click at [317, 116] on div "Commentaires sur les diagnostics Nous devons envoyer un devis des diag au propr…" at bounding box center [348, 157] width 288 height 143
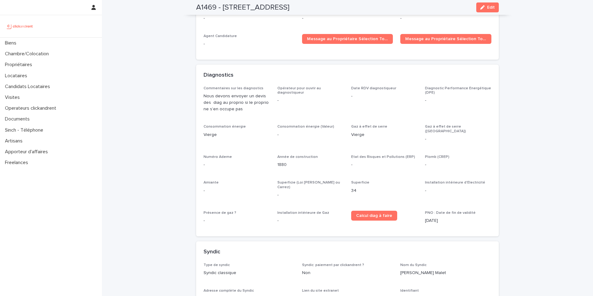
click at [364, 90] on span "Date RDV diagnostiqueur -" at bounding box center [384, 101] width 66 height 31
click at [487, 11] on button "Edit" at bounding box center [487, 7] width 23 height 10
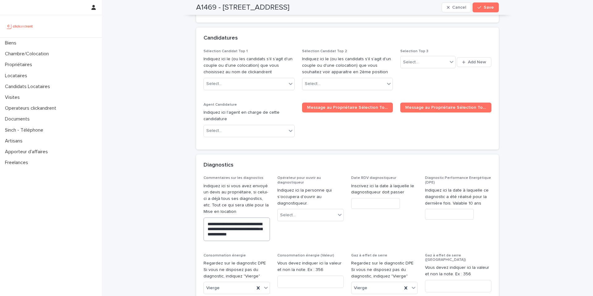
scroll to position [2982, 0]
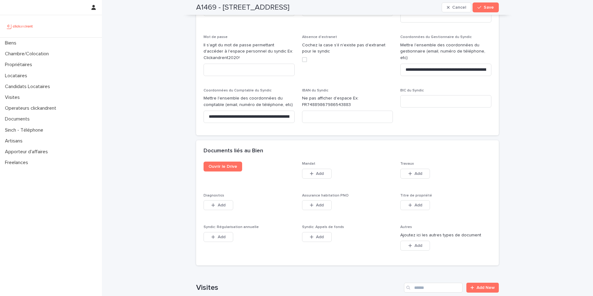
scroll to position [3550, 0]
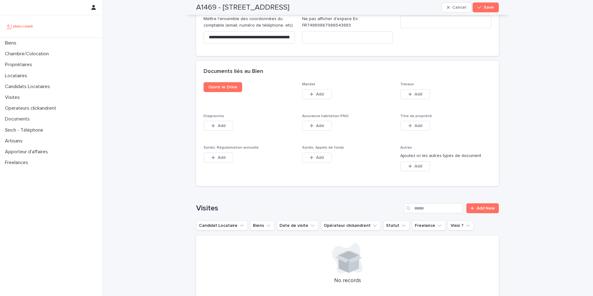
click at [213, 82] on div "Ouvrir le Drive" at bounding box center [249, 89] width 91 height 15
click at [212, 85] on span "Ouvrir le Drive" at bounding box center [222, 87] width 29 height 4
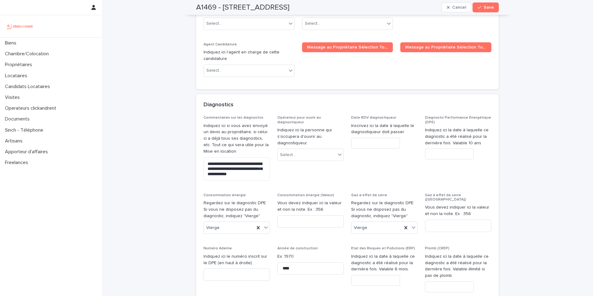
scroll to position [2981, 0]
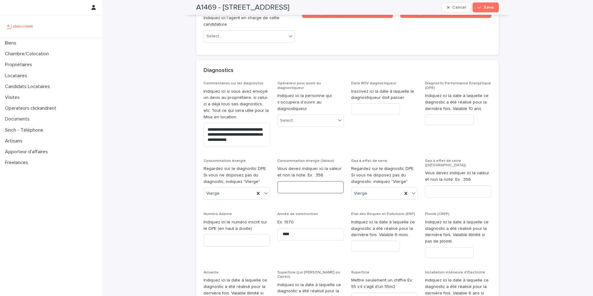
click at [300, 181] on input at bounding box center [310, 187] width 66 height 12
type input "*"
drag, startPoint x: 436, startPoint y: 143, endPoint x: 438, endPoint y: 145, distance: 3.5
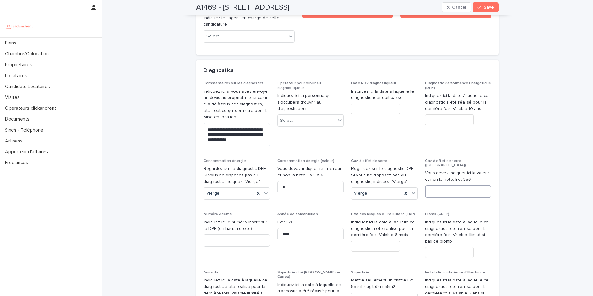
click at [436, 185] on input at bounding box center [458, 191] width 66 height 12
type input "*"
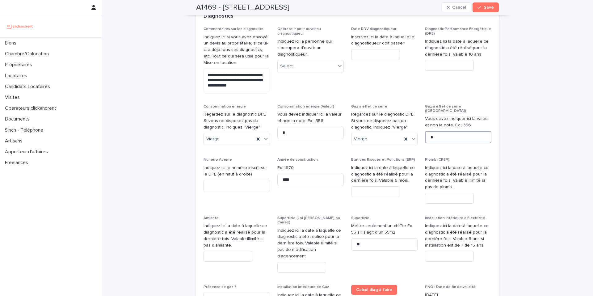
scroll to position [3038, 0]
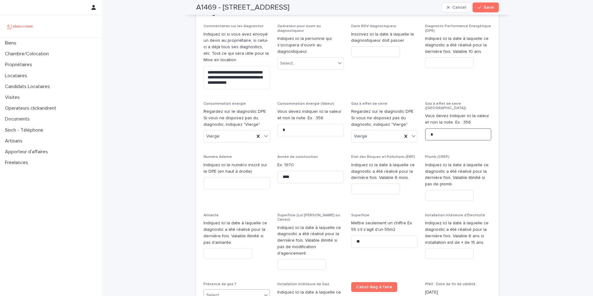
type input "*"
click at [232, 290] on div "Select..." at bounding box center [233, 295] width 58 height 10
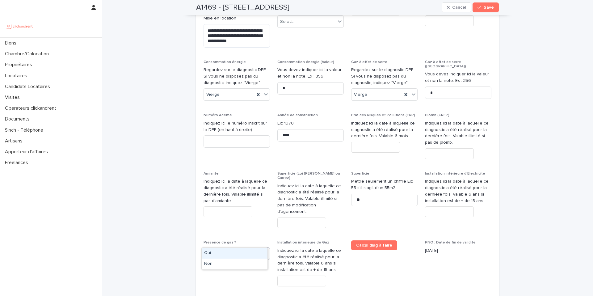
scroll to position [3080, 0]
drag, startPoint x: 186, startPoint y: 190, endPoint x: 198, endPoint y: 192, distance: 12.0
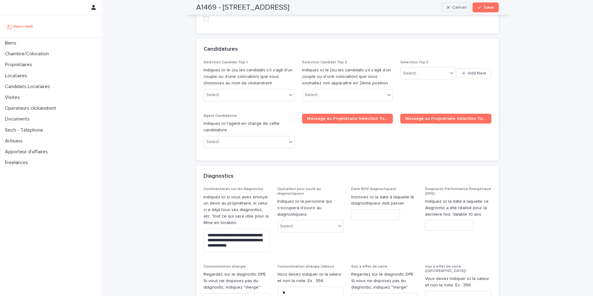
scroll to position [2581, 0]
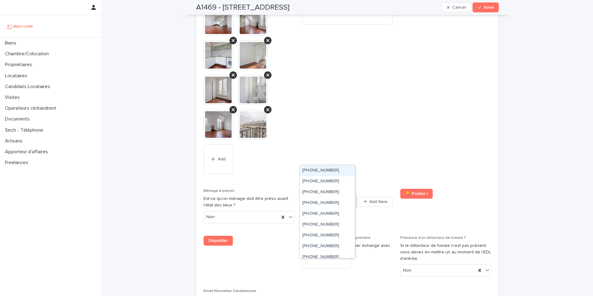
click at [350, 198] on icon at bounding box center [353, 201] width 6 height 6
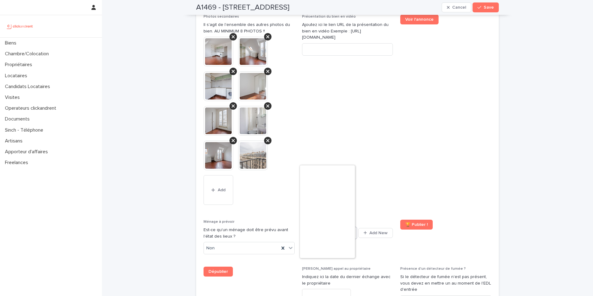
scroll to position [2612, 0]
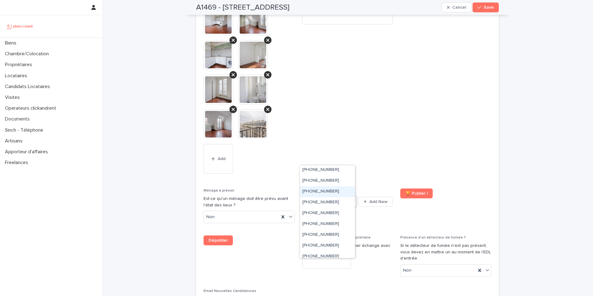
click at [342, 191] on div "[PHONE_NUMBER]" at bounding box center [327, 191] width 55 height 11
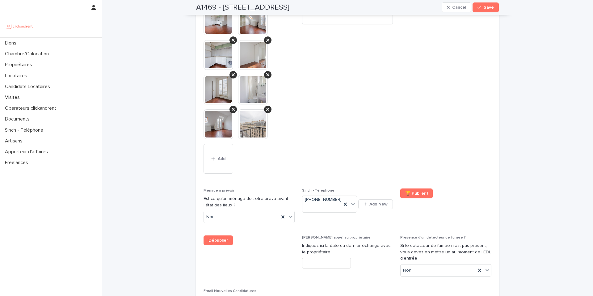
click at [432, 79] on span "Voir l'annonce" at bounding box center [445, 82] width 91 height 198
click at [494, 3] on button "Save" at bounding box center [486, 7] width 26 height 10
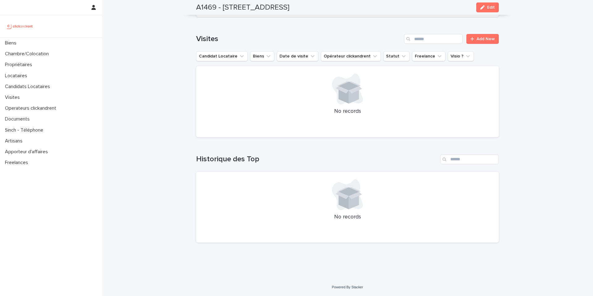
scroll to position [1571, 0]
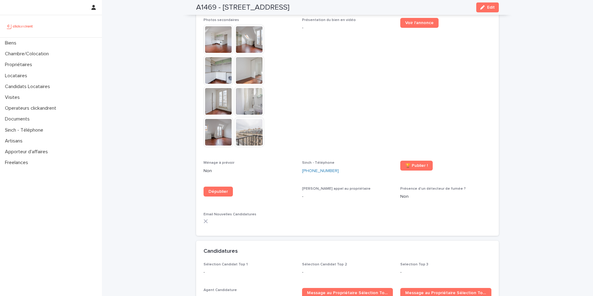
click at [438, 100] on span "Voir l'annonce" at bounding box center [445, 85] width 91 height 135
click at [411, 161] on div "🏆 Publier !" at bounding box center [445, 168] width 91 height 15
click at [409, 163] on span "🏆 Publier !" at bounding box center [416, 165] width 23 height 4
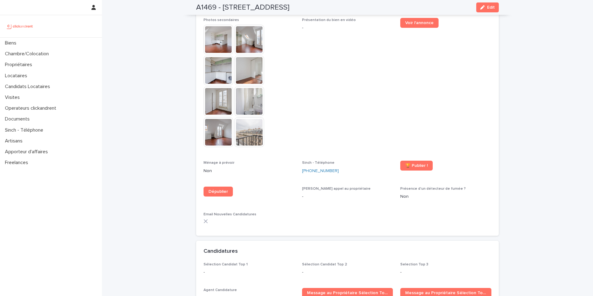
drag, startPoint x: 358, startPoint y: 44, endPoint x: 373, endPoint y: 77, distance: 36.4
click at [358, 44] on span "Présentation du bien en vidéo -" at bounding box center [347, 85] width 91 height 135
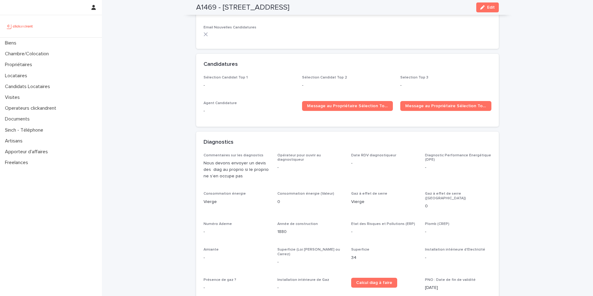
scroll to position [1759, 0]
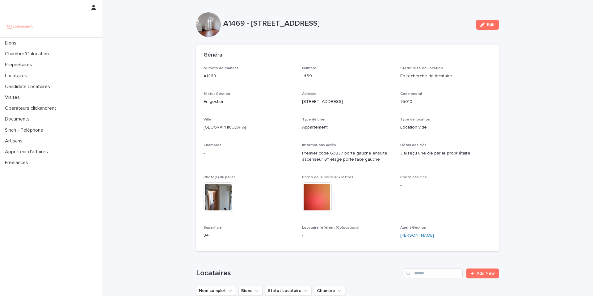
drag, startPoint x: 252, startPoint y: 25, endPoint x: 346, endPoint y: 27, distance: 93.9
click at [346, 27] on p "A1469 - [STREET_ADDRESS]" at bounding box center [347, 23] width 248 height 9
drag, startPoint x: 364, startPoint y: 21, endPoint x: 356, endPoint y: 29, distance: 11.1
click at [364, 21] on p "A1469 - [STREET_ADDRESS]" at bounding box center [347, 23] width 248 height 9
drag, startPoint x: 354, startPoint y: 24, endPoint x: 227, endPoint y: 19, distance: 126.7
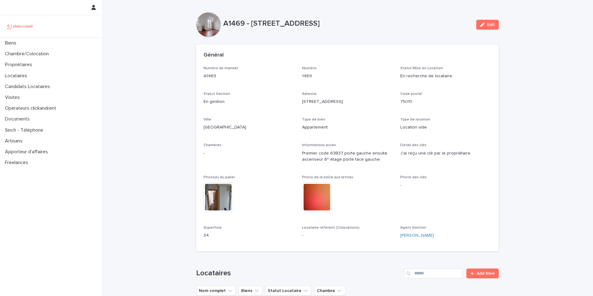
click at [217, 27] on div "A1469 - [STREET_ADDRESS] Edit" at bounding box center [347, 24] width 303 height 25
click at [284, 91] on div "Numéro de mandat A1469 Numéro 1469 Statut Mise en Location En recherche de loca…" at bounding box center [348, 155] width 288 height 178
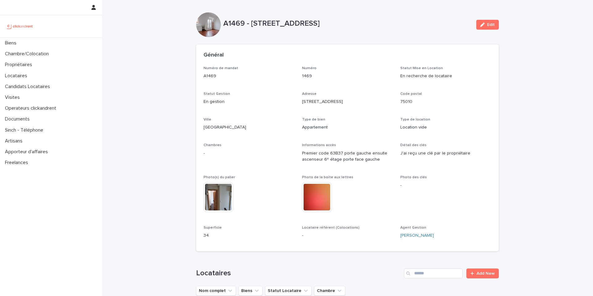
drag, startPoint x: 486, startPoint y: 25, endPoint x: 517, endPoint y: 4, distance: 37.3
click at [487, 25] on span "Edit" at bounding box center [491, 25] width 8 height 4
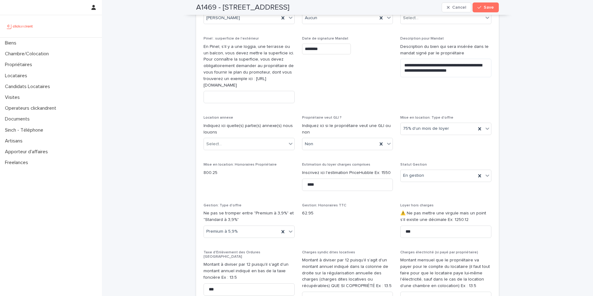
scroll to position [623, 0]
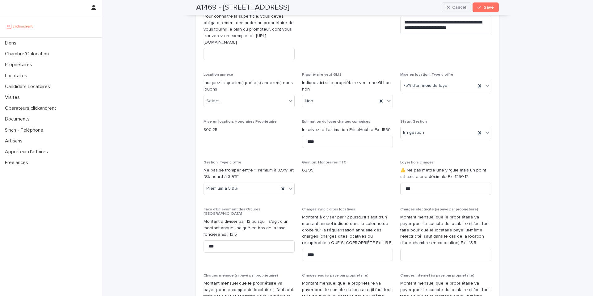
click at [466, 7] on button "Cancel" at bounding box center [457, 7] width 30 height 10
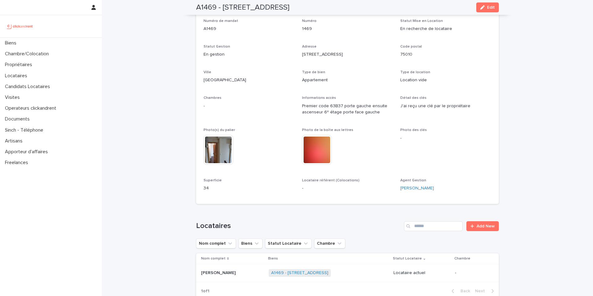
scroll to position [40, 0]
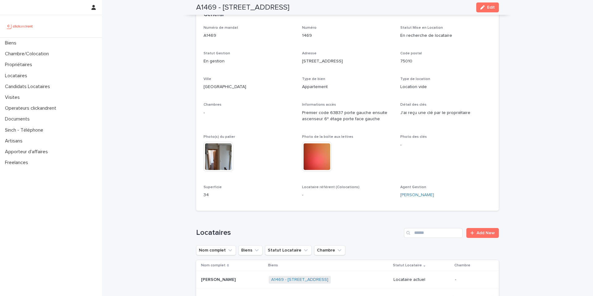
click at [227, 284] on div "[PERSON_NAME] [PERSON_NAME]" at bounding box center [232, 280] width 63 height 10
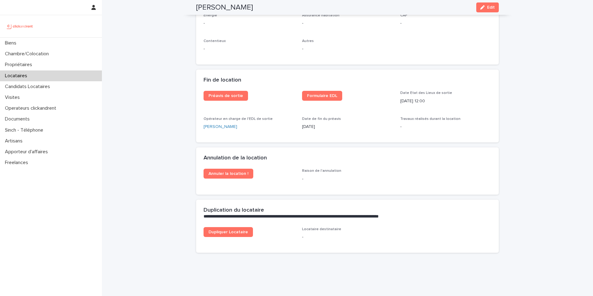
scroll to position [753, 0]
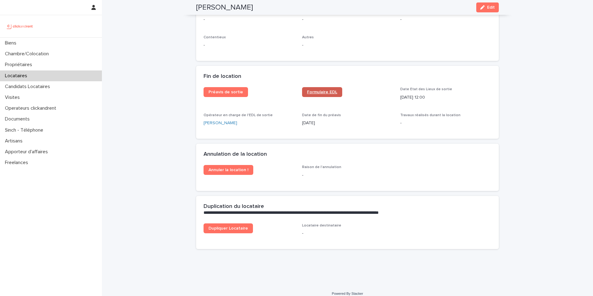
click at [311, 90] on span "Formulaire EDL" at bounding box center [322, 92] width 30 height 4
click at [225, 90] on span "Préavis de sortie" at bounding box center [225, 92] width 35 height 4
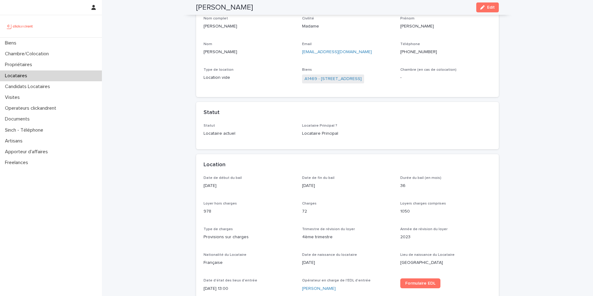
scroll to position [0, 0]
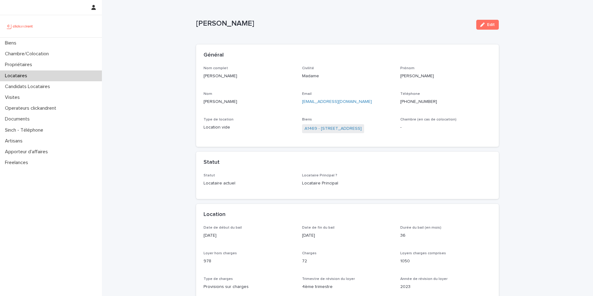
click at [347, 100] on link "[EMAIL_ADDRESS][DOMAIN_NAME]" at bounding box center [337, 101] width 70 height 4
click at [319, 126] on link "A1469 - [STREET_ADDRESS]" at bounding box center [333, 127] width 57 height 6
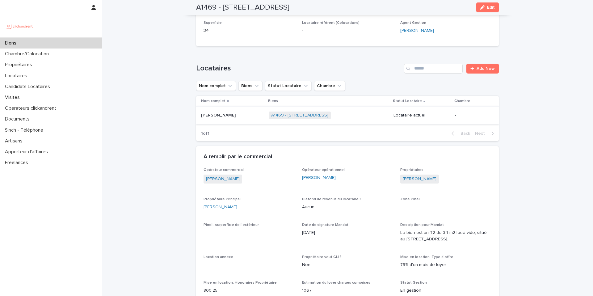
scroll to position [206, 0]
drag, startPoint x: 437, startPoint y: 178, endPoint x: 398, endPoint y: 179, distance: 39.5
copy link "[PERSON_NAME]"
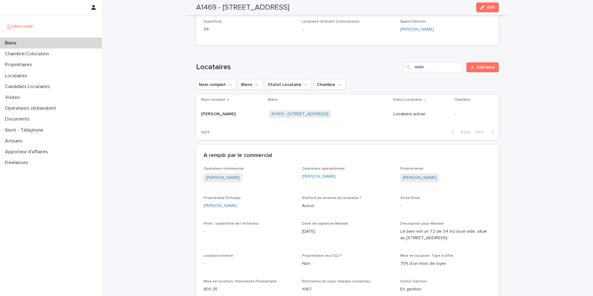
click at [43, 74] on div "Locataires" at bounding box center [51, 75] width 102 height 11
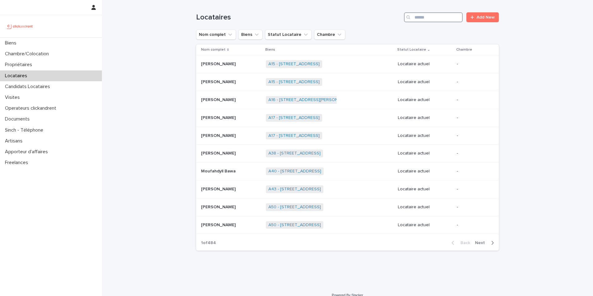
click at [437, 15] on input "Search" at bounding box center [433, 17] width 59 height 10
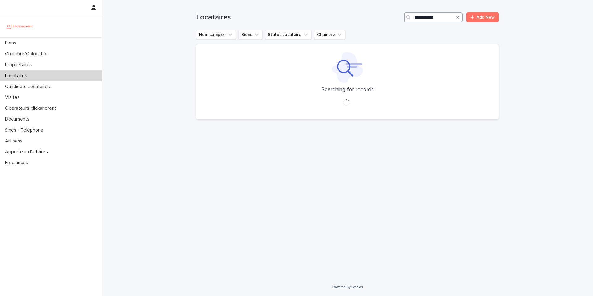
type input "**********"
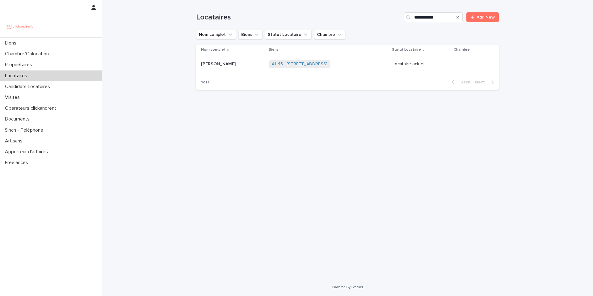
drag, startPoint x: 146, startPoint y: 51, endPoint x: 152, endPoint y: 56, distance: 7.2
click at [146, 51] on div "**********" at bounding box center [347, 139] width 491 height 278
drag, startPoint x: 147, startPoint y: 37, endPoint x: 182, endPoint y: 53, distance: 37.6
click at [147, 37] on div "**********" at bounding box center [347, 139] width 491 height 278
drag, startPoint x: 442, startPoint y: 20, endPoint x: 445, endPoint y: 21, distance: 3.1
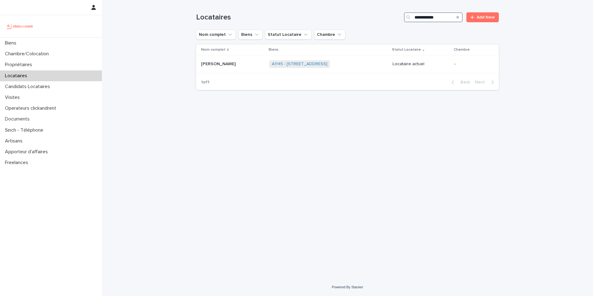
click at [442, 20] on input "**********" at bounding box center [433, 17] width 59 height 10
drag, startPoint x: 456, startPoint y: 19, endPoint x: 461, endPoint y: 15, distance: 6.4
click at [456, 19] on div "Search" at bounding box center [458, 17] width 10 height 10
drag, startPoint x: 459, startPoint y: 15, endPoint x: 412, endPoint y: 27, distance: 47.9
click at [459, 16] on icon "Search" at bounding box center [458, 17] width 2 height 4
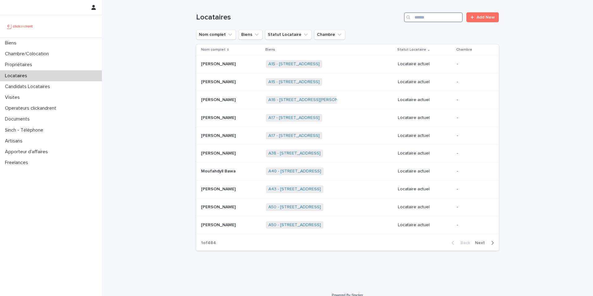
click at [429, 17] on input "Search" at bounding box center [433, 17] width 59 height 10
type input "********"
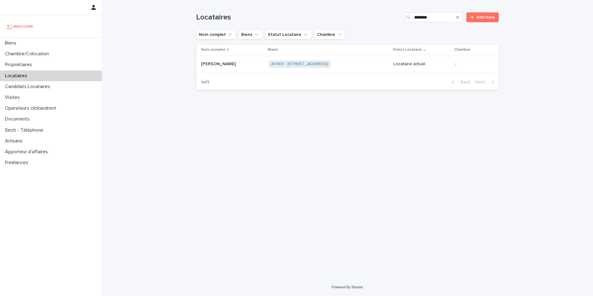
click at [331, 67] on span "A1469 - [STREET_ADDRESS]" at bounding box center [300, 64] width 62 height 8
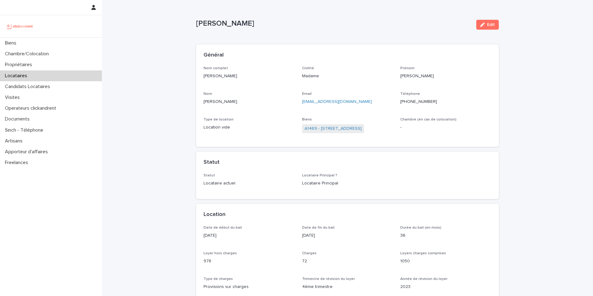
click at [271, 103] on p "[PERSON_NAME]" at bounding box center [249, 102] width 91 height 6
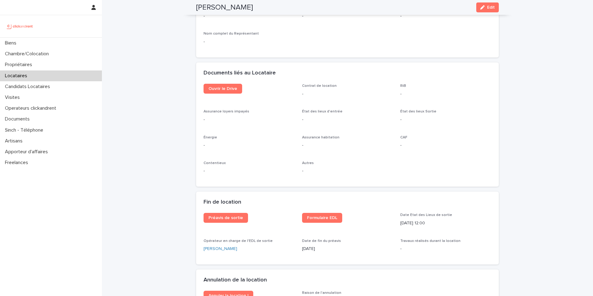
scroll to position [753, 0]
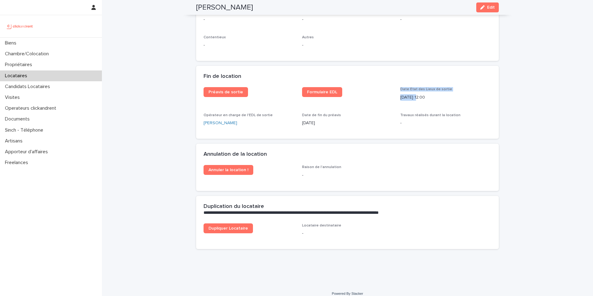
drag, startPoint x: 394, startPoint y: 90, endPoint x: 418, endPoint y: 93, distance: 23.8
click at [415, 93] on div "Préavis de sortie Formulaire EDL Date Etat des Lieux de sortie [DATE] 12:00 Opé…" at bounding box center [348, 109] width 288 height 44
click at [418, 94] on p "[DATE] 12:00" at bounding box center [445, 97] width 91 height 6
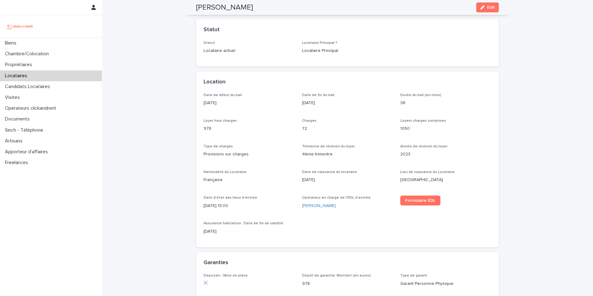
scroll to position [100, 0]
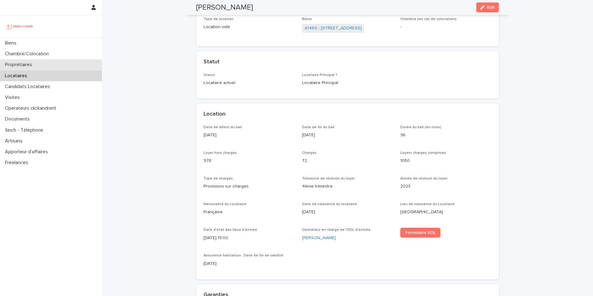
click at [72, 59] on div "Propriétaires" at bounding box center [51, 64] width 102 height 11
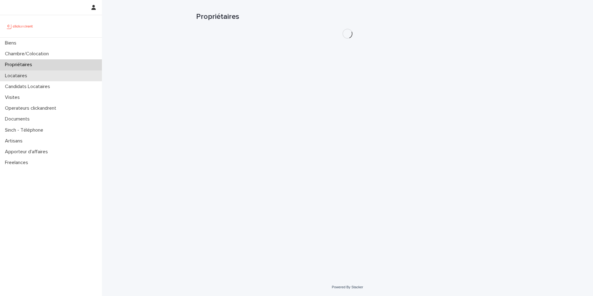
click at [74, 75] on div "Locataires" at bounding box center [51, 75] width 102 height 11
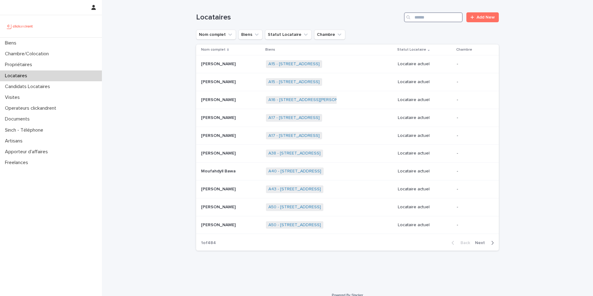
click at [434, 20] on input "Search" at bounding box center [433, 17] width 59 height 10
click at [421, 13] on input "Search" at bounding box center [433, 17] width 59 height 10
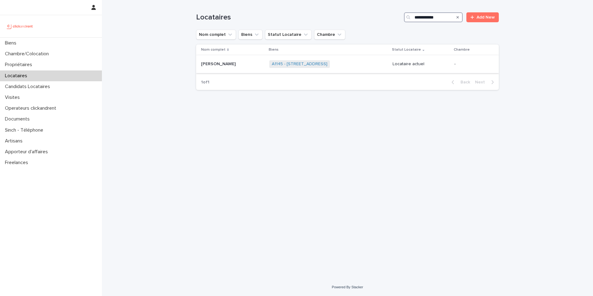
type input "**********"
click at [361, 59] on div "A1145 - [STREET_ADDRESS] + 0" at bounding box center [328, 64] width 118 height 13
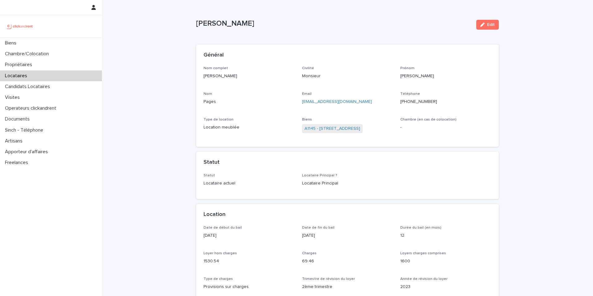
click at [219, 61] on div "Général" at bounding box center [347, 55] width 303 height 22
click at [219, 53] on h2 "Général" at bounding box center [214, 55] width 20 height 7
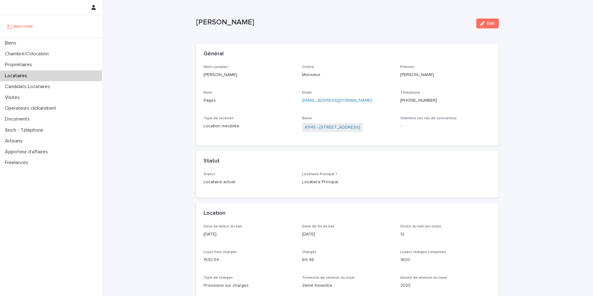
drag, startPoint x: 247, startPoint y: 16, endPoint x: 246, endPoint y: 19, distance: 3.2
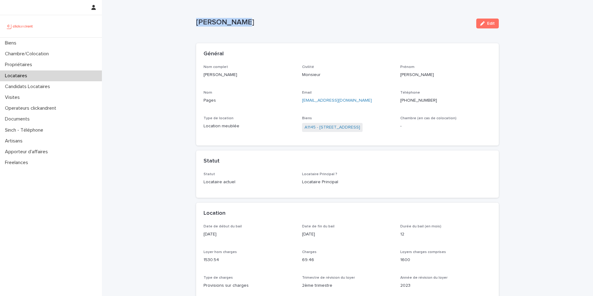
click at [246, 19] on div "[PERSON_NAME] Pages Edit" at bounding box center [347, 23] width 303 height 25
drag, startPoint x: 244, startPoint y: 20, endPoint x: 239, endPoint y: 17, distance: 6.1
click at [244, 20] on p "[PERSON_NAME]" at bounding box center [333, 22] width 275 height 9
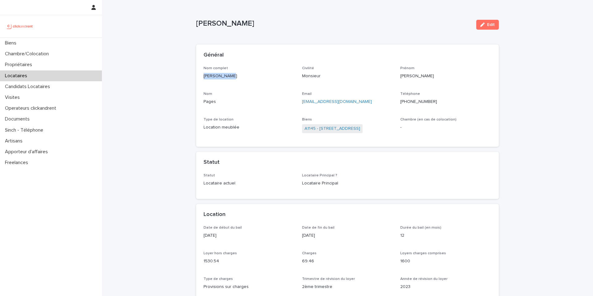
drag, startPoint x: 225, startPoint y: 76, endPoint x: 195, endPoint y: 76, distance: 30.3
click at [196, 76] on div "Nom complet [PERSON_NAME] Pages Civilité Monsieur [PERSON_NAME] [PERSON_NAME] P…" at bounding box center [347, 106] width 303 height 81
click at [228, 79] on p "[PERSON_NAME]" at bounding box center [249, 76] width 91 height 6
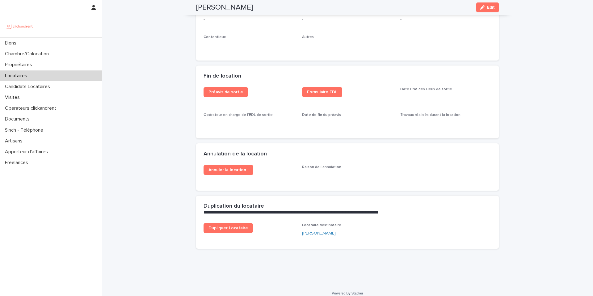
scroll to position [753, 0]
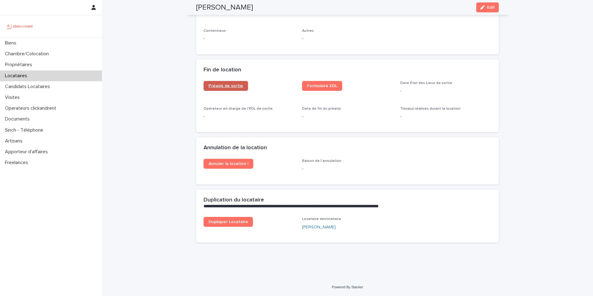
click at [232, 87] on span "Préavis de sortie" at bounding box center [225, 86] width 35 height 4
click at [312, 88] on link "Formulaire EDL" at bounding box center [322, 86] width 40 height 10
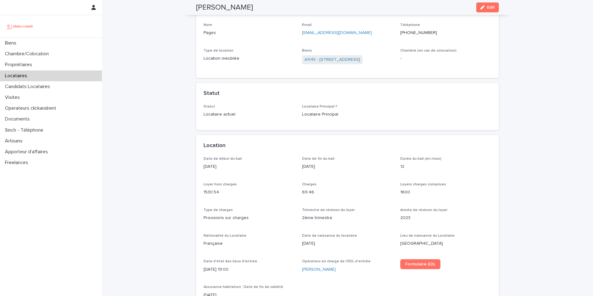
scroll to position [0, 0]
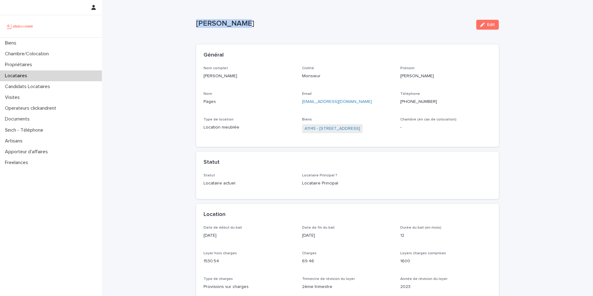
drag, startPoint x: 247, startPoint y: 27, endPoint x: 196, endPoint y: 27, distance: 50.7
copy p "[PERSON_NAME]"
click at [258, 63] on div "Général" at bounding box center [347, 55] width 303 height 22
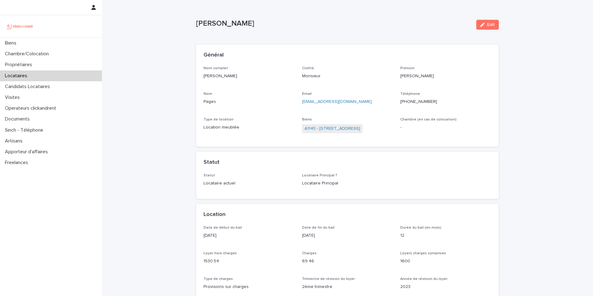
click at [421, 102] on ringoverc2c-number-84e06f14122c "[PHONE_NUMBER]" at bounding box center [418, 101] width 37 height 4
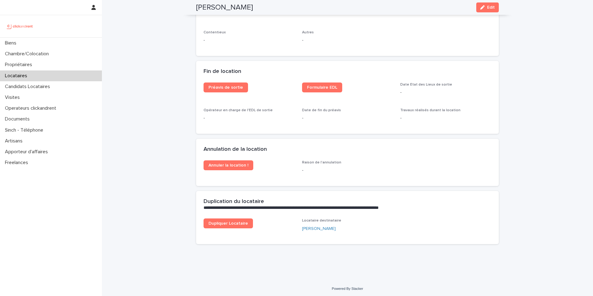
scroll to position [753, 0]
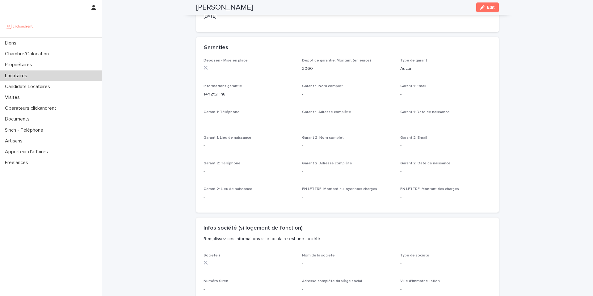
scroll to position [0, 0]
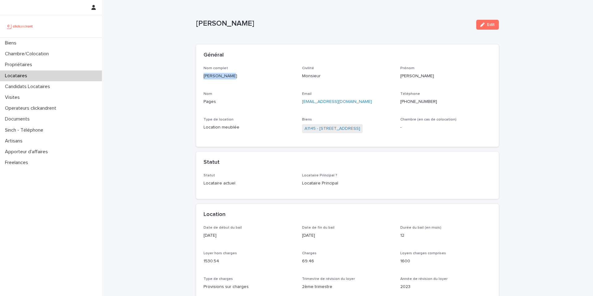
drag, startPoint x: 215, startPoint y: 79, endPoint x: 194, endPoint y: 77, distance: 21.1
click at [196, 77] on div "Nom complet [PERSON_NAME] Pages Civilité Monsieur [PERSON_NAME] [PERSON_NAME] P…" at bounding box center [347, 106] width 303 height 81
copy p "[PERSON_NAME]"
click at [342, 130] on link "A1145 - [STREET_ADDRESS]" at bounding box center [333, 128] width 56 height 6
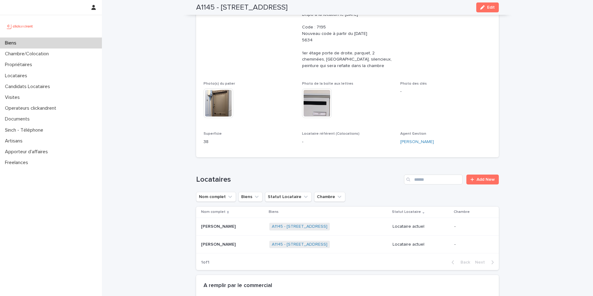
scroll to position [186, 0]
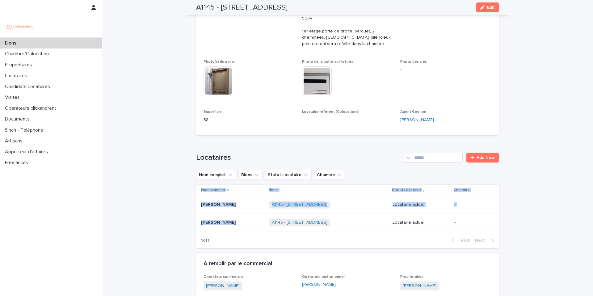
drag, startPoint x: 235, startPoint y: 224, endPoint x: 184, endPoint y: 223, distance: 51.0
copy table "Nom complet Biens Statut Locataire Chambre [PERSON_NAME] Pages [PERSON_NAME] Pa…"
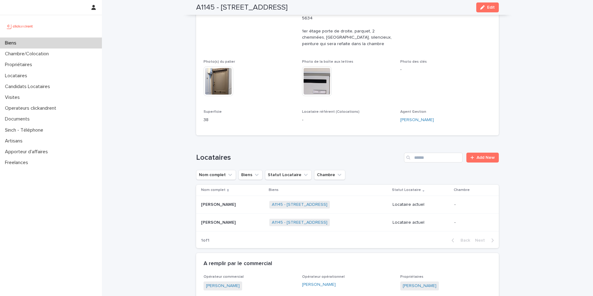
click at [362, 207] on div "A1145 - [STREET_ADDRESS] + 0" at bounding box center [328, 204] width 118 height 13
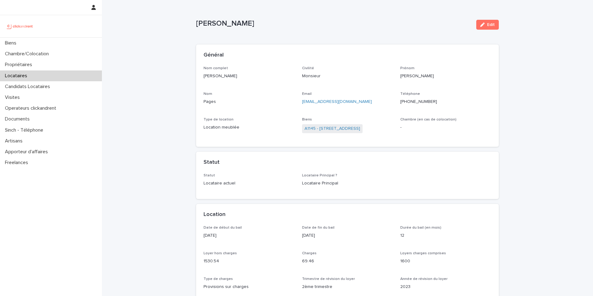
drag, startPoint x: 177, startPoint y: 52, endPoint x: 176, endPoint y: 55, distance: 3.5
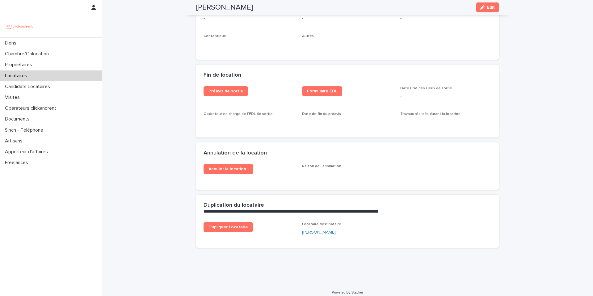
scroll to position [753, 0]
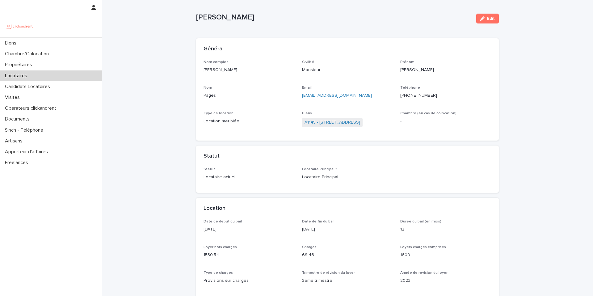
scroll to position [0, 0]
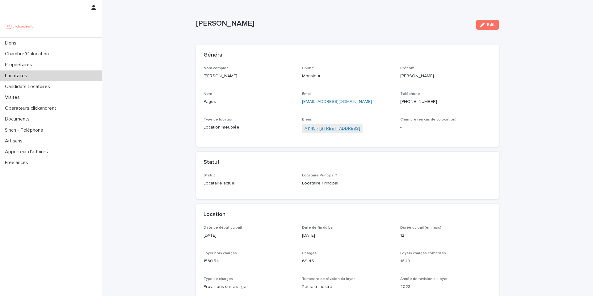
click at [329, 130] on link "A1145 - [STREET_ADDRESS]" at bounding box center [333, 128] width 56 height 6
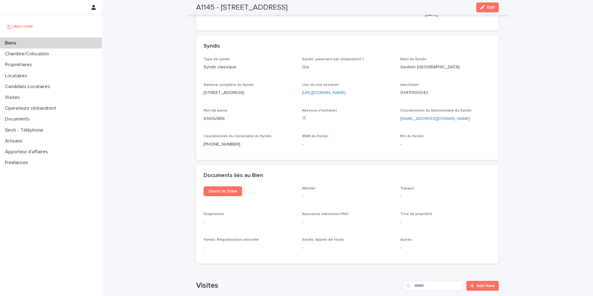
scroll to position [2338, 0]
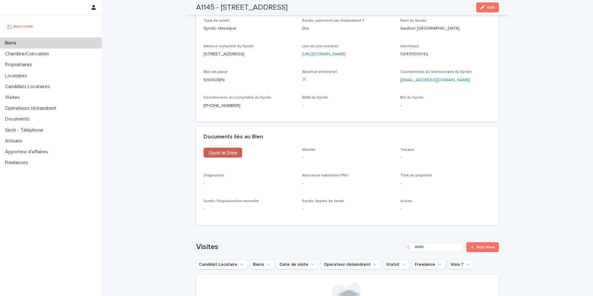
click at [225, 150] on span "Ouvrir le Drive" at bounding box center [222, 152] width 29 height 4
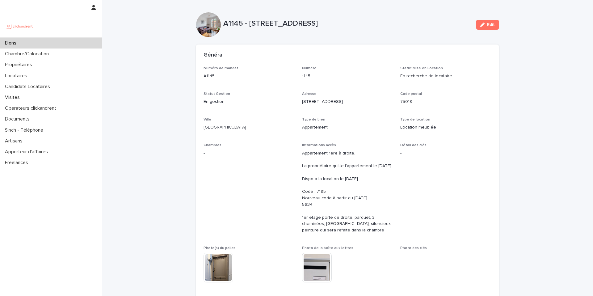
drag, startPoint x: 360, startPoint y: 24, endPoint x: 224, endPoint y: 26, distance: 136.2
click at [224, 26] on p "A1145 - [STREET_ADDRESS]" at bounding box center [347, 23] width 248 height 9
drag, startPoint x: 239, startPoint y: 30, endPoint x: 252, endPoint y: 32, distance: 13.2
click at [239, 30] on div "A1145 - [STREET_ADDRESS]" at bounding box center [347, 24] width 248 height 11
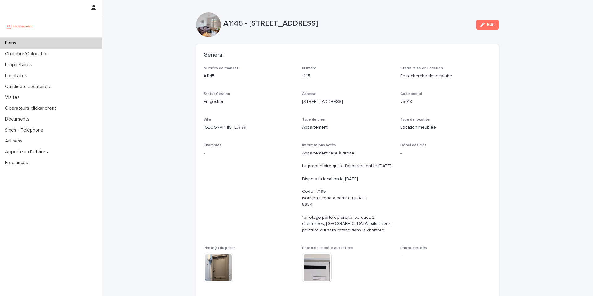
drag, startPoint x: 353, startPoint y: 25, endPoint x: 221, endPoint y: 26, distance: 132.2
click at [221, 26] on div "A1145 - [STREET_ADDRESS] Edit" at bounding box center [347, 24] width 303 height 25
drag, startPoint x: 186, startPoint y: 29, endPoint x: 175, endPoint y: 32, distance: 11.5
drag, startPoint x: 168, startPoint y: 30, endPoint x: 436, endPoint y: 57, distance: 269.2
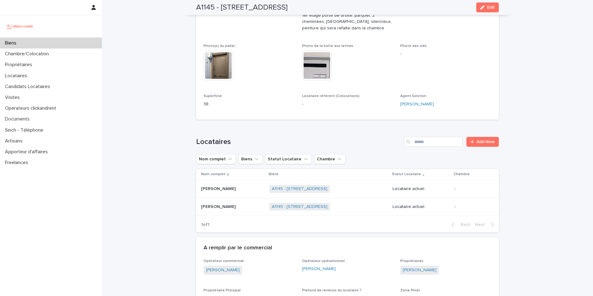
scroll to position [251, 0]
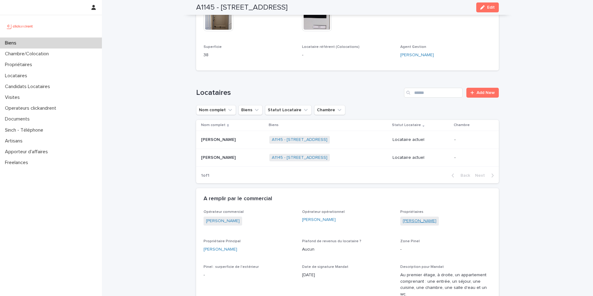
copy link "[PERSON_NAME]"
drag, startPoint x: 420, startPoint y: 224, endPoint x: 401, endPoint y: 222, distance: 19.2
click at [401, 222] on div "Pauline Vienne" at bounding box center [445, 222] width 91 height 10
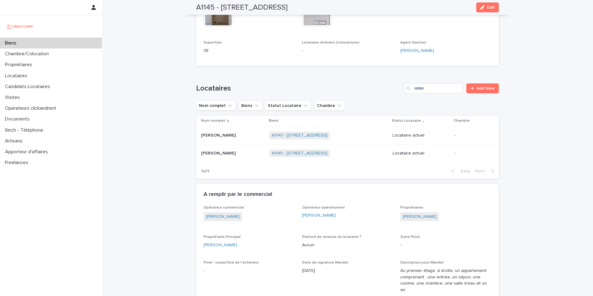
scroll to position [261, 0]
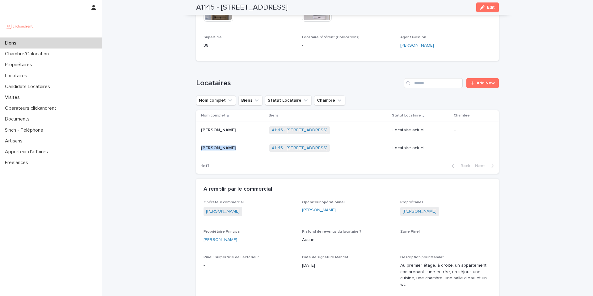
copy div "Camille Cabrolier Camille Cabrolier"
drag, startPoint x: 234, startPoint y: 151, endPoint x: 160, endPoint y: 133, distance: 76.7
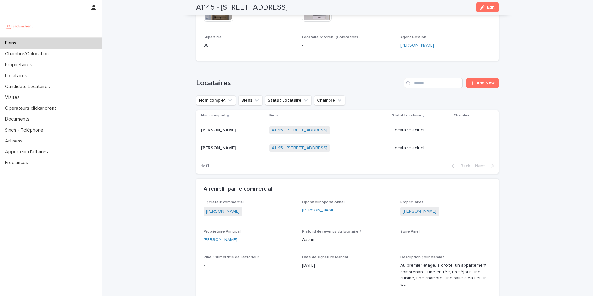
drag, startPoint x: 579, startPoint y: 17, endPoint x: 554, endPoint y: 14, distance: 24.9
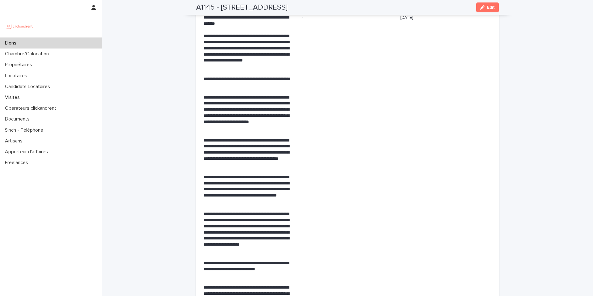
scroll to position [1440, 0]
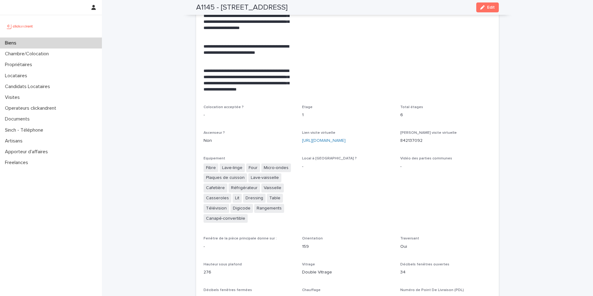
drag, startPoint x: 158, startPoint y: 50, endPoint x: 187, endPoint y: 17, distance: 44.6
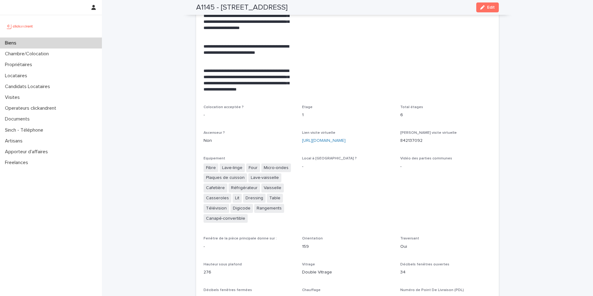
drag, startPoint x: 161, startPoint y: 105, endPoint x: 152, endPoint y: 103, distance: 9.3
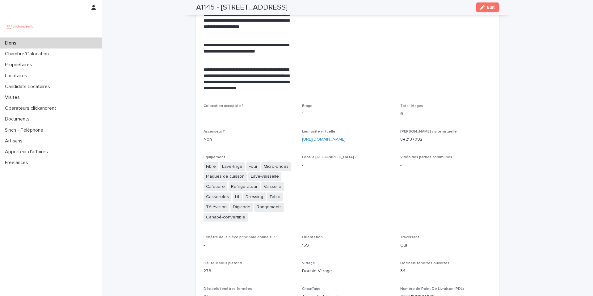
drag, startPoint x: 327, startPoint y: 38, endPoint x: 446, endPoint y: 40, distance: 118.9
drag, startPoint x: 358, startPoint y: 32, endPoint x: 448, endPoint y: 31, distance: 89.6
click at [484, 6] on div "button" at bounding box center [483, 7] width 7 height 4
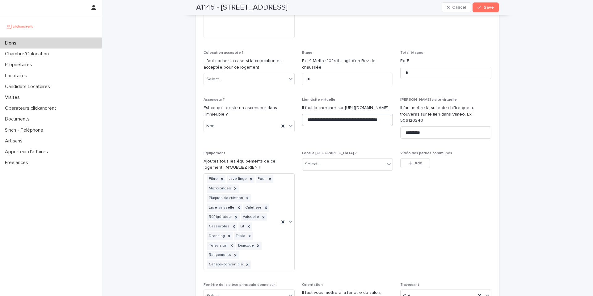
scroll to position [2274, 0]
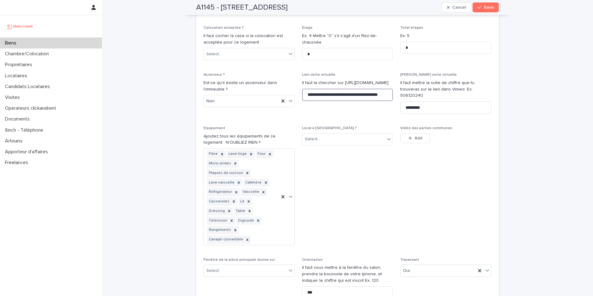
click at [320, 89] on input "**********" at bounding box center [347, 95] width 91 height 12
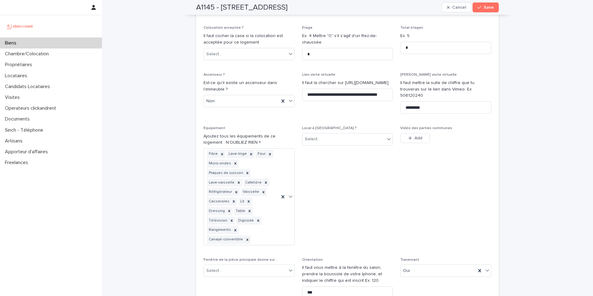
scroll to position [2274, 0]
click at [435, 101] on input "*********" at bounding box center [445, 107] width 91 height 12
paste input "**********"
drag, startPoint x: 460, startPoint y: 74, endPoint x: 505, endPoint y: 83, distance: 45.9
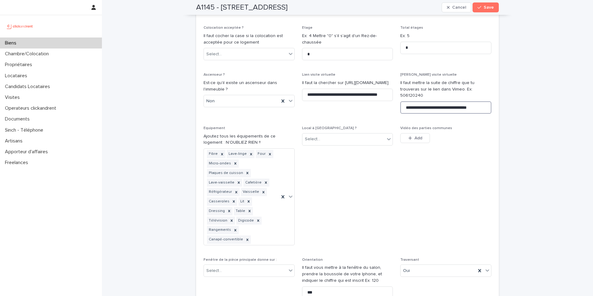
click at [439, 101] on input "**********" at bounding box center [445, 107] width 91 height 12
type input "**********"
click at [484, 128] on span "Vidéo des parties communes This file cannot be opened Download File Add" at bounding box center [445, 188] width 91 height 124
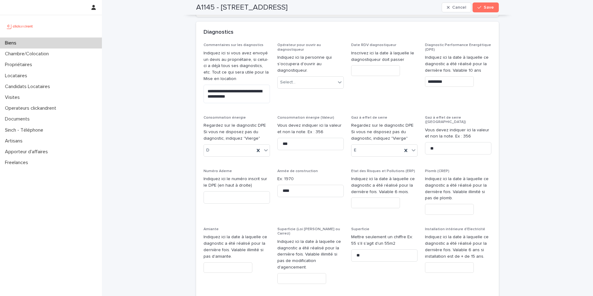
scroll to position [3363, 0]
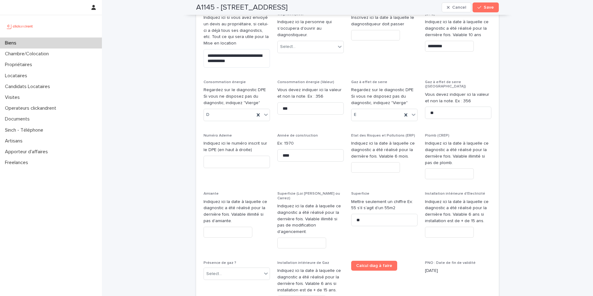
click at [406, 133] on span "Etat des Risques et Pollutions (ERP) Indiquez ici la date à laquelle ce diagnos…" at bounding box center [384, 158] width 66 height 51
click at [387, 134] on div "**********" at bounding box center [348, 160] width 288 height 304
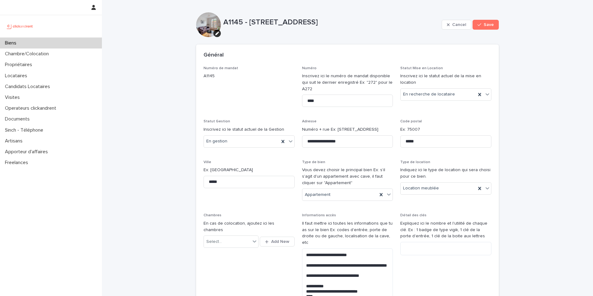
scroll to position [1010, 0]
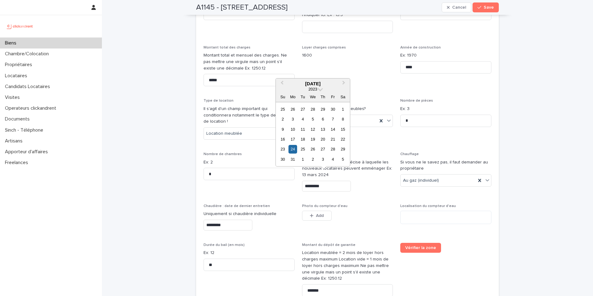
drag, startPoint x: 321, startPoint y: 176, endPoint x: 319, endPoint y: 169, distance: 7.5
click at [321, 181] on input "*********" at bounding box center [326, 186] width 49 height 11
click at [317, 87] on div "2023" at bounding box center [312, 88] width 9 height 5
click at [318, 89] on span at bounding box center [320, 88] width 5 height 5
click at [315, 120] on div "2025" at bounding box center [313, 119] width 36 height 6
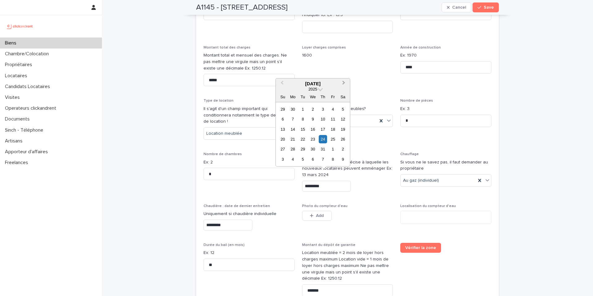
click at [341, 84] on button "Next Month" at bounding box center [344, 84] width 10 height 10
click at [302, 130] on div "14" at bounding box center [303, 129] width 8 height 8
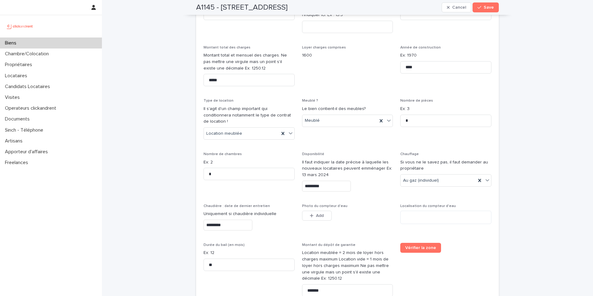
type input "**********"
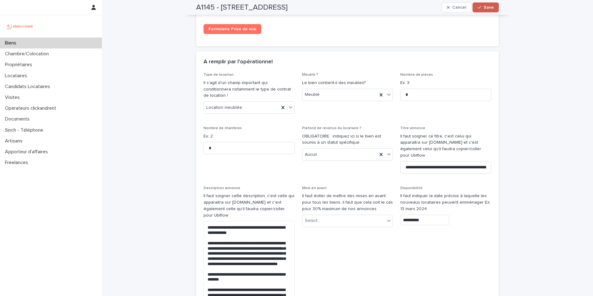
scroll to position [2879, 0]
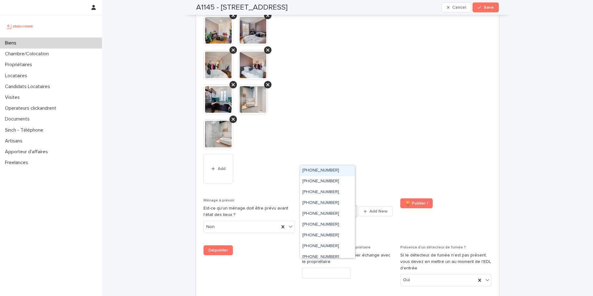
click at [350, 208] on icon at bounding box center [353, 211] width 6 height 6
click at [344, 191] on div "[PHONE_NUMBER]" at bounding box center [327, 189] width 55 height 11
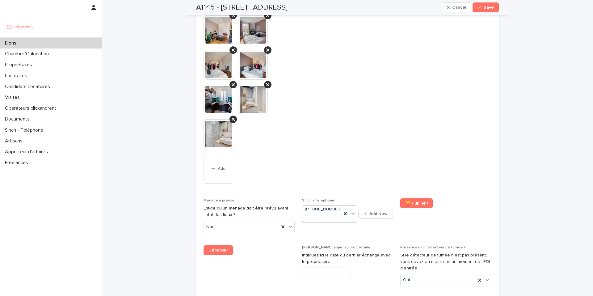
click at [450, 89] on span "Voir l'annonce" at bounding box center [445, 75] width 91 height 232
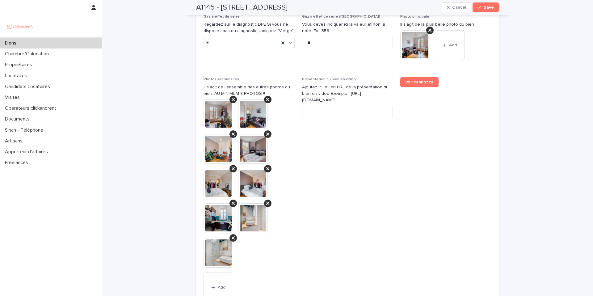
scroll to position [2789, 0]
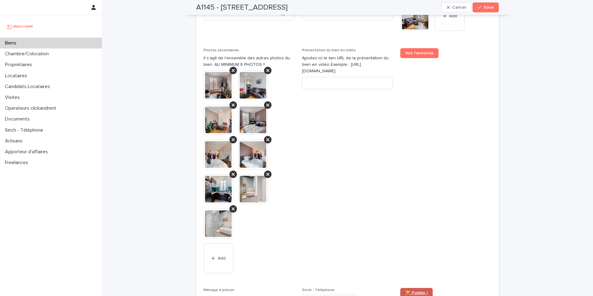
click at [412, 291] on span "🏆 Publier !" at bounding box center [416, 293] width 23 height 4
drag, startPoint x: 418, startPoint y: 64, endPoint x: 406, endPoint y: 72, distance: 14.6
click at [418, 65] on span "Voir l'annonce" at bounding box center [445, 164] width 91 height 232
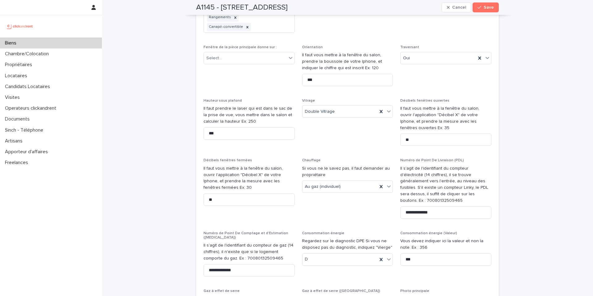
scroll to position [2635, 0]
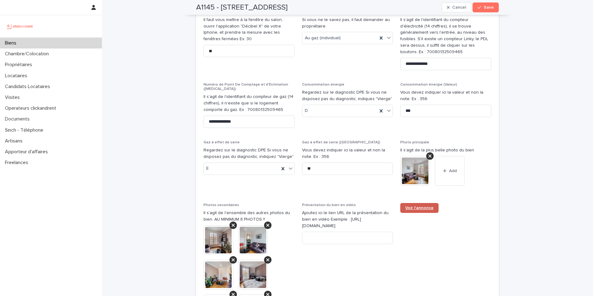
click at [411, 206] on span "Voir l'annonce" at bounding box center [419, 208] width 28 height 4
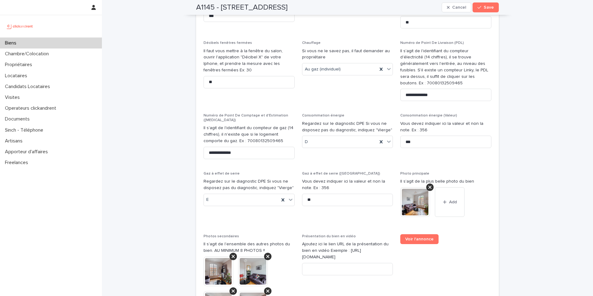
drag, startPoint x: 172, startPoint y: 62, endPoint x: 328, endPoint y: 50, distance: 156.2
click at [489, 11] on button "Save" at bounding box center [486, 7] width 26 height 10
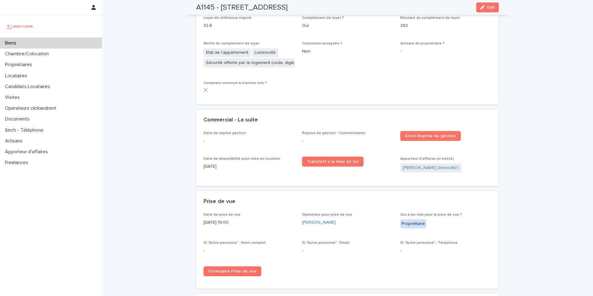
scroll to position [1050, 0]
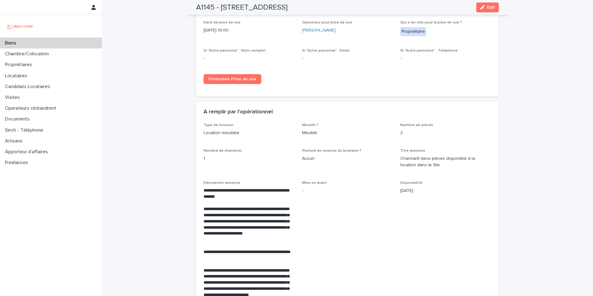
drag, startPoint x: 417, startPoint y: 170, endPoint x: 437, endPoint y: 127, distance: 47.2
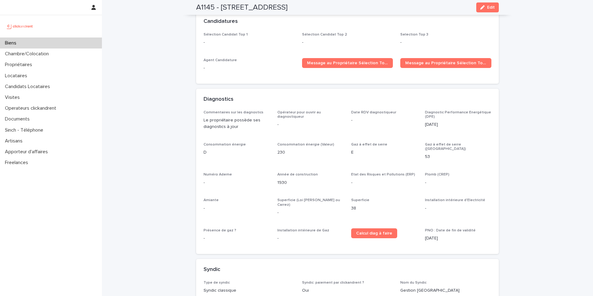
scroll to position [2077, 0]
drag, startPoint x: 277, startPoint y: 136, endPoint x: 268, endPoint y: 136, distance: 9.0
click at [263, 136] on div "Commentaires sur les diagnostics Le propriétaire possède ses diagnostics à jour…" at bounding box center [348, 178] width 288 height 137
drag, startPoint x: 294, startPoint y: 137, endPoint x: 388, endPoint y: 134, distance: 94.6
click at [294, 149] on p "230" at bounding box center [310, 152] width 66 height 6
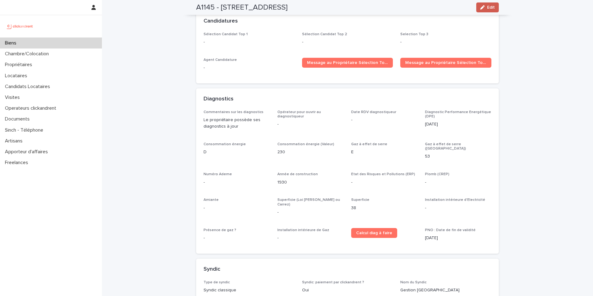
click at [478, 10] on button "Edit" at bounding box center [487, 7] width 23 height 10
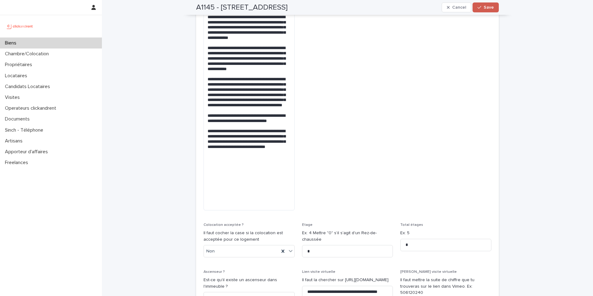
click at [493, 5] on button "Save" at bounding box center [486, 7] width 26 height 10
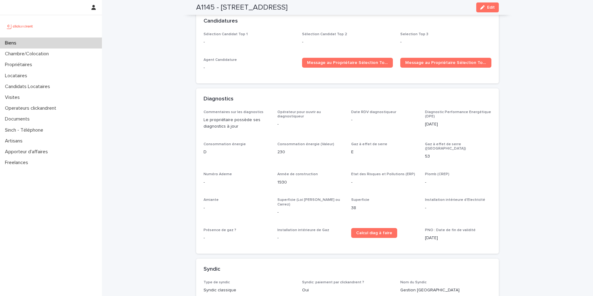
scroll to position [1358, 0]
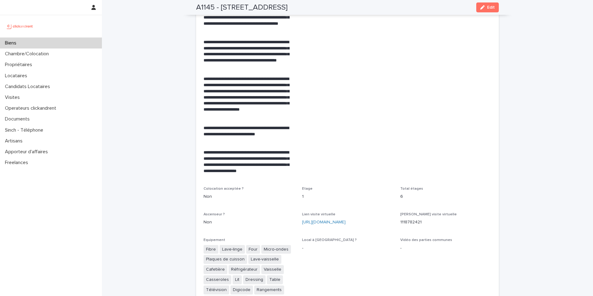
drag, startPoint x: 404, startPoint y: 99, endPoint x: 393, endPoint y: 98, distance: 11.8
click at [404, 99] on span "Disponibilité 14/10/2025" at bounding box center [445, 26] width 91 height 306
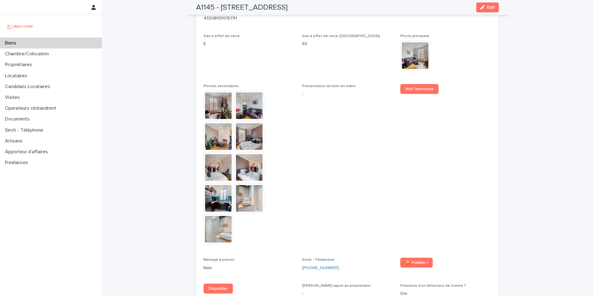
scroll to position [1753, 0]
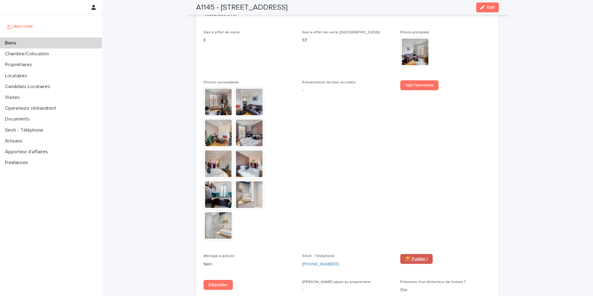
click at [411, 257] on span "🏆 Publier !" at bounding box center [416, 259] width 23 height 4
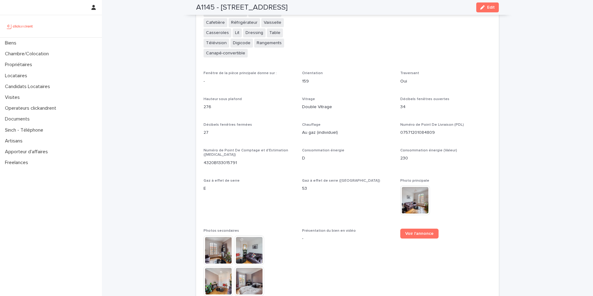
scroll to position [1634, 0]
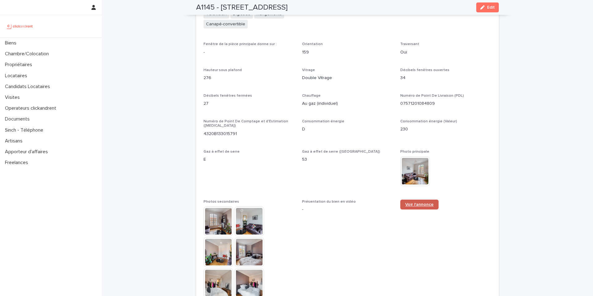
click at [402, 200] on link "Voir l'annonce" at bounding box center [419, 205] width 38 height 10
click at [487, 7] on span "Edit" at bounding box center [491, 7] width 8 height 4
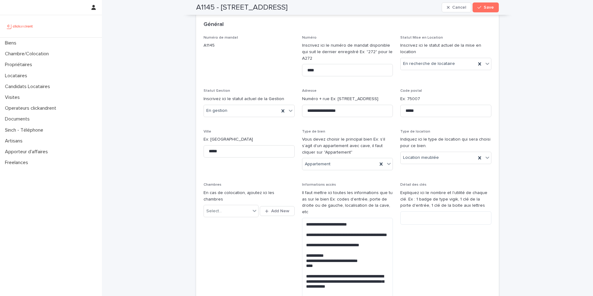
scroll to position [0, 0]
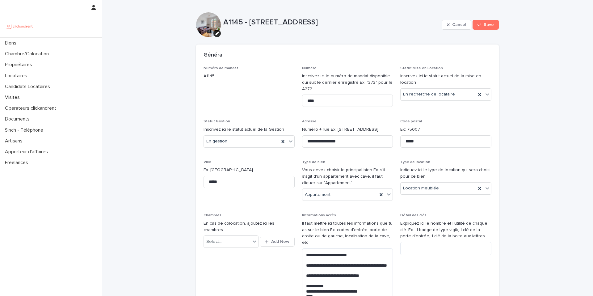
click at [273, 66] on p "Numéro de mandat" at bounding box center [249, 68] width 91 height 4
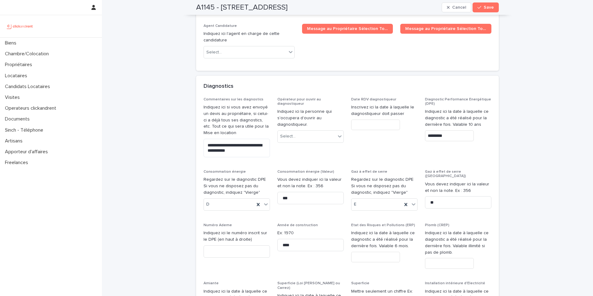
scroll to position [3273, 0]
click at [365, 119] on input "text" at bounding box center [375, 124] width 49 height 11
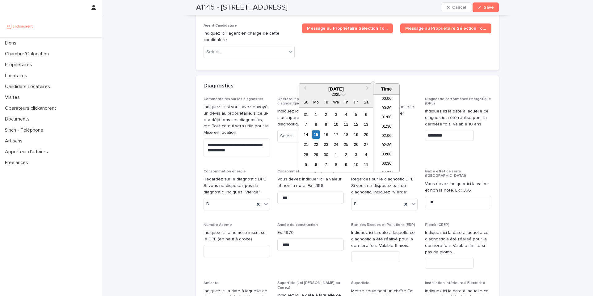
scroll to position [327, 0]
paste input "**********"
type input "**********"
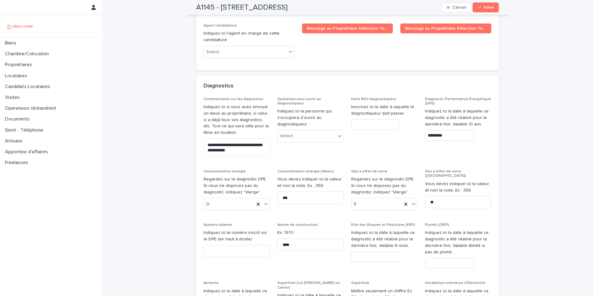
click at [343, 97] on div "**********" at bounding box center [348, 249] width 288 height 304
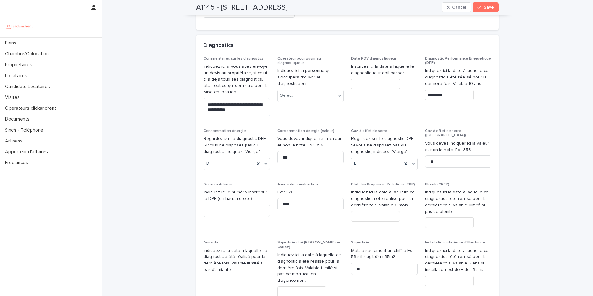
scroll to position [3314, 0]
click at [378, 211] on input "text" at bounding box center [375, 216] width 49 height 11
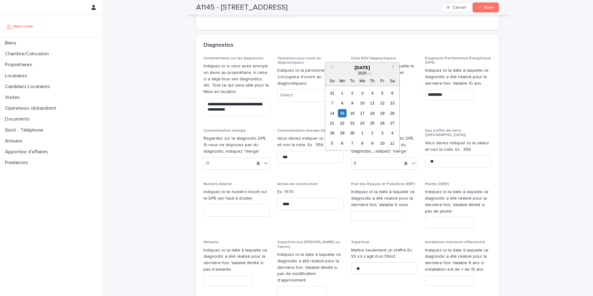
paste input "**********"
type input "*********"
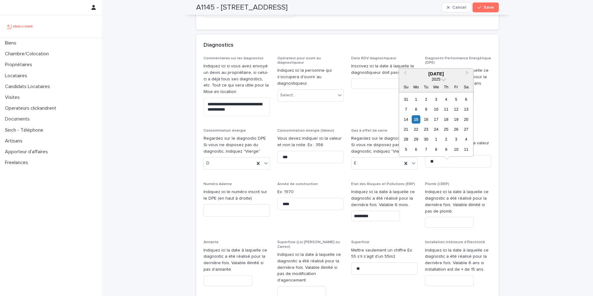
click at [450, 217] on input "text" at bounding box center [449, 222] width 49 height 11
paste input "**********"
type input "*********"
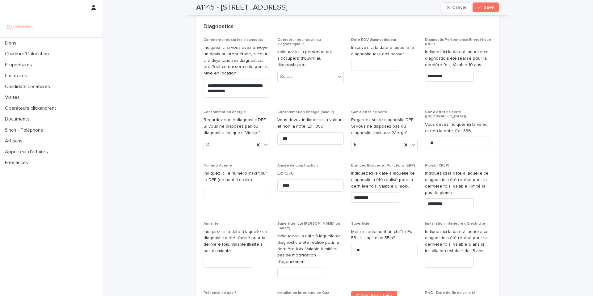
scroll to position [3333, 0]
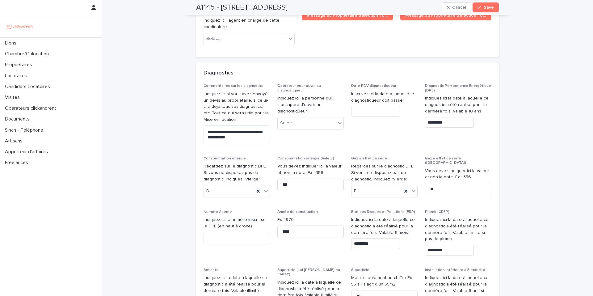
scroll to position [3317, 0]
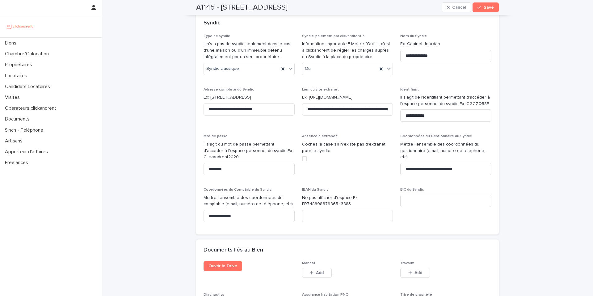
scroll to position [3803, 0]
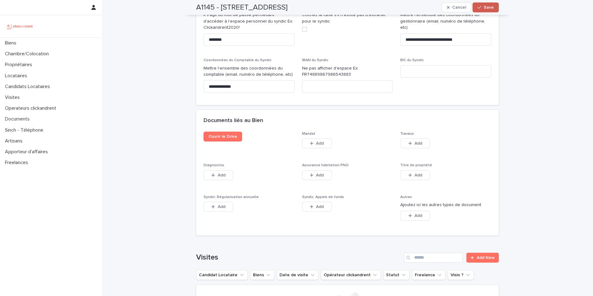
click at [476, 11] on button "Save" at bounding box center [486, 7] width 26 height 10
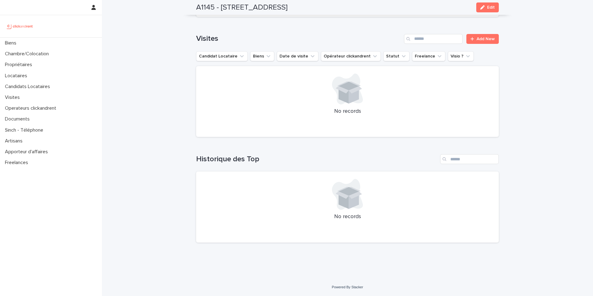
scroll to position [2522, 0]
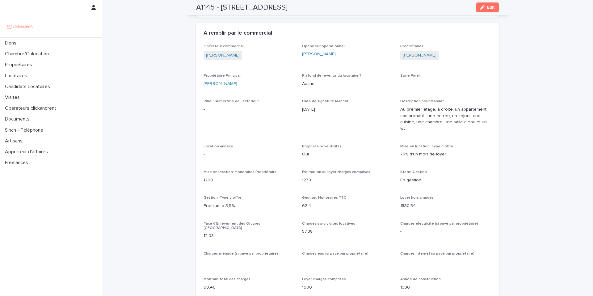
click at [370, 108] on p "[DATE]" at bounding box center [347, 109] width 91 height 6
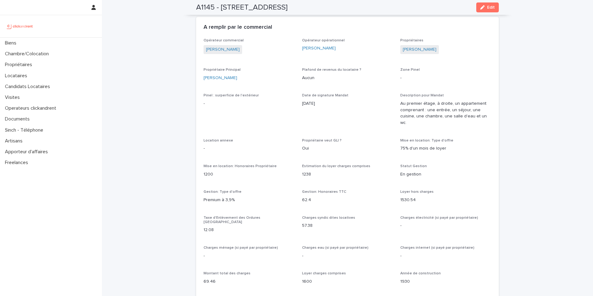
scroll to position [423, 0]
drag, startPoint x: 482, startPoint y: 10, endPoint x: 294, endPoint y: 94, distance: 205.3
click at [482, 10] on button "Edit" at bounding box center [487, 7] width 23 height 10
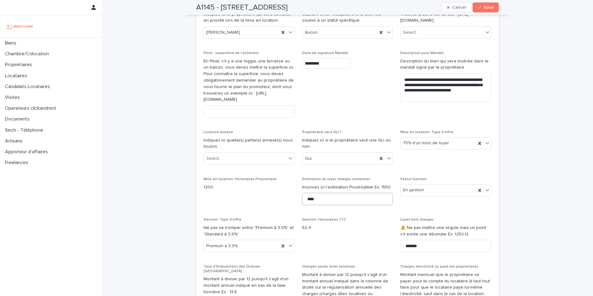
scroll to position [735, 0]
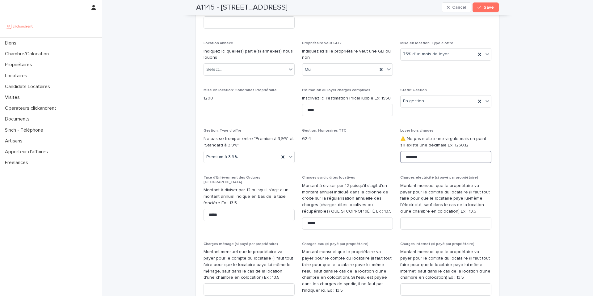
click at [419, 163] on input "*******" at bounding box center [445, 157] width 91 height 12
drag, startPoint x: 423, startPoint y: 167, endPoint x: 377, endPoint y: 166, distance: 46.3
click at [421, 156] on div "Loyer hors charges ⚠️ Ne pas mettre une virgule mais un point s'il existe une d…" at bounding box center [445, 148] width 91 height 40
drag, startPoint x: 424, startPoint y: 159, endPoint x: 421, endPoint y: 160, distance: 3.8
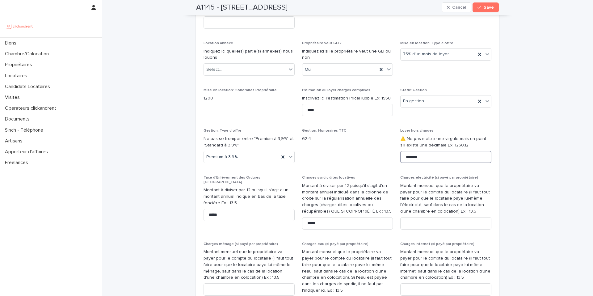
click at [421, 160] on input "*******" at bounding box center [445, 157] width 91 height 12
drag, startPoint x: 409, startPoint y: 161, endPoint x: 377, endPoint y: 158, distance: 31.9
type input "****"
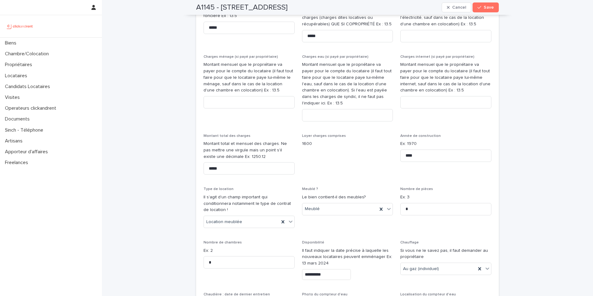
scroll to position [932, 0]
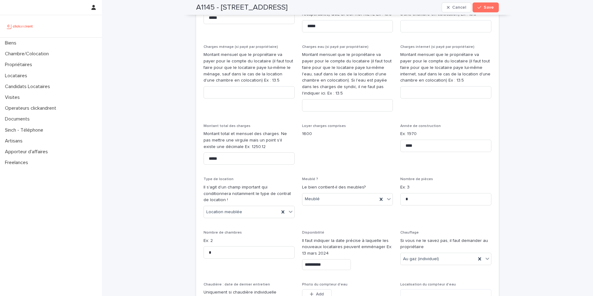
drag, startPoint x: 223, startPoint y: 167, endPoint x: 187, endPoint y: 162, distance: 36.7
click at [225, 161] on input "*****" at bounding box center [249, 158] width 91 height 12
drag, startPoint x: 206, startPoint y: 153, endPoint x: 201, endPoint y: 154, distance: 5.0
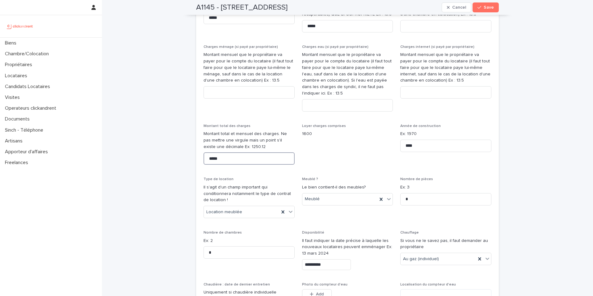
click at [247, 164] on input "*****" at bounding box center [249, 158] width 91 height 12
drag, startPoint x: 239, startPoint y: 159, endPoint x: 196, endPoint y: 172, distance: 45.1
drag, startPoint x: 222, startPoint y: 158, endPoint x: 183, endPoint y: 154, distance: 38.8
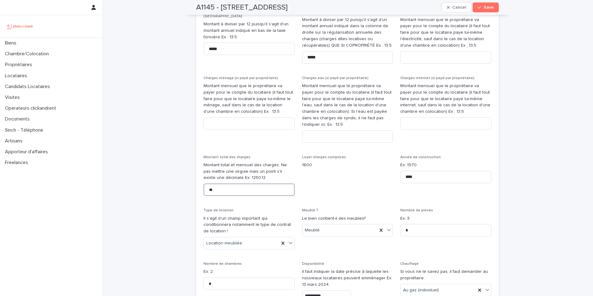
type input "**"
drag, startPoint x: 151, startPoint y: 151, endPoint x: 156, endPoint y: 151, distance: 4.9
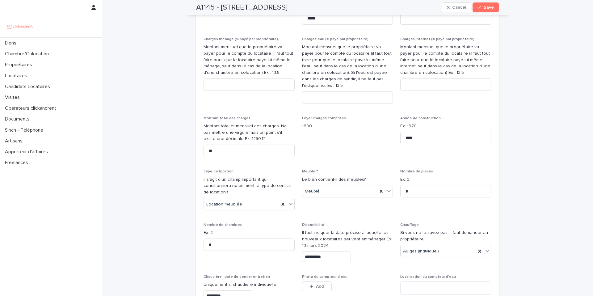
scroll to position [971, 0]
drag, startPoint x: 160, startPoint y: 112, endPoint x: 167, endPoint y: 115, distance: 7.2
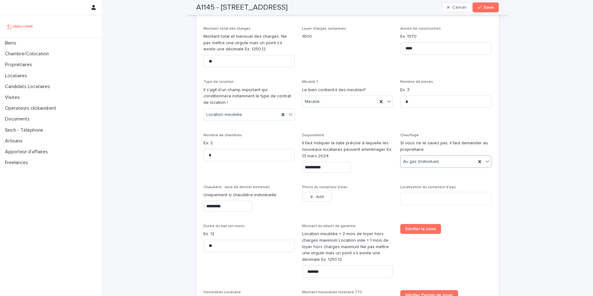
scroll to position [1094, 0]
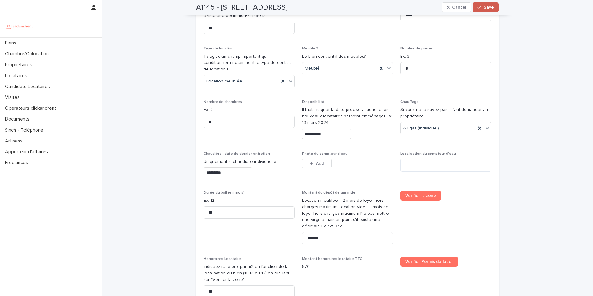
click at [493, 8] on button "Save" at bounding box center [486, 7] width 26 height 10
